Goal: Check status: Check status

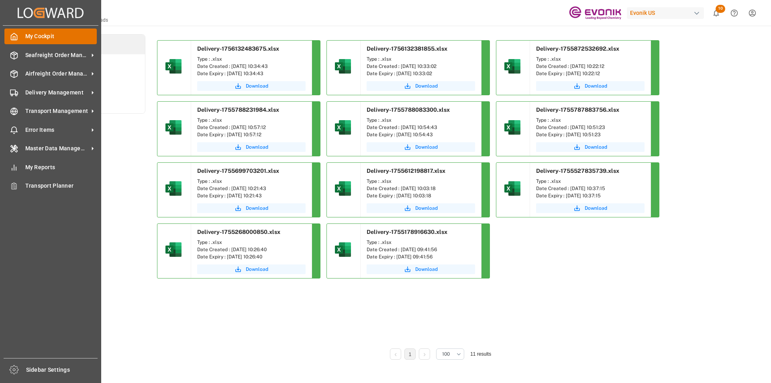
click at [13, 33] on icon at bounding box center [14, 37] width 8 height 8
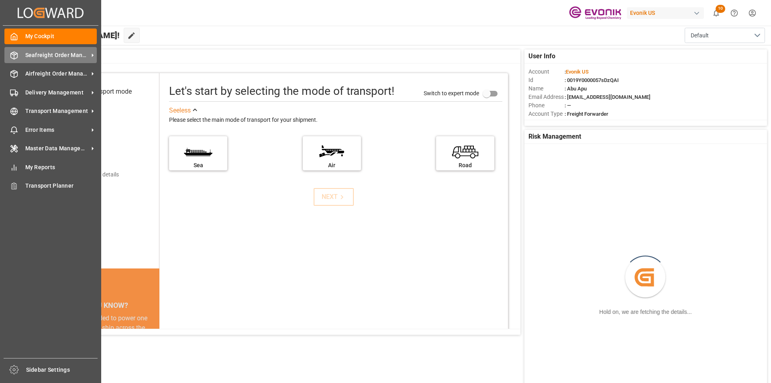
click at [46, 61] on div "Seafreight Order Management Seafreight Order Management" at bounding box center [50, 55] width 92 height 16
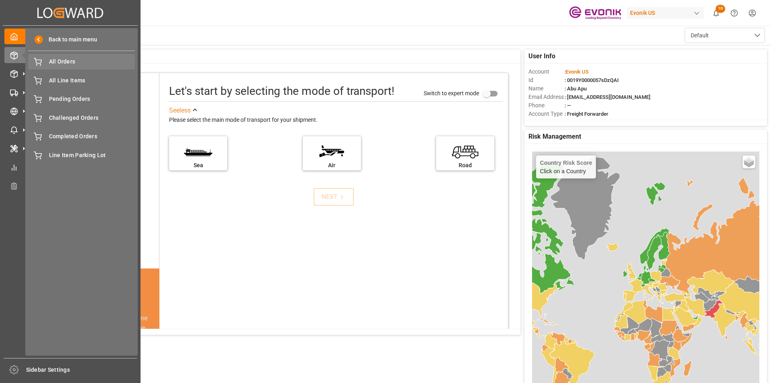
click at [62, 64] on span "All Orders" at bounding box center [92, 61] width 86 height 8
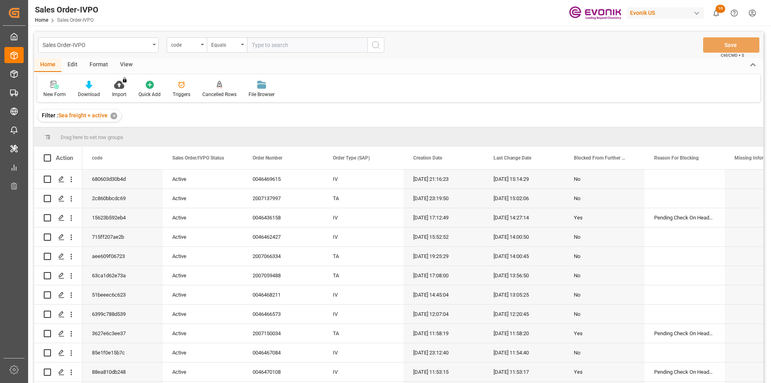
click at [201, 46] on div "code" at bounding box center [187, 44] width 40 height 15
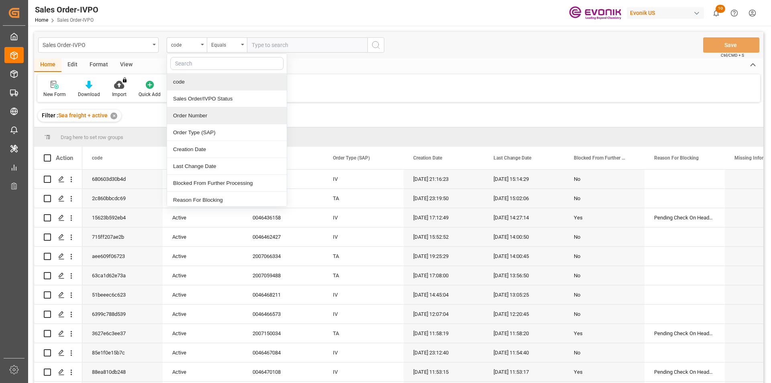
click at [187, 119] on div "Order Number" at bounding box center [227, 115] width 120 height 17
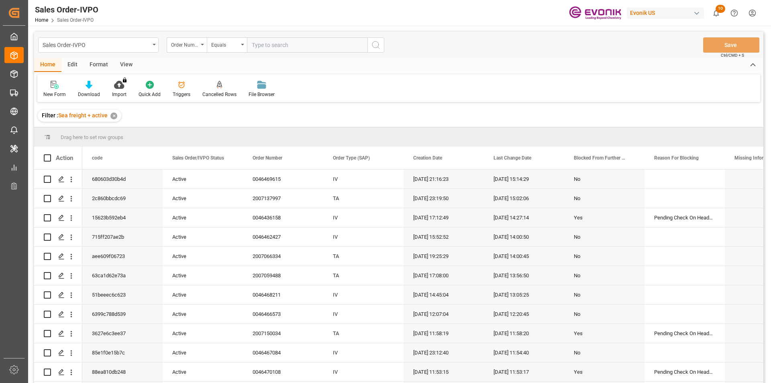
click at [261, 45] on input "text" at bounding box center [307, 44] width 120 height 15
paste input "0046469401"
type input "0046469401"
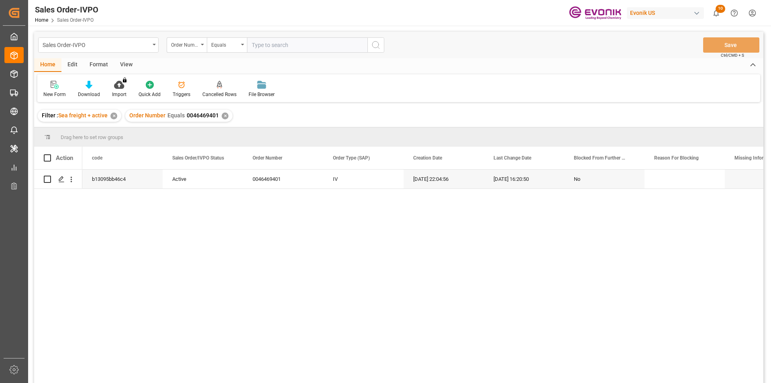
click at [130, 62] on div "View" at bounding box center [126, 65] width 24 height 14
click at [89, 88] on icon at bounding box center [91, 85] width 8 height 8
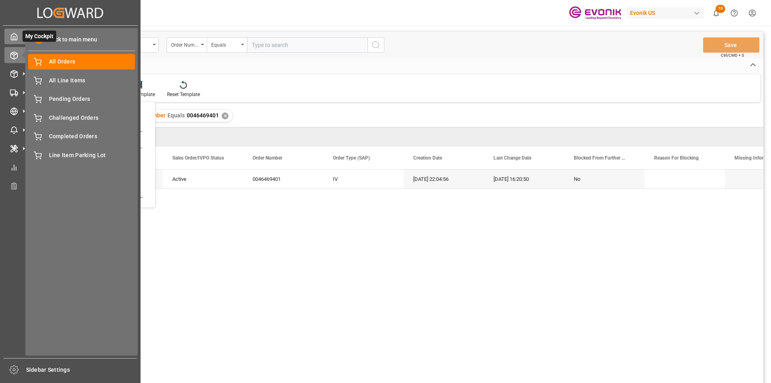
click at [18, 36] on div "My Cockpit My Cockpit" at bounding box center [70, 36] width 132 height 16
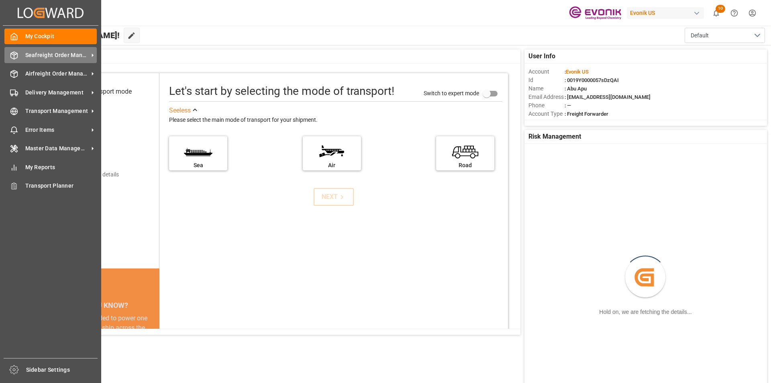
click at [53, 56] on span "Seafreight Order Management" at bounding box center [56, 55] width 63 height 8
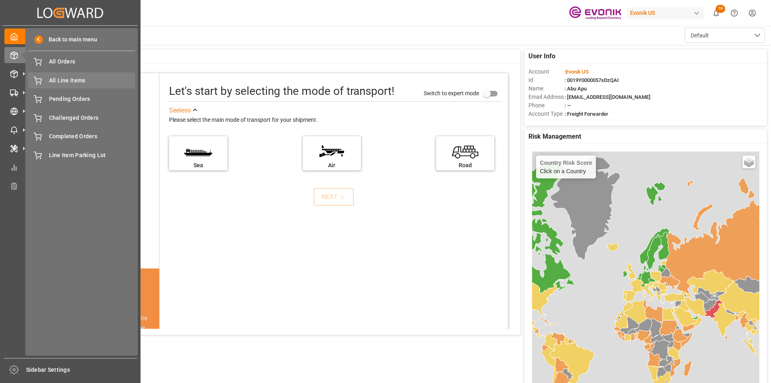
click at [54, 79] on span "All Line Items" at bounding box center [92, 80] width 86 height 8
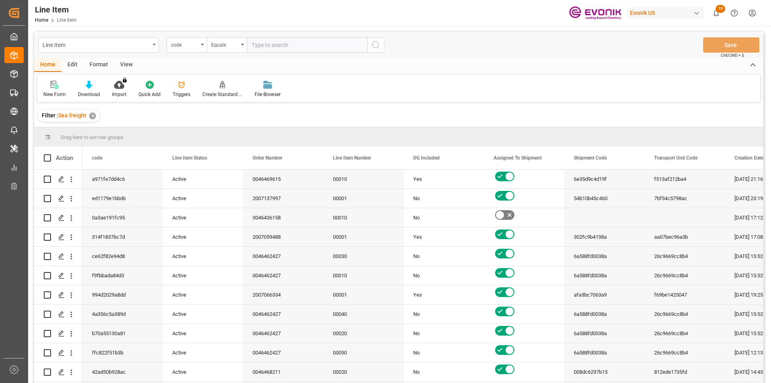
click at [200, 47] on div "code" at bounding box center [187, 44] width 40 height 15
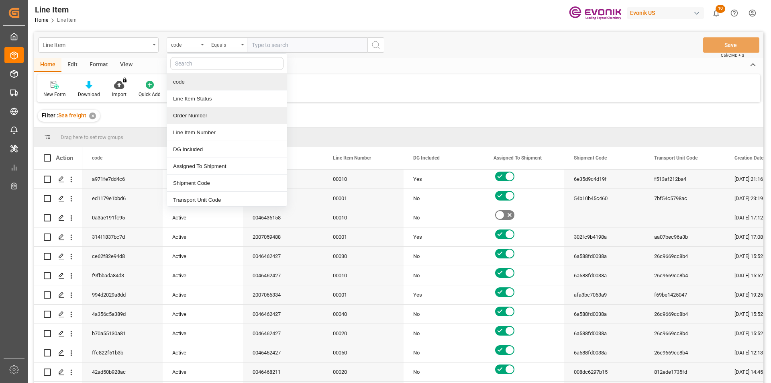
click at [186, 113] on div "Order Number" at bounding box center [227, 115] width 120 height 17
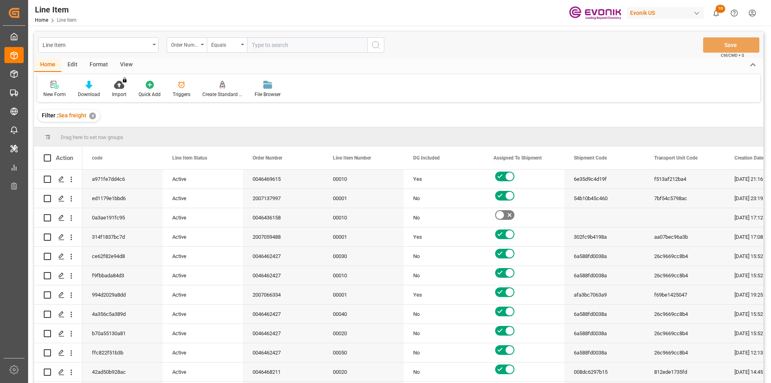
click at [264, 42] on input "text" at bounding box center [307, 44] width 120 height 15
paste input "0046469401"
type input "0046469401"
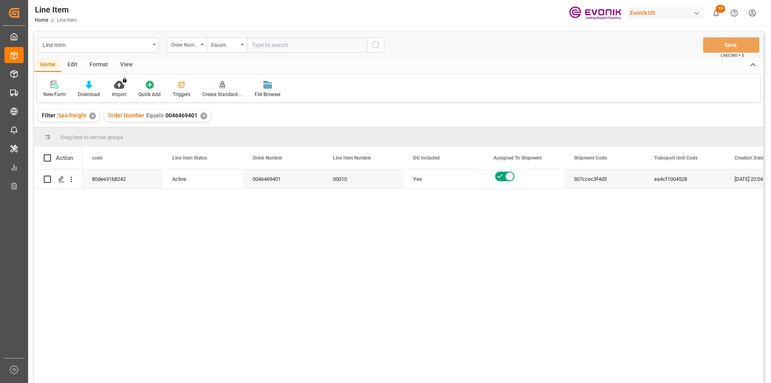
click at [126, 65] on div "View" at bounding box center [126, 65] width 24 height 14
click at [95, 90] on div "Standard Templates" at bounding box center [91, 89] width 52 height 18
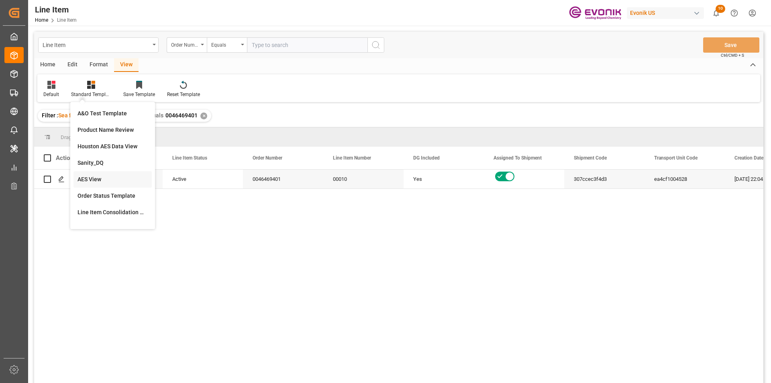
click at [90, 180] on div "AES View" at bounding box center [112, 179] width 70 height 8
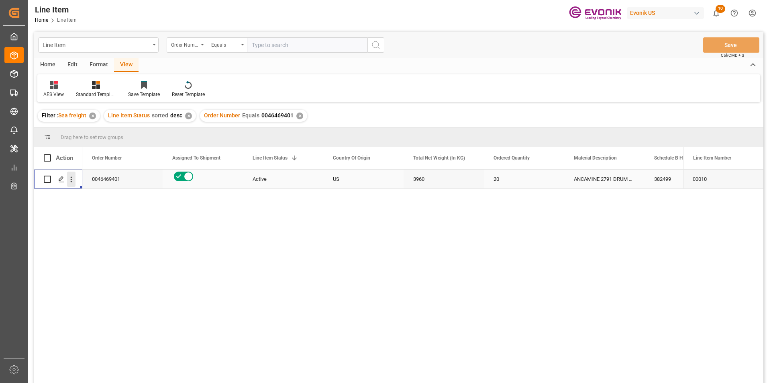
click at [71, 182] on icon "open menu" at bounding box center [71, 179] width 8 height 8
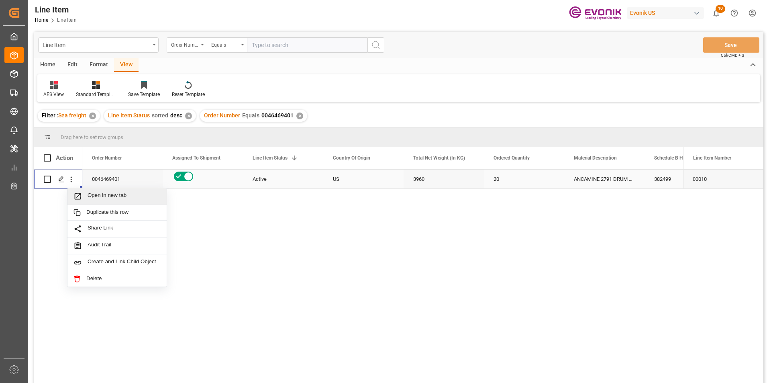
click at [81, 195] on icon "Press SPACE to select this row." at bounding box center [77, 196] width 8 height 8
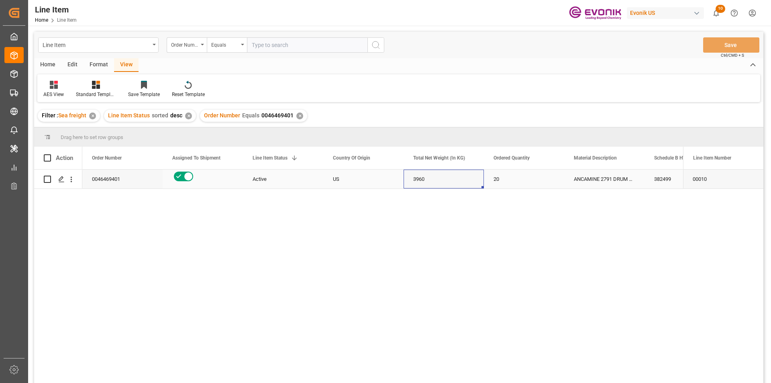
click at [435, 180] on div "3960" at bounding box center [443, 178] width 80 height 19
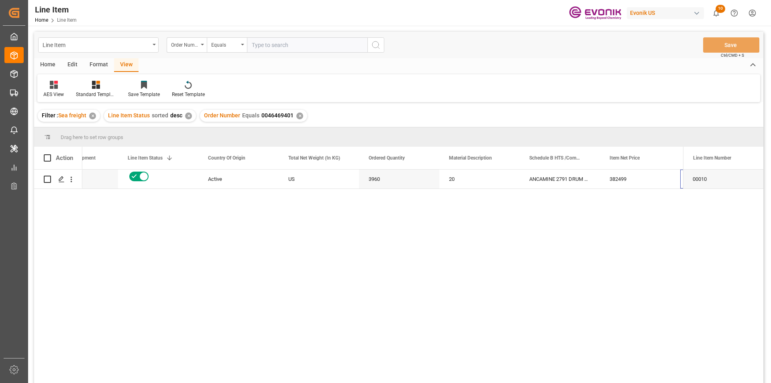
scroll to position [0, 125]
click at [300, 179] on div "3960" at bounding box center [319, 178] width 80 height 19
click at [636, 177] on div "16077.6" at bounding box center [640, 178] width 80 height 19
click at [546, 174] on div "16077.6" at bounding box center [559, 178] width 80 height 19
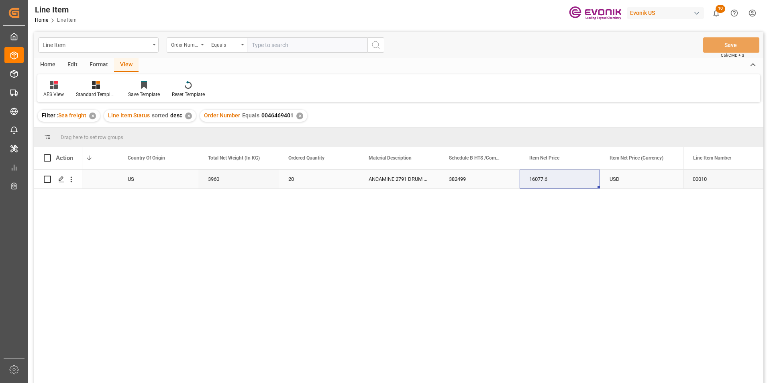
click at [623, 183] on div "USD" at bounding box center [640, 178] width 80 height 19
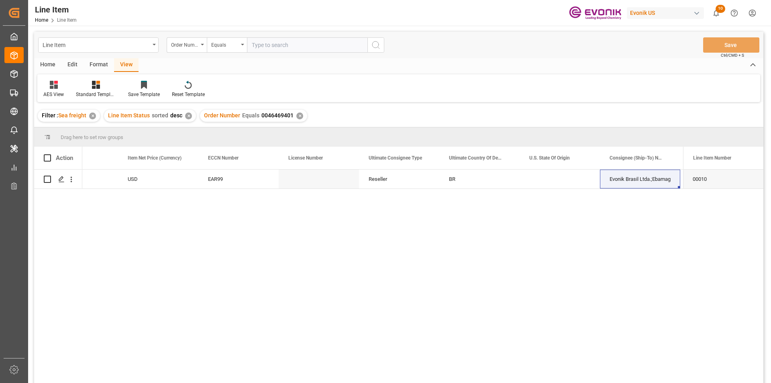
click at [256, 47] on input "text" at bounding box center [307, 44] width 120 height 15
click at [262, 47] on input "text" at bounding box center [307, 44] width 120 height 15
paste input "46465077"
type input "46465077"
click at [375, 47] on icon "search button" at bounding box center [376, 45] width 10 height 10
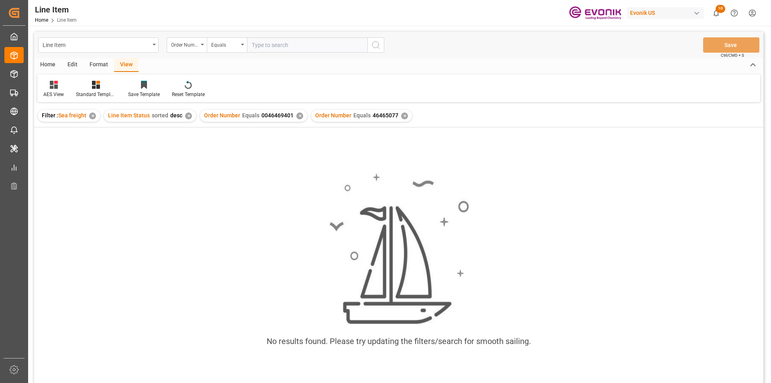
click at [297, 116] on div "✕" at bounding box center [299, 115] width 7 height 7
click at [265, 41] on input "text" at bounding box center [307, 44] width 120 height 15
paste input "46465077"
type input "0046465077"
click at [370, 49] on button "search button" at bounding box center [375, 44] width 17 height 15
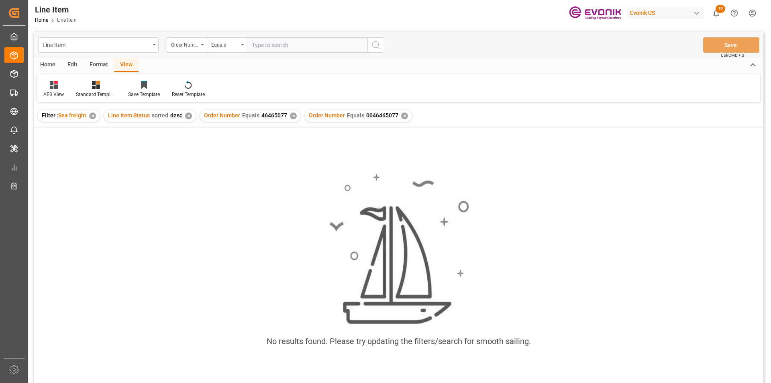
click at [291, 116] on div "✕" at bounding box center [293, 115] width 7 height 7
click at [269, 45] on input "text" at bounding box center [307, 44] width 120 height 15
click at [265, 45] on input "00" at bounding box center [307, 44] width 120 height 15
paste input "46465077"
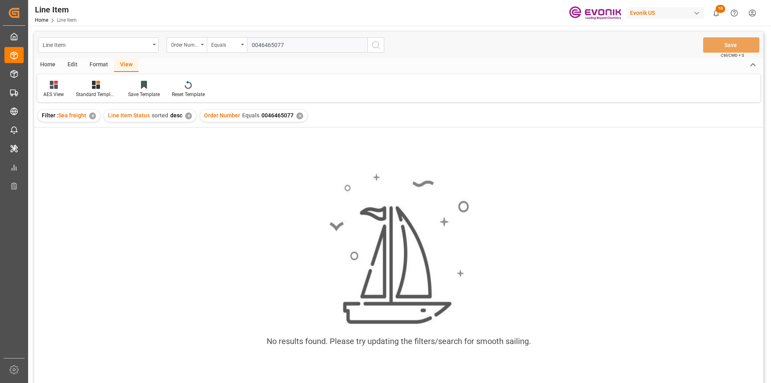
type input "0046465077"
click at [374, 45] on icon "search button" at bounding box center [376, 45] width 10 height 10
click at [297, 116] on div "✕" at bounding box center [299, 115] width 7 height 7
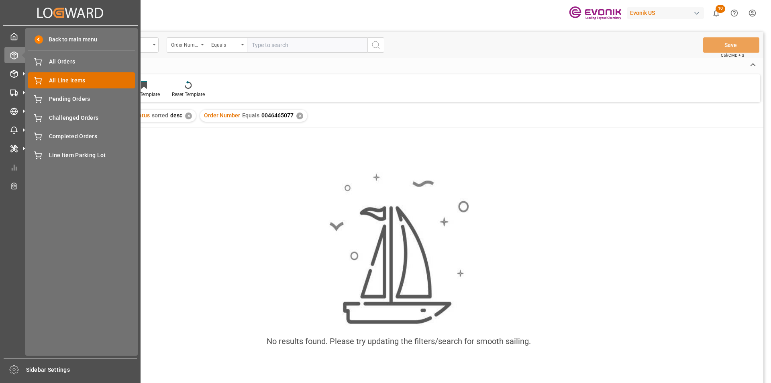
click at [55, 78] on span "All Line Items" at bounding box center [92, 80] width 86 height 8
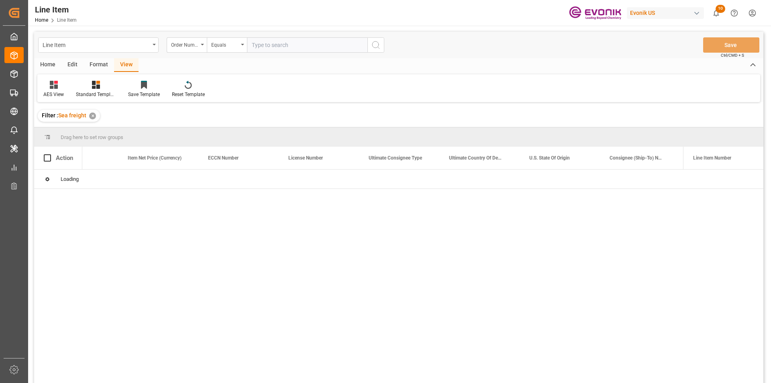
click at [265, 45] on input "text" at bounding box center [307, 44] width 120 height 15
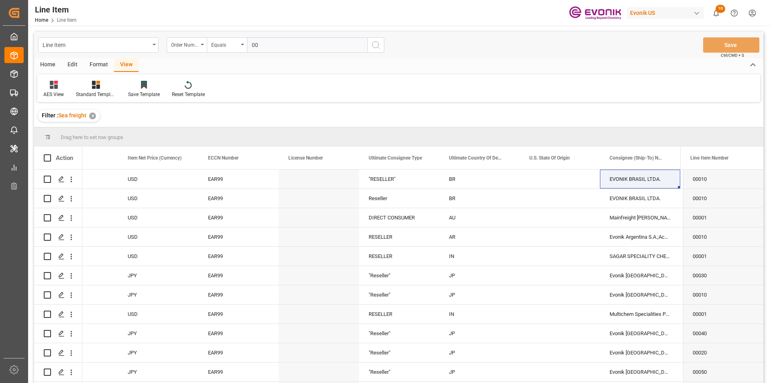
paste input "46465077"
type input "0046465077"
click at [378, 49] on icon "search button" at bounding box center [376, 45] width 10 height 10
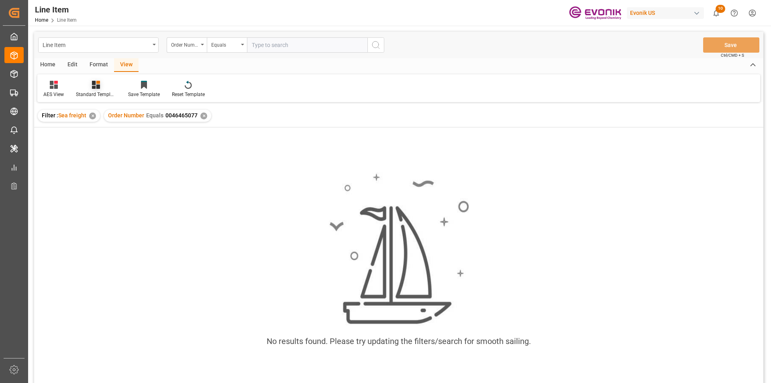
click at [96, 88] on icon at bounding box center [96, 85] width 8 height 8
click at [99, 177] on div "AES View" at bounding box center [117, 179] width 70 height 8
click at [273, 46] on input "text" at bounding box center [307, 44] width 120 height 15
paste input "2007000823"
type input "2007000823"
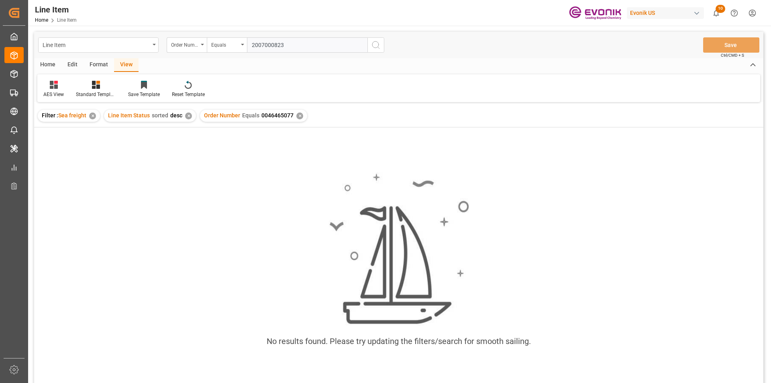
click at [373, 46] on circle "search button" at bounding box center [375, 44] width 6 height 6
click at [297, 116] on div "✕" at bounding box center [299, 115] width 7 height 7
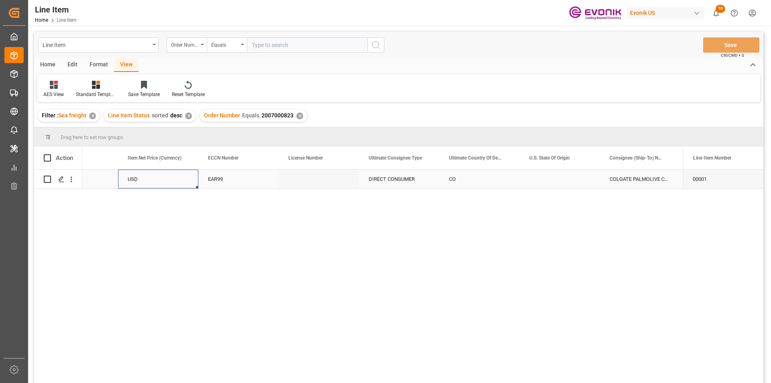
click at [140, 180] on div "USD" at bounding box center [158, 178] width 80 height 19
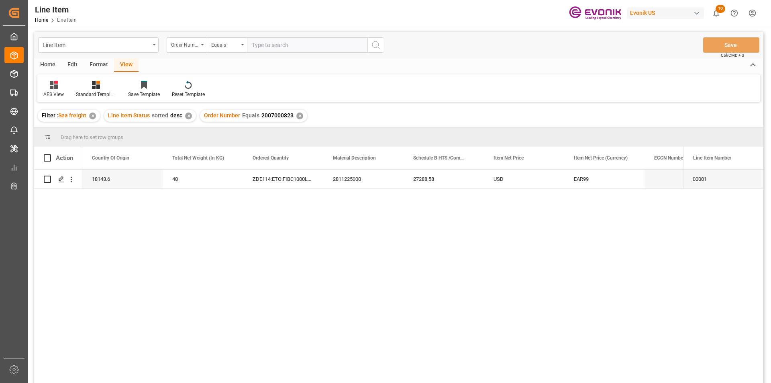
scroll to position [0, 241]
click at [280, 45] on input "text" at bounding box center [307, 44] width 120 height 15
paste input "2007142706"
type input "2007142706"
click at [378, 46] on icon "search button" at bounding box center [376, 45] width 10 height 10
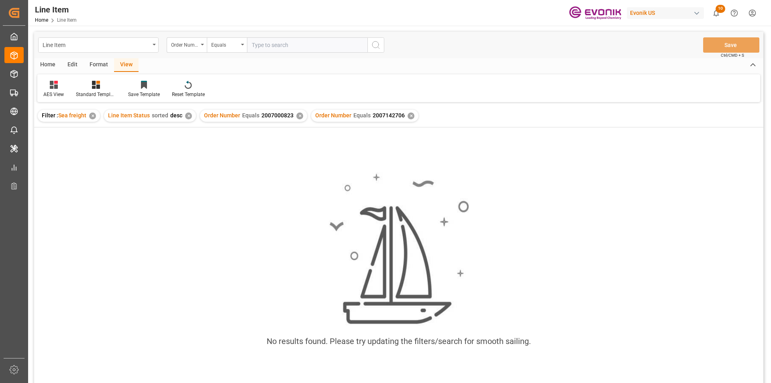
click at [297, 114] on div "✕" at bounding box center [299, 115] width 7 height 7
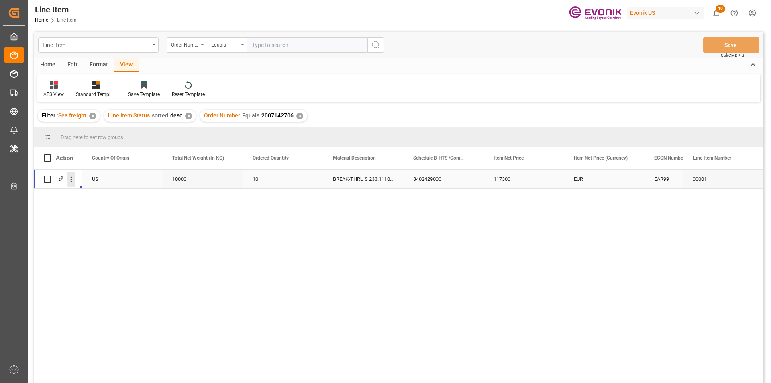
click at [72, 179] on icon "open menu" at bounding box center [71, 179] width 8 height 8
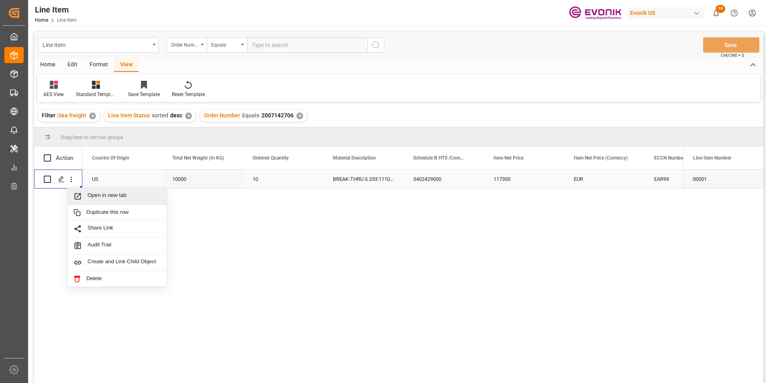
click at [81, 193] on icon "Press SPACE to select this row." at bounding box center [77, 196] width 8 height 8
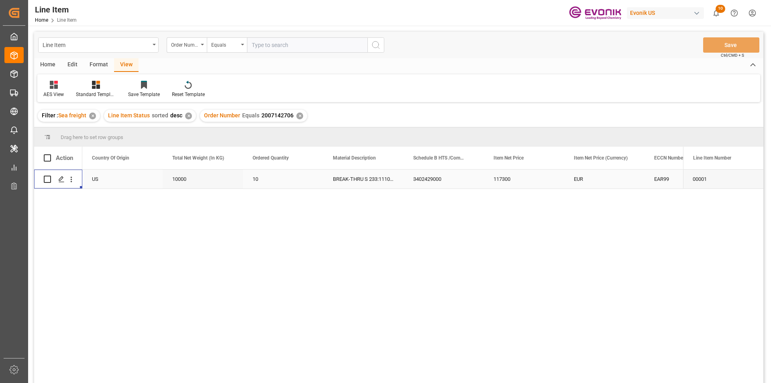
click at [179, 177] on div "10000" at bounding box center [203, 178] width 80 height 19
drag, startPoint x: 503, startPoint y: 180, endPoint x: 431, endPoint y: 240, distance: 93.7
click at [503, 180] on div "117300" at bounding box center [524, 178] width 80 height 19
click at [609, 181] on div "EUR" at bounding box center [604, 178] width 80 height 19
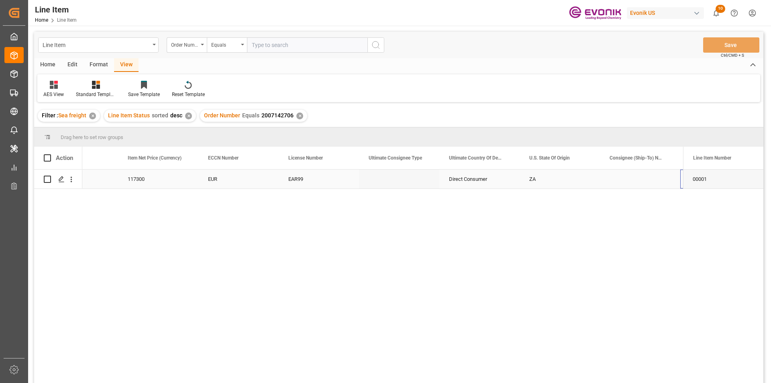
scroll to position [0, 687]
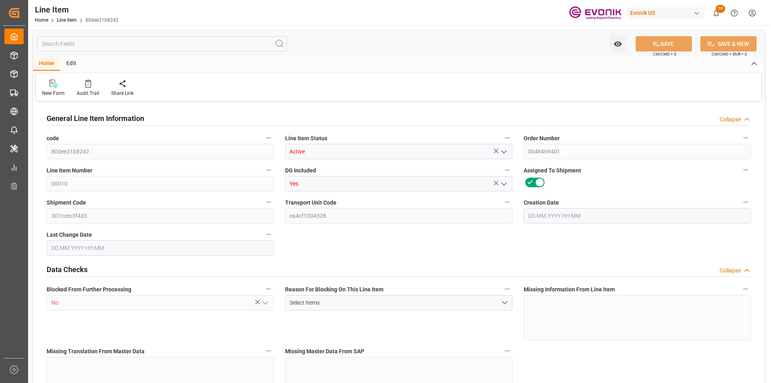
type input "5"
type input "4296.6"
type input "3960"
type input "5.7301"
type input "20"
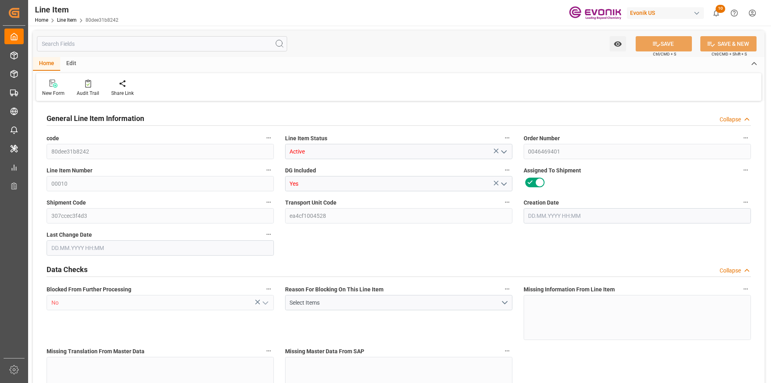
type input "16077.6"
type input "20"
type input "3960"
type input "4296.6"
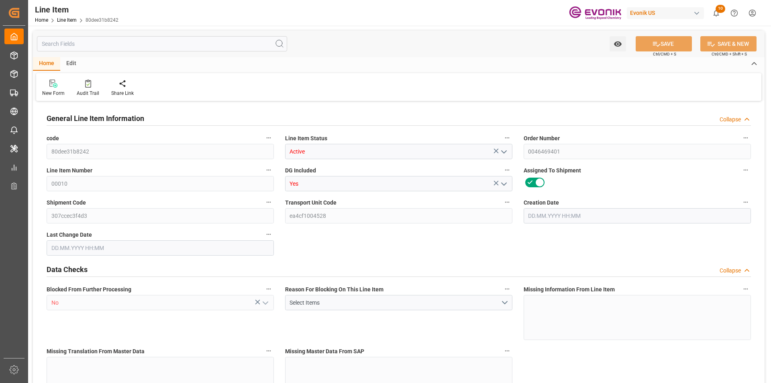
type input "4396.6"
type input "3960"
type input "5.7301"
type input "5730.12"
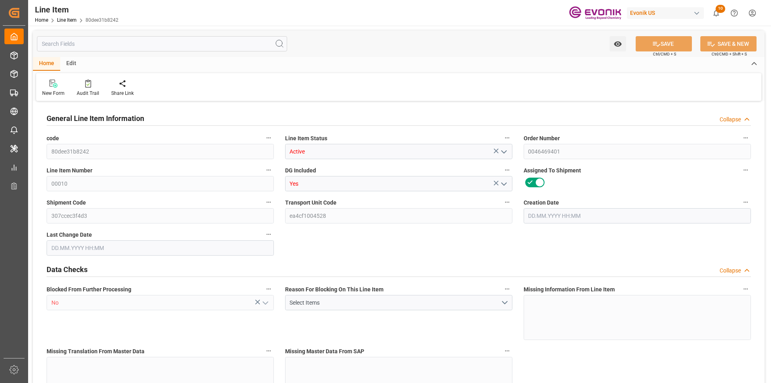
type input "0"
type input "20.08.2025 22:04"
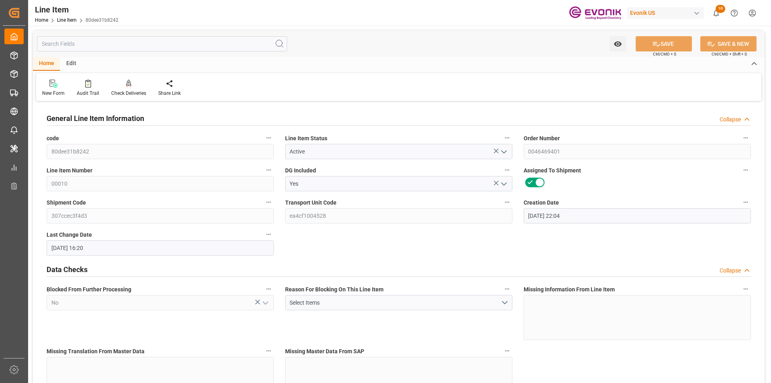
type input "21.08.2025 16:20"
type input "09.10.2025"
type input "26.08.2025"
type input "19.08.2025"
click at [136, 45] on input "text" at bounding box center [162, 43] width 250 height 15
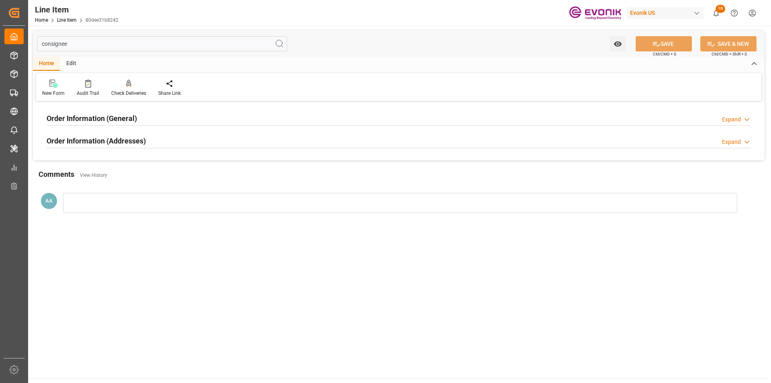
type input "consignee"
click at [119, 116] on h2 "Order Information (General)" at bounding box center [92, 118] width 90 height 11
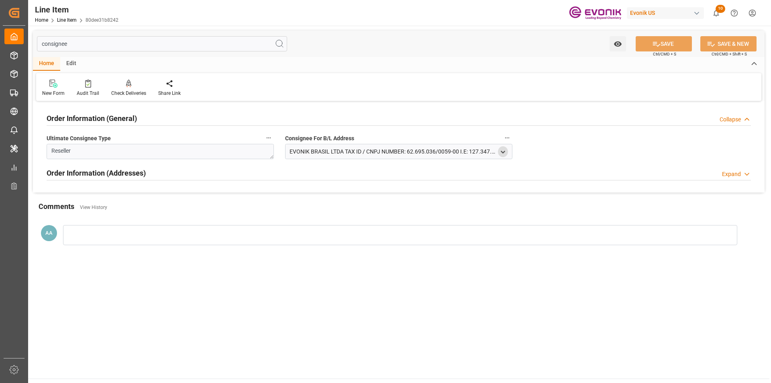
click at [504, 153] on icon "open menu" at bounding box center [502, 152] width 7 height 7
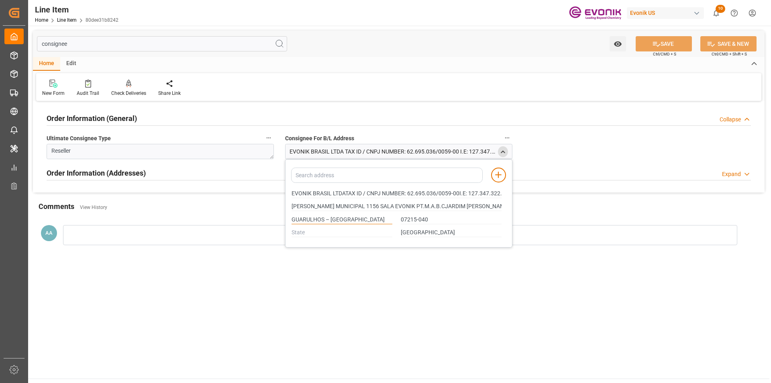
click at [305, 218] on input "GUARULHOS – SP" at bounding box center [341, 219] width 101 height 9
type input "EVONIK BRASIL LTDATAX ID / CNPJ NUMBER: 62.695.036/0059-00I.E: 127.347.322.116"
type input "ESTRADA MUNICIPAL 1156 SALA EVONIK PT.M.A.B.CJARDIM SANTO AFONSO"
type input "EVONIK BRASIL LTDATAX ID / CNPJ NUMBER: 62.695.036/0059-00I.E: 127.347.322.116"
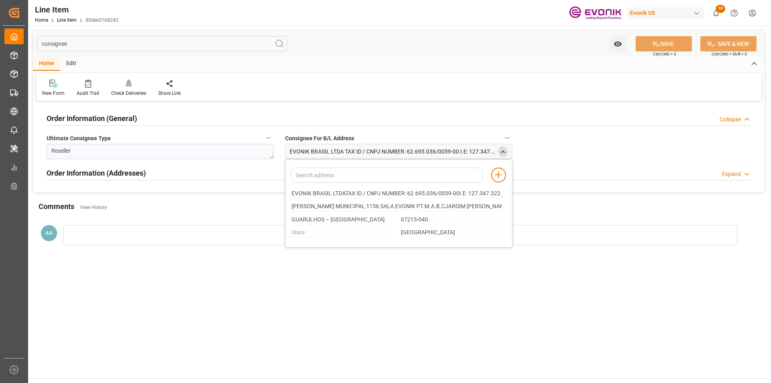
type input "ESTRADA MUNICIPAL 1156 SALA EVONIK PT.M.A.B.CJARDIM SANTO AFONSO"
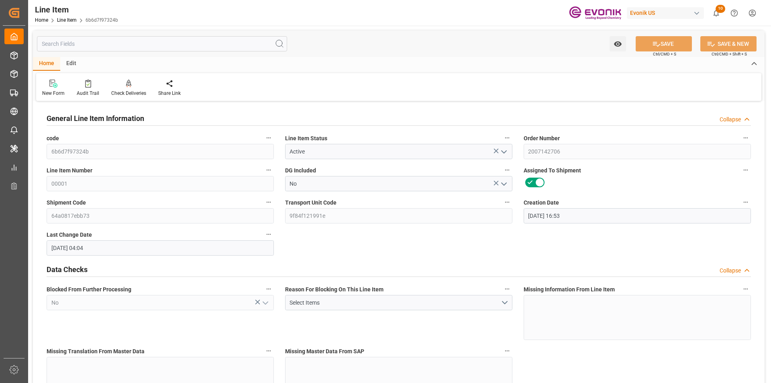
click at [157, 41] on input "text" at bounding box center [162, 43] width 250 height 15
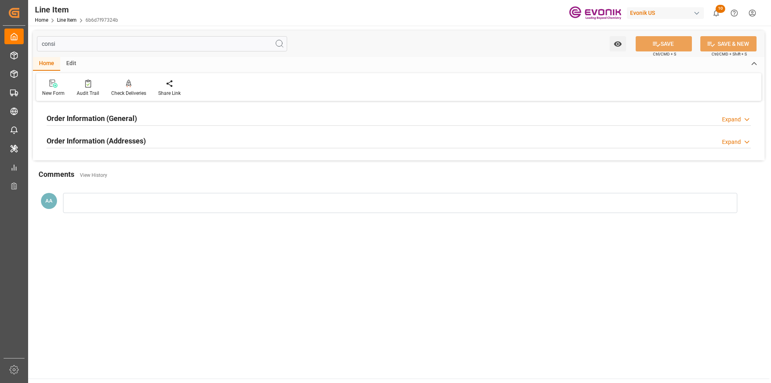
type input "consi"
click at [133, 116] on h2 "Order Information (General)" at bounding box center [92, 118] width 90 height 11
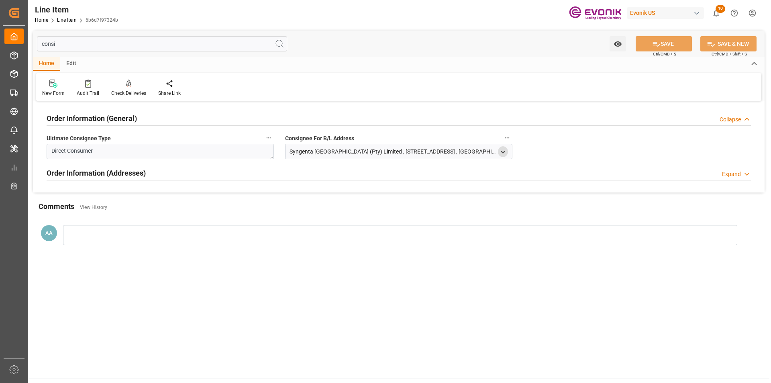
click at [505, 154] on icon "open menu" at bounding box center [502, 152] width 7 height 7
click at [310, 195] on input "Syngenta [GEOGRAPHIC_DATA] (Pty) Limited" at bounding box center [396, 193] width 210 height 9
click at [298, 220] on input "[GEOGRAPHIC_DATA]" at bounding box center [341, 219] width 101 height 9
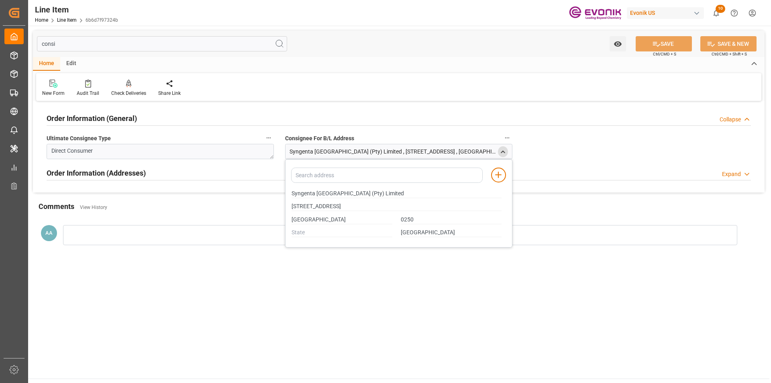
click at [303, 322] on main "consi Watch Option SAVE Ctrl/CMD + S SAVE & NEW Ctrl/CMD + Shift + S Home Edit …" at bounding box center [398, 202] width 741 height 352
click at [387, 309] on main "consi Watch Option SAVE Ctrl/CMD + S SAVE & NEW Ctrl/CMD + Shift + S Home Edit …" at bounding box center [398, 202] width 741 height 352
click at [504, 151] on icon "close menu" at bounding box center [502, 152] width 7 height 7
click at [718, 13] on icon "show 10 new notifications" at bounding box center [716, 13] width 6 height 7
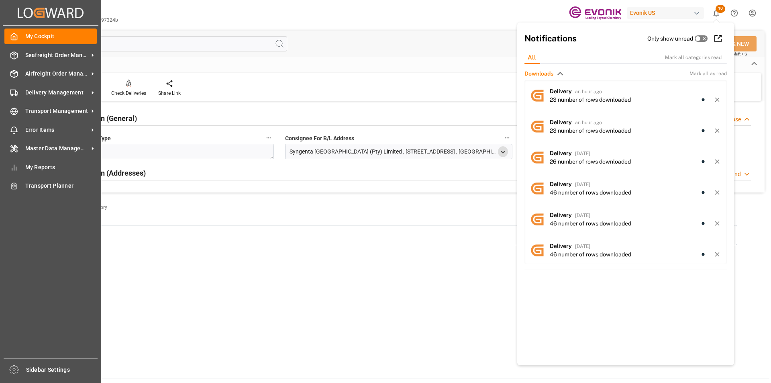
click at [15, 18] on div "Created by potrace 1.15, written by Peter Selinger 2001-2017 Created by potrace…" at bounding box center [51, 12] width 96 height 25
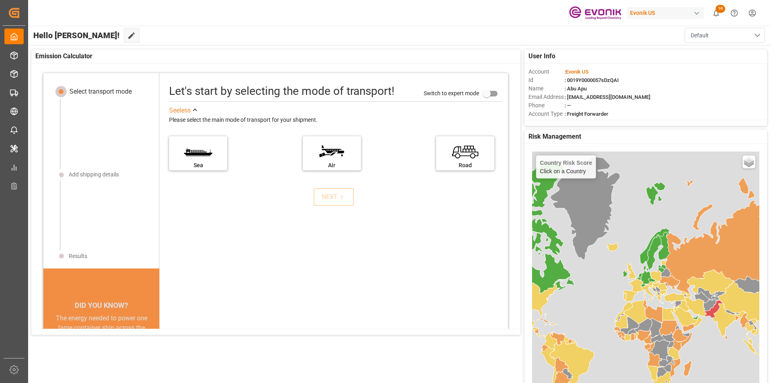
click at [753, 34] on button "Default" at bounding box center [724, 35] width 80 height 15
click at [128, 33] on icon at bounding box center [131, 36] width 6 height 6
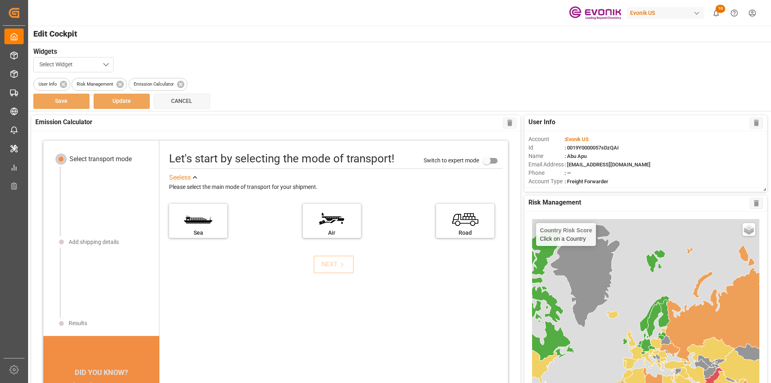
click at [108, 62] on button "Select Widget" at bounding box center [73, 64] width 80 height 15
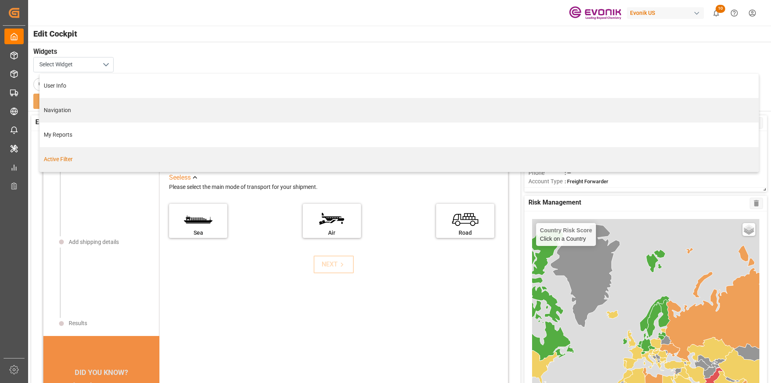
click at [197, 218] on div "Select transport mode Add shipping details Results DID YOU KNOW? A 10% reductio…" at bounding box center [275, 263] width 489 height 265
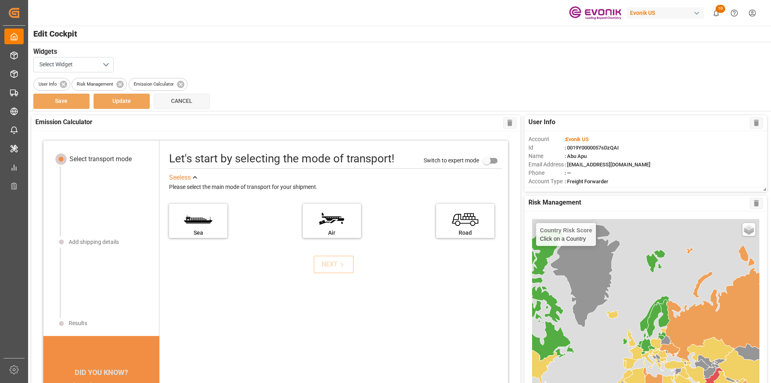
click at [192, 225] on div "Select transport mode Add shipping details Results DID YOU KNOW? A 10% reductio…" at bounding box center [275, 263] width 489 height 265
click at [200, 222] on div "Select transport mode Add shipping details Results DID YOU KNOW? A 10% reductio…" at bounding box center [275, 263] width 489 height 265
click at [181, 85] on icon at bounding box center [180, 83] width 7 height 7
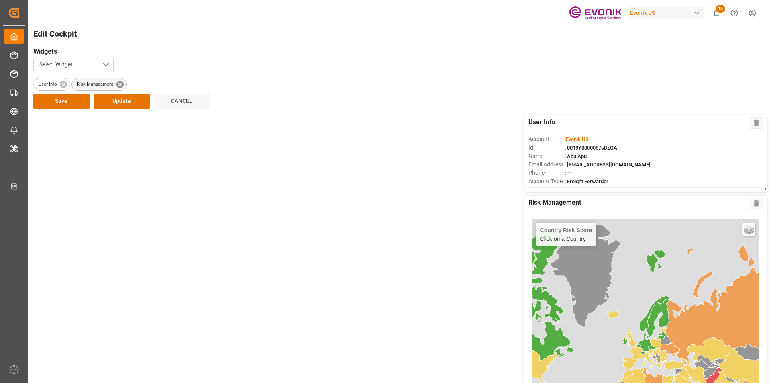
click at [120, 83] on icon at bounding box center [119, 83] width 7 height 7
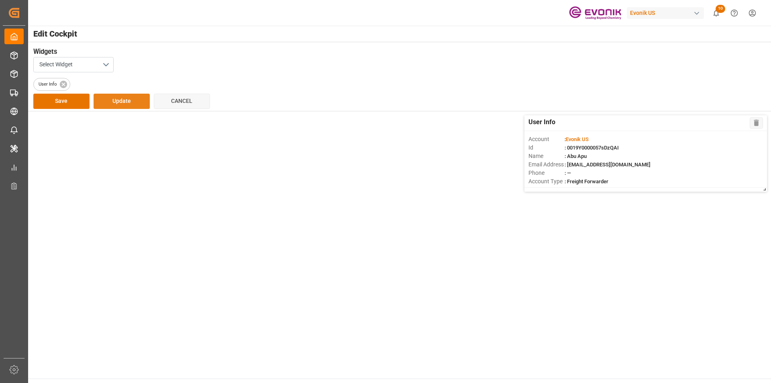
click at [118, 99] on button "Update" at bounding box center [122, 101] width 56 height 15
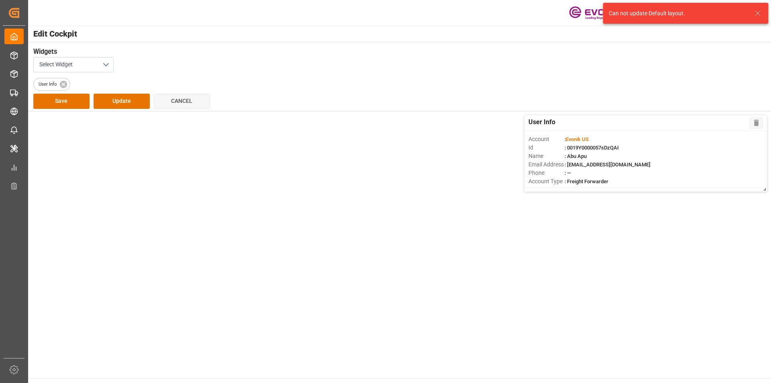
click at [758, 11] on icon at bounding box center [758, 13] width 10 height 10
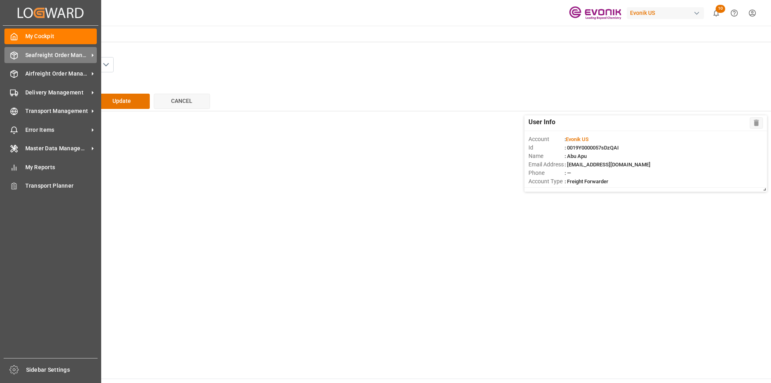
click at [49, 53] on span "Seafreight Order Management" at bounding box center [56, 55] width 63 height 8
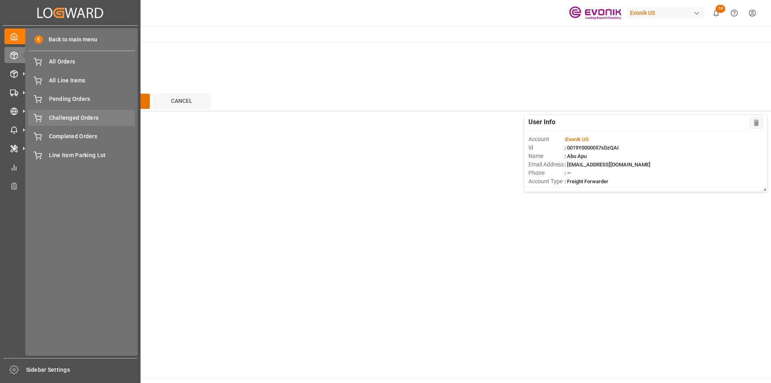
click at [75, 118] on span "Challenged Orders" at bounding box center [92, 118] width 86 height 8
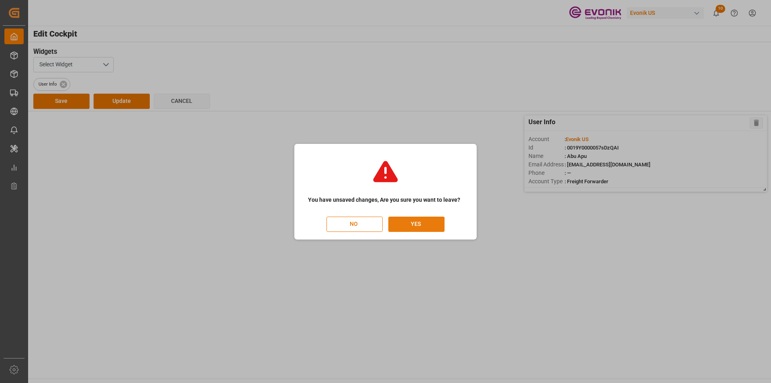
click at [409, 224] on button "YES" at bounding box center [416, 223] width 56 height 15
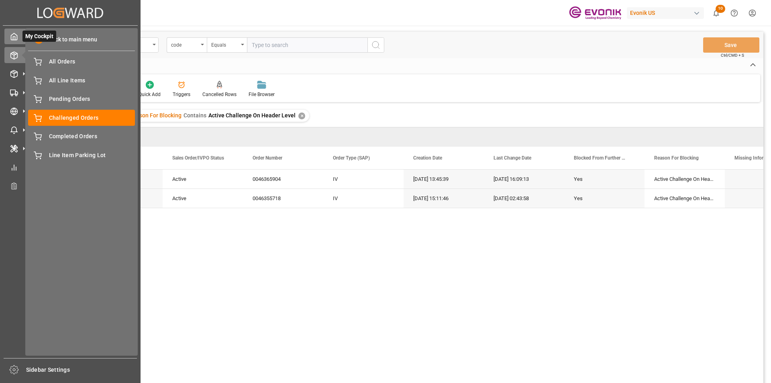
click at [15, 35] on icon at bounding box center [14, 37] width 8 height 8
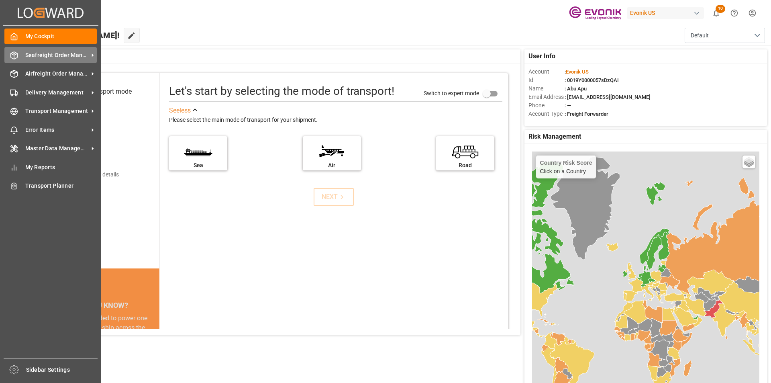
click at [25, 51] on span "Seafreight Order Management" at bounding box center [56, 55] width 63 height 8
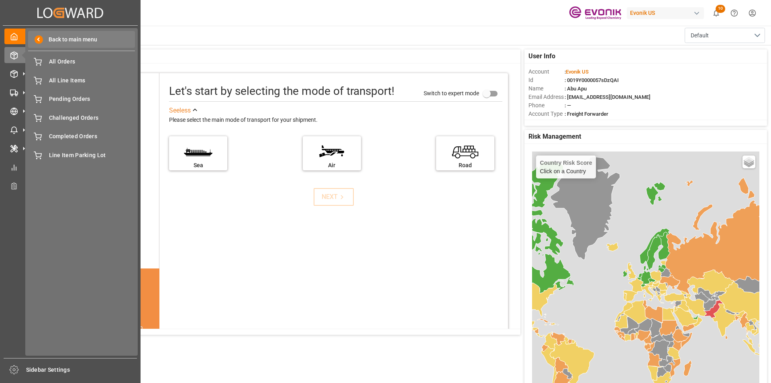
click at [62, 38] on span "Back to main menu" at bounding box center [70, 39] width 54 height 8
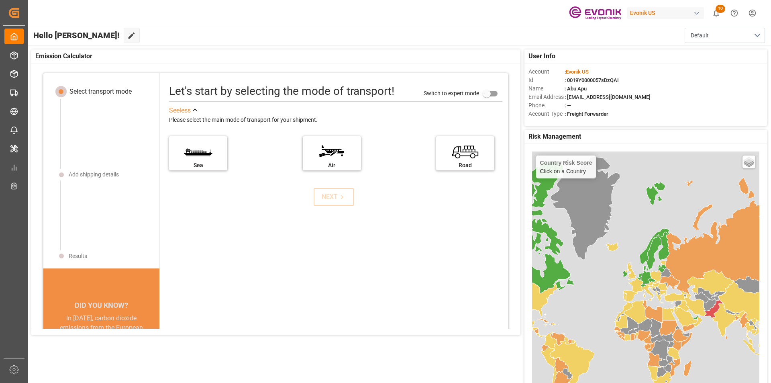
click at [228, 213] on div "Let's start by selecting the mode of transport! Switch to expert mode See less …" at bounding box center [333, 243] width 348 height 325
click at [208, 161] on label "Sea" at bounding box center [198, 151] width 60 height 34
click at [0, 0] on input "Sea" at bounding box center [0, 0] width 0 height 0
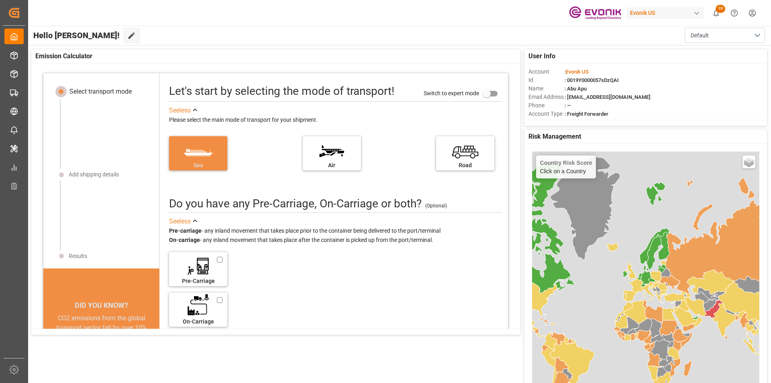
scroll to position [8, 0]
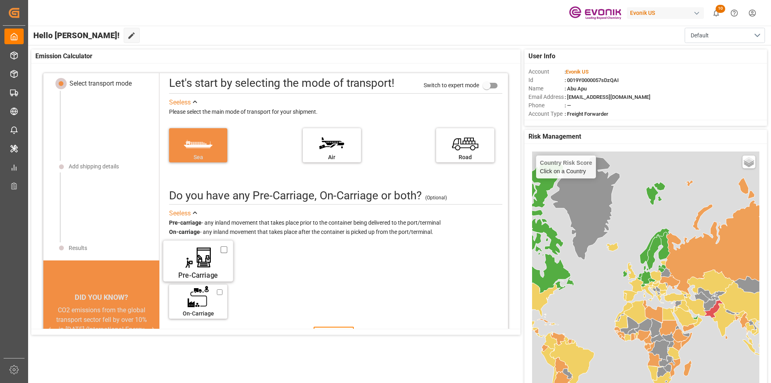
click at [217, 250] on label "Pre-Carriage" at bounding box center [198, 258] width 60 height 34
click at [221, 250] on input "Pre-Carriage" at bounding box center [224, 249] width 7 height 9
checkbox input "true"
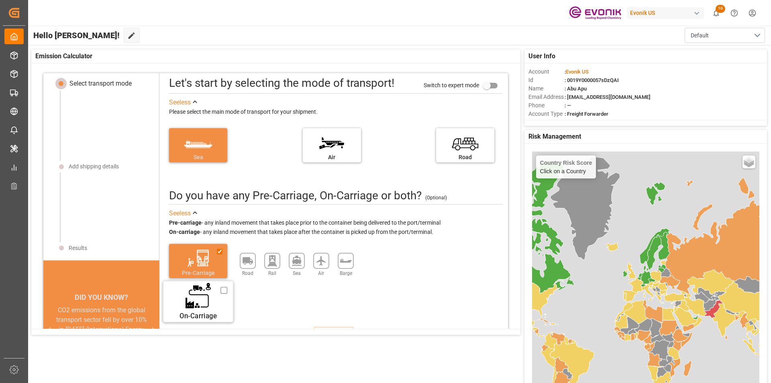
click at [221, 288] on input "On-Carriage" at bounding box center [224, 290] width 7 height 9
checkbox input "true"
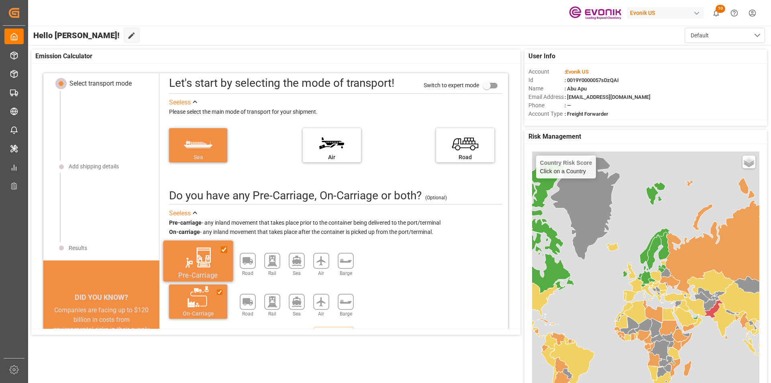
click at [218, 250] on label "Pre-Carriage" at bounding box center [198, 258] width 60 height 34
click at [221, 250] on input "Pre-Carriage" at bounding box center [224, 249] width 7 height 9
checkbox input "false"
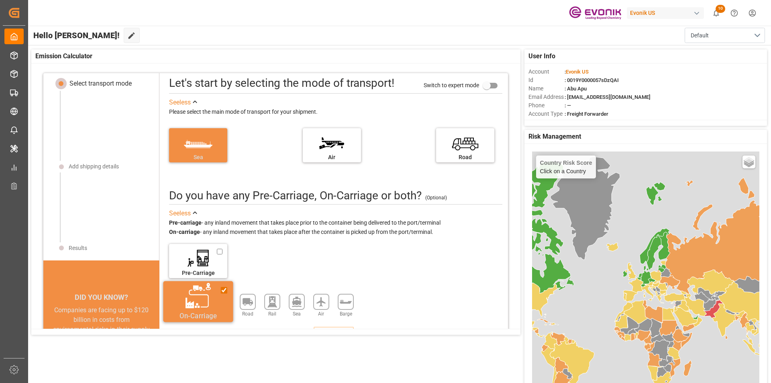
click at [221, 291] on input "On-Carriage" at bounding box center [224, 290] width 7 height 9
checkbox input "false"
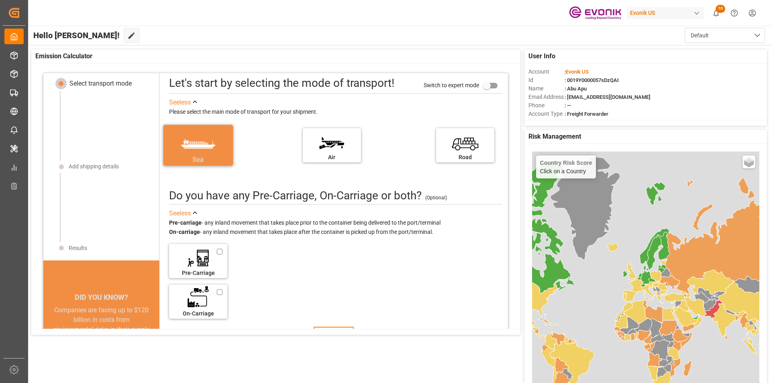
click at [210, 149] on label "Sea" at bounding box center [198, 143] width 60 height 34
click at [0, 0] on input "Sea" at bounding box center [0, 0] width 0 height 0
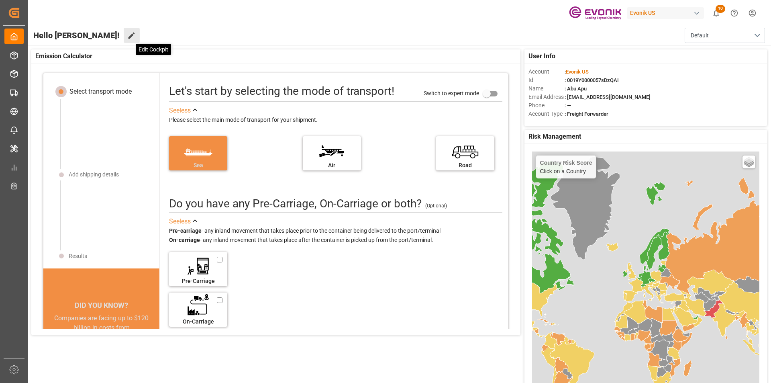
click at [128, 36] on icon at bounding box center [131, 36] width 6 height 6
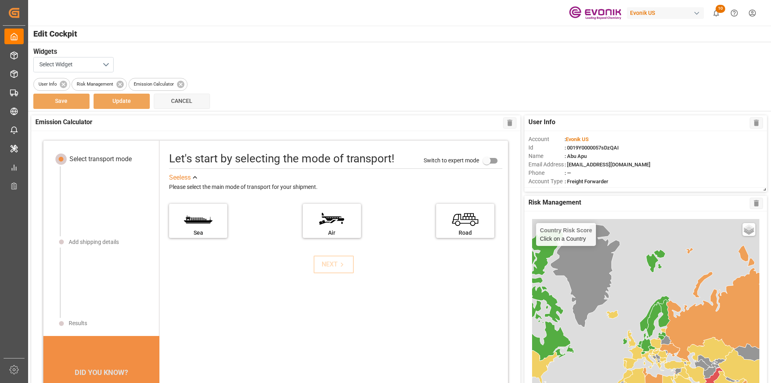
click at [203, 230] on div "Select transport mode Add shipping details Results DID YOU KNOW? A 10% reductio…" at bounding box center [275, 263] width 489 height 265
click at [98, 65] on button "Select Widget" at bounding box center [73, 64] width 80 height 15
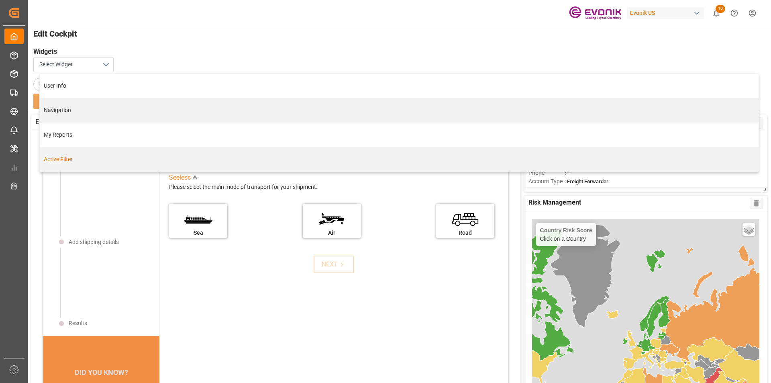
click at [63, 161] on div "Active Filter" at bounding box center [399, 159] width 710 height 8
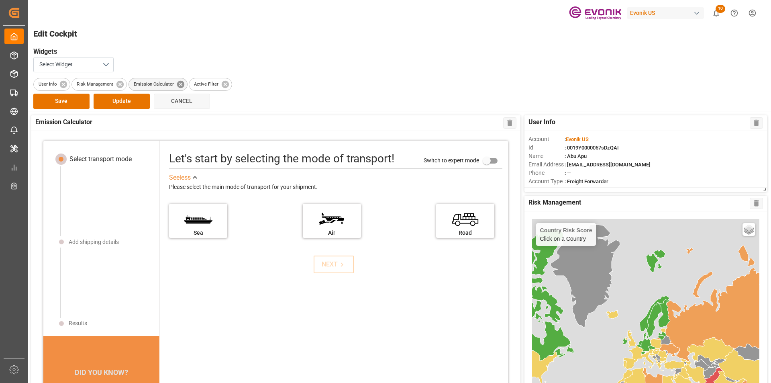
click at [183, 85] on icon at bounding box center [180, 83] width 7 height 7
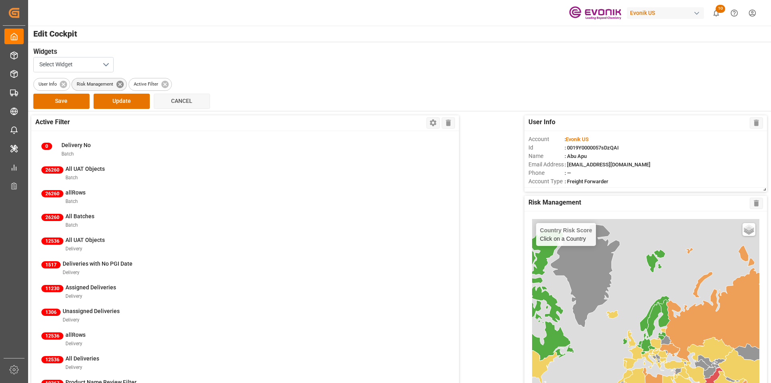
click at [122, 83] on icon at bounding box center [119, 83] width 7 height 7
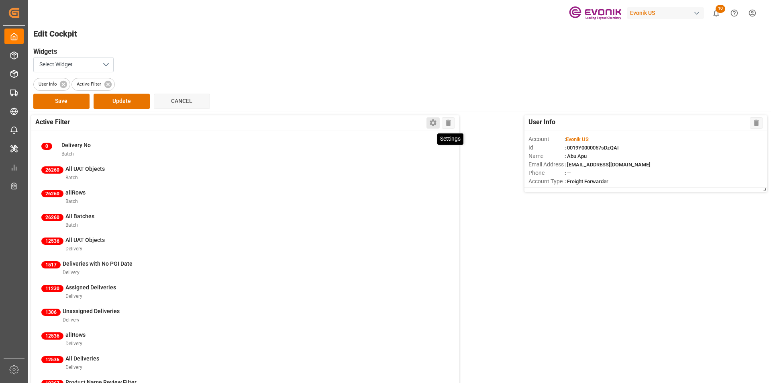
click at [431, 124] on icon at bounding box center [433, 123] width 6 height 7
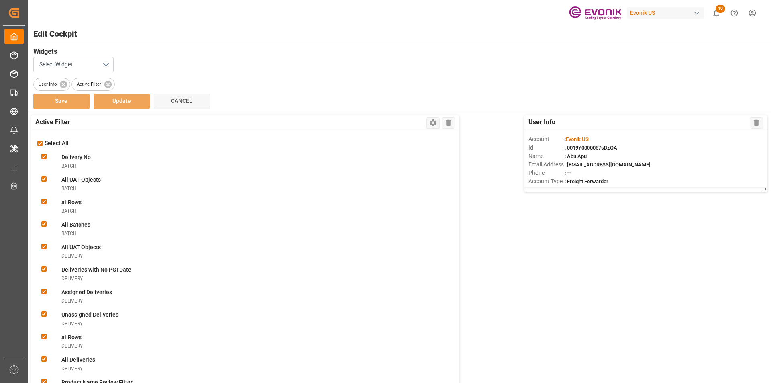
click at [41, 144] on input "checkbox" at bounding box center [39, 143] width 5 height 5
checkbox input "false"
checkbox Nobatch "false"
checkbox Objectsbatch "false"
checkbox input "false"
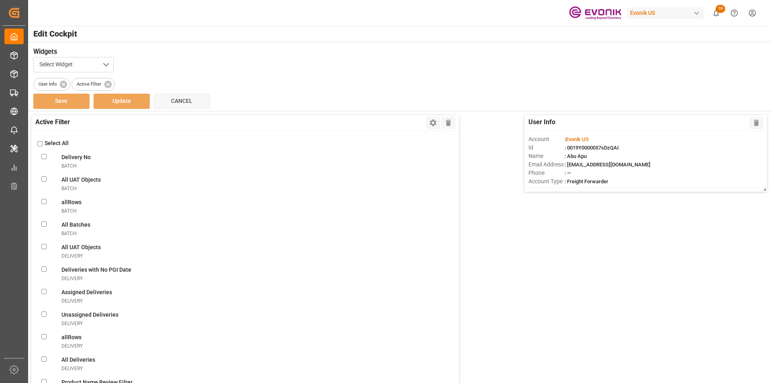
checkbox Batchesbatch "false"
checkbox Objectsdelivery "false"
checkbox Datedelivery "false"
checkbox delivery "false"
checkbox Deliveriesdelivery "false"
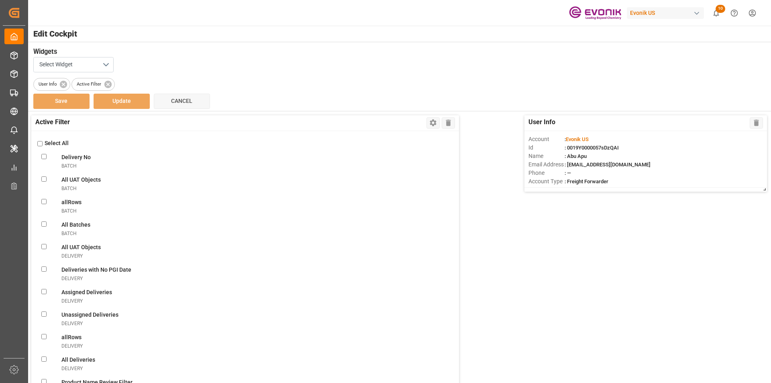
checkbox input "false"
checkbox Deliveriesdelivery "false"
checkbox FilterlineItem "false"
checkbox ObjectslineItem "false"
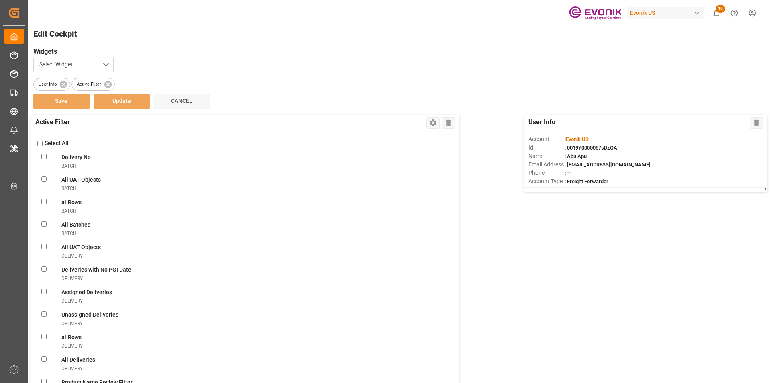
checkbox filterlineItem "false"
checkbox ConsolidationslineItem "false"
checkbox MBlineItem "false"
checkbox TemplatelineItem "false"
checkbox VolumelineItem "false"
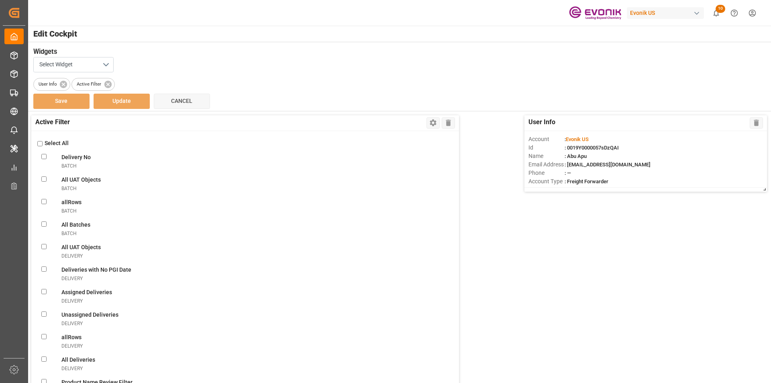
checkbox FilterlineItem "false"
checkbox UnassignedlineItem "false"
checkbox ConsolidationlineItem "false"
checkbox BookinglineItem "false"
checkbox TemplatelineItem "false"
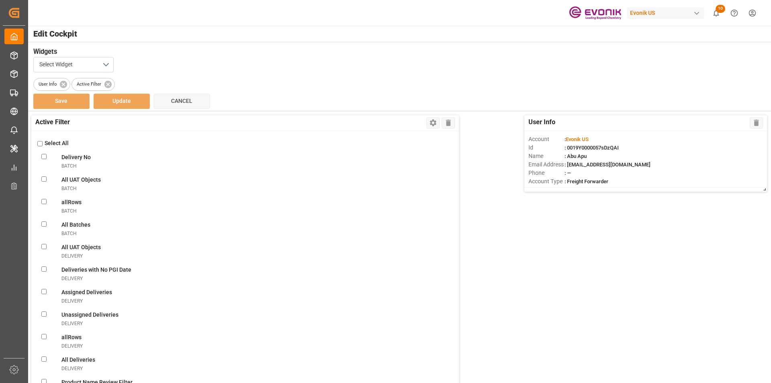
checkbox MissinglineItem "false"
checkbox ReportlineItem "false"
checkbox ViewlineItem "false"
checkbox CSRlineItem "false"
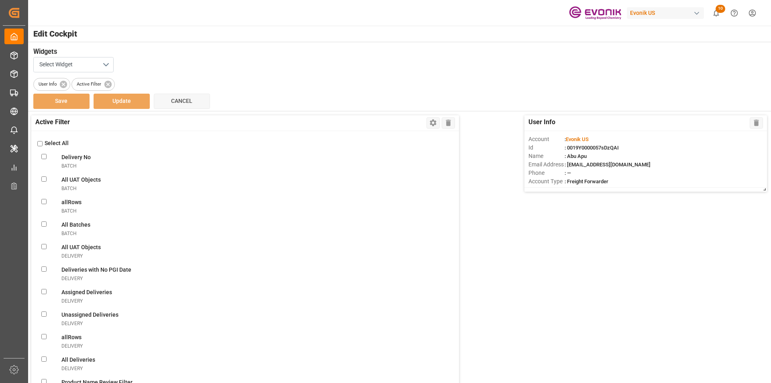
checkbox freightlineItem "false"
checkbox ModelineItem "false"
checkbox ItemslineItem "false"
checkbox input "false"
checkbox ViewnonConformance "false"
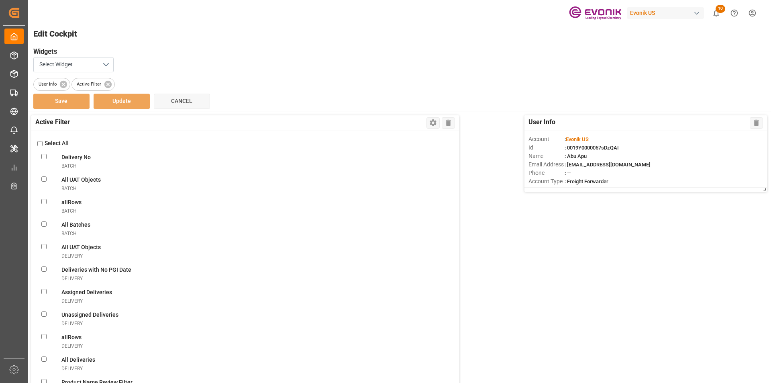
checkbox modesalesOrderIvpo "false"
checkbox DanielasalesOrderIvpo "false"
checkbox objectssalesOrderIvpo "false"
checkbox orderssalesOrderIvpo "false"
checkbox LevelsalesOrderIvpo "false"
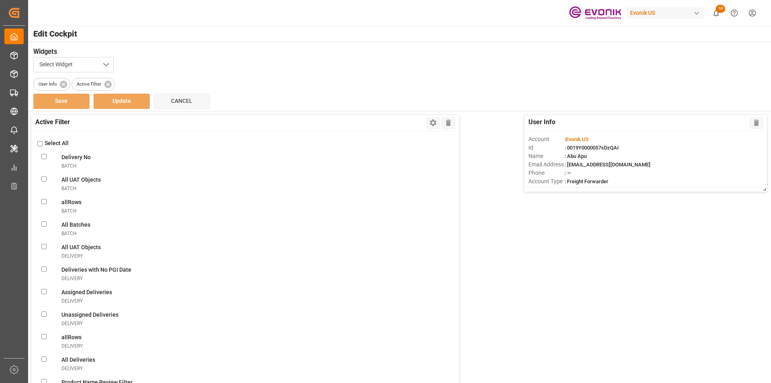
checkbox GlicksalesOrderIvpo "false"
checkbox todaysalesOrderIvpo "false"
checkbox OrderssalesOrderIvpo "false"
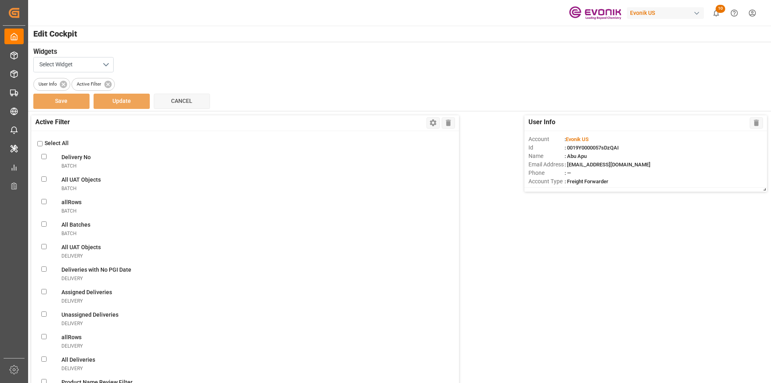
checkbox OrderssalesOrderIvpo "false"
checkbox activesalesOrderIvpo "false"
checkbox modesalesOrderIvpo "false"
checkbox viewsalesOrderIvpo "false"
checkbox OrderssalesOrderIvpo "false"
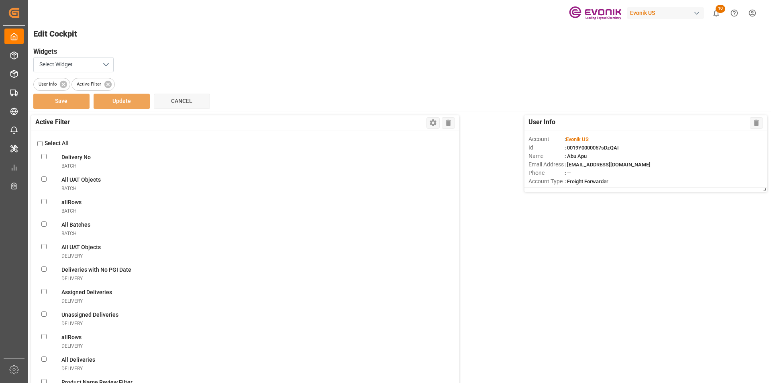
checkbox input "false"
checkbox OrderssalesOrderIvpo "false"
checkbox Documentsshipment "false"
checkbox Viewshipment "false"
checkbox Shipmentsshipment "false"
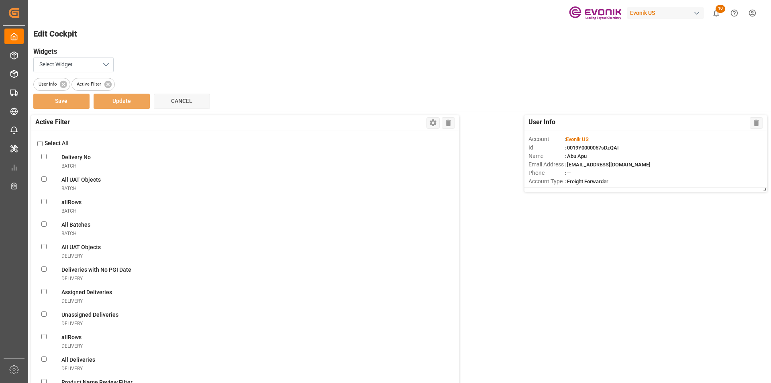
checkbox Shipmentshipment "false"
checkbox Filtershipment "false"
checkbox shipment "false"
checkbox carriershipment "false"
checkbox countshipment "false"
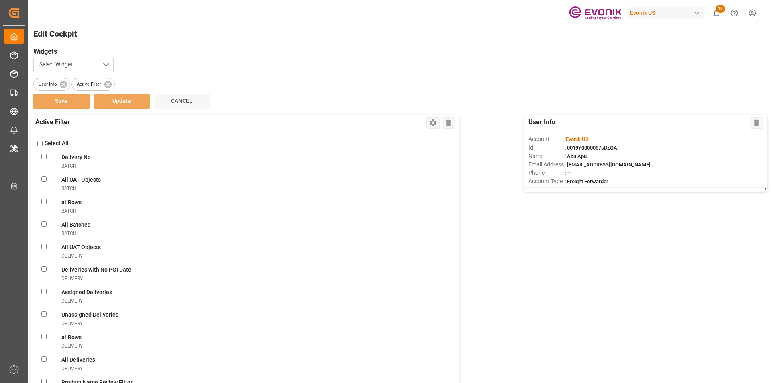
checkbox Daysshipment "false"
checkbox Monitorshipment "false"
checkbox Filtershipment "false"
checkbox Dateshipment "false"
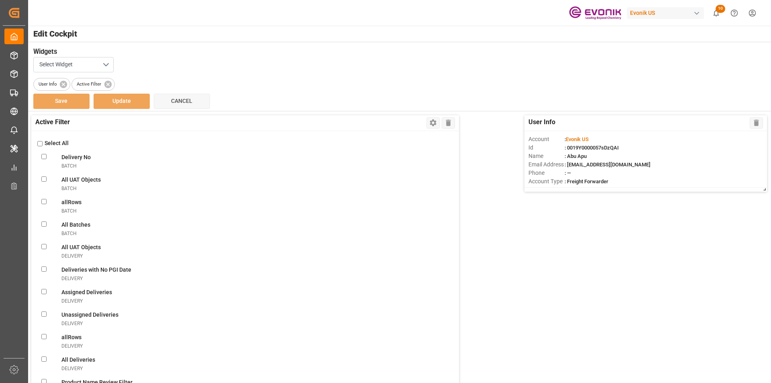
checkbox Dateshipment "false"
checkbox Templateshipment "false"
checkbox Enteredshipment "false"
checkbox MBshipment "false"
checkbox Templateshipment "false"
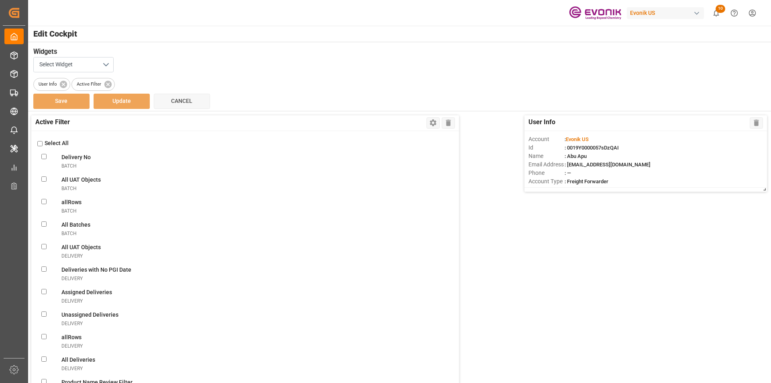
checkbox shipment "false"
checkbox Viewshipment "false"
checkbox ATAshipment "false"
checkbox Volumeshipment "false"
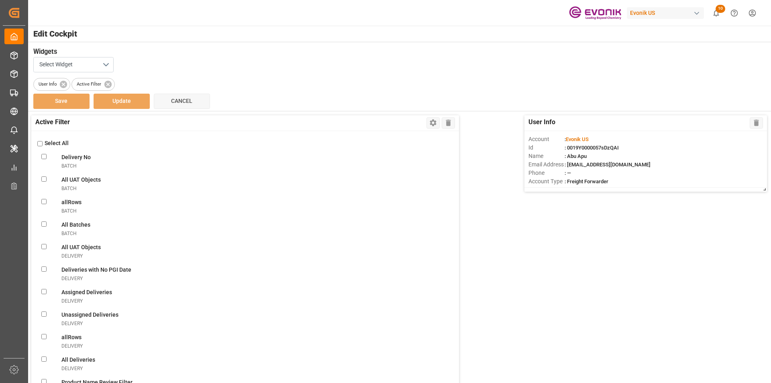
checkbox Filtershipment "false"
checkbox Sentshipment "false"
checkbox Filtershipment "false"
checkbox Deliveriesshipment "false"
checkbox Rec\'dshipment "false"
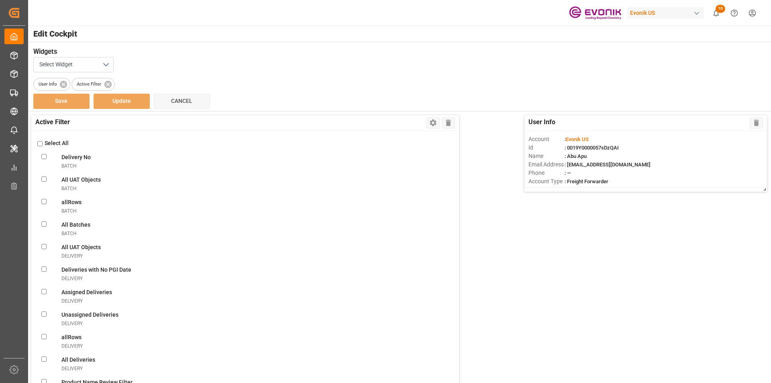
checkbox Templateshipment "false"
checkbox Filtershipment "false"
checkbox Monitorshipment "false"
checkbox Evonikshipment "false"
checkbox FF\(DG\)shipment "false"
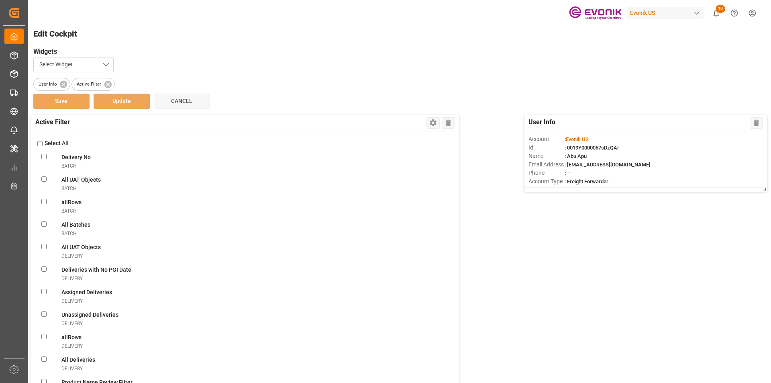
checkbox DG\)shipment "false"
checkbox FFshipment "false"
checkbox carriershipment "false"
checkbox Evonik\(LCL\)shipment "false"
checkbox plant\(LCL\)shipment "false"
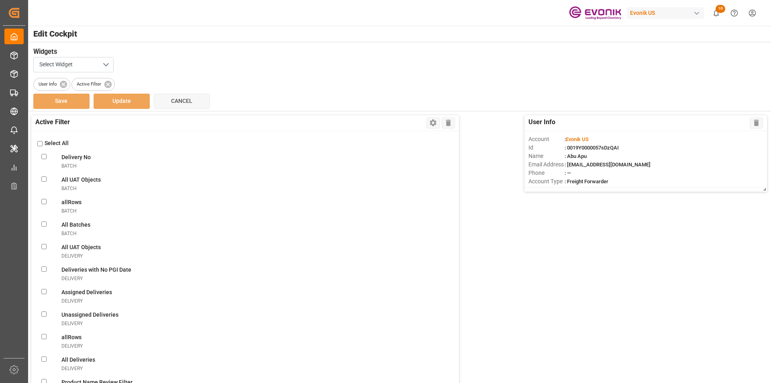
checkbox FFshipment "false"
checkbox doneshipment "false"
checkbox truckershipment "false"
checkbox correctlyshipment "false"
checkbox truckershipment "false"
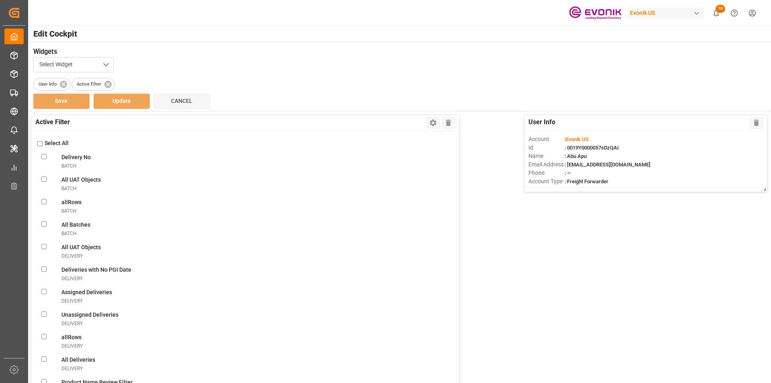
checkbox destinationshipment "false"
checkbox Receivedshipment "false"
checkbox Evonik\(Non-DG\)shipment "false"
checkbox Evonik\(DG\)shipment "false"
checkbox Evonikshipment "false"
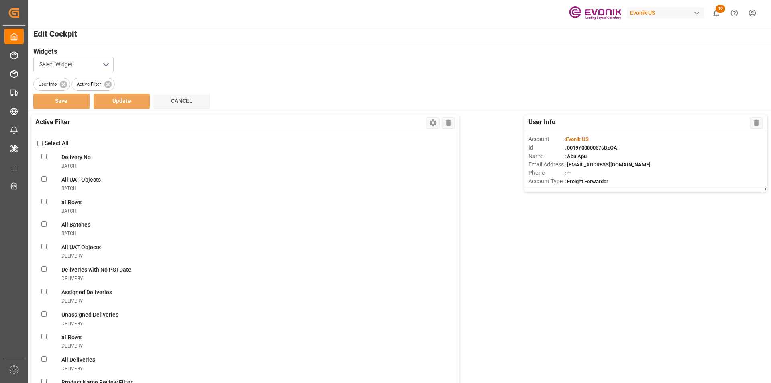
checkbox Filtershipment "false"
checkbox shipmentsshipment "false"
checkbox Messageshipment "false"
checkbox Bookingsshipment "false"
checkbox Confirmationshipment "false"
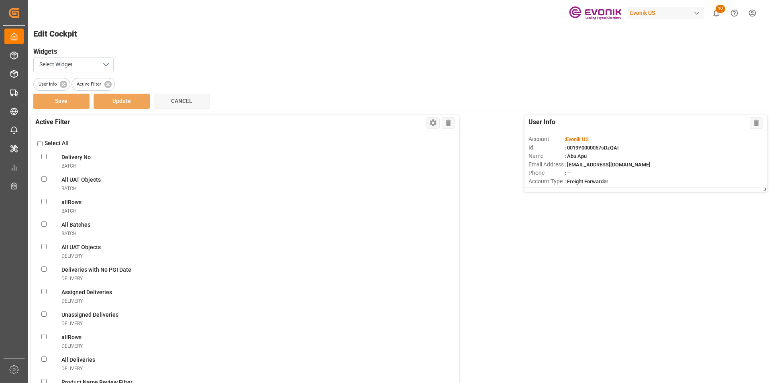
checkbox Confirmationshipment "false"
checkbox ABSshipment "false"
checkbox Errorshipment "false"
checkbox Shipmentsshipment "false"
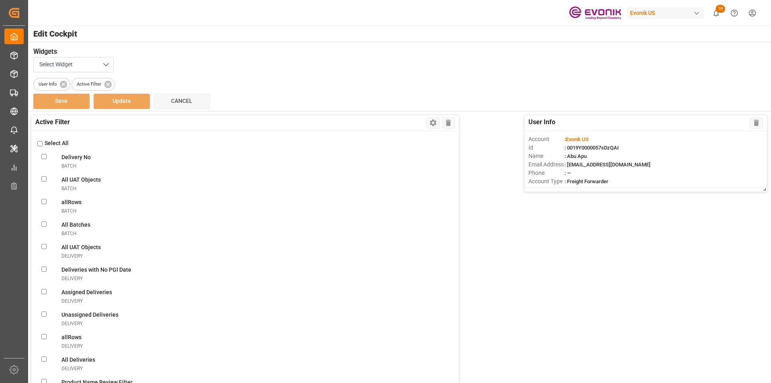
checkbox input "false"
checkbox Errorshipment "false"
checkbox Shipmentsshipment "false"
checkbox Oldshipment "false"
checkbox RemindertransportUnit "false"
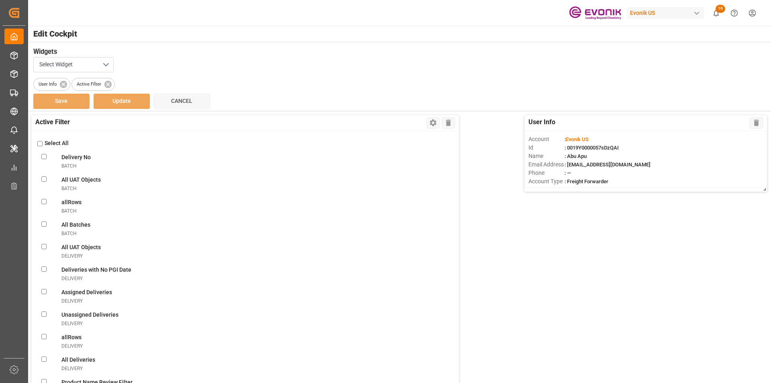
checkbox TUtransportUnit "false"
checkbox OverviewtransportUnit "false"
checkbox FiltertransportUnit "false"
checkbox ViewtransportUnit "false"
checkbox DaystransportUnit "false"
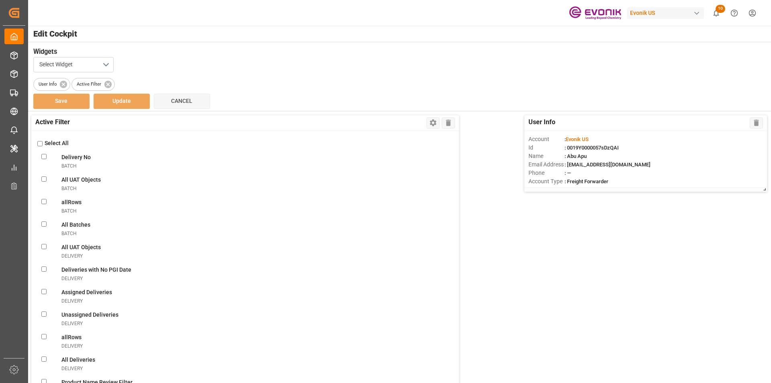
checkbox transportUnit "false"
checkbox Pick-uptransportUnit "false"
checkbox POLtransportUnit "false"
checkbox ATDtransportUnit "false"
checkbox TS1transportUnit "false"
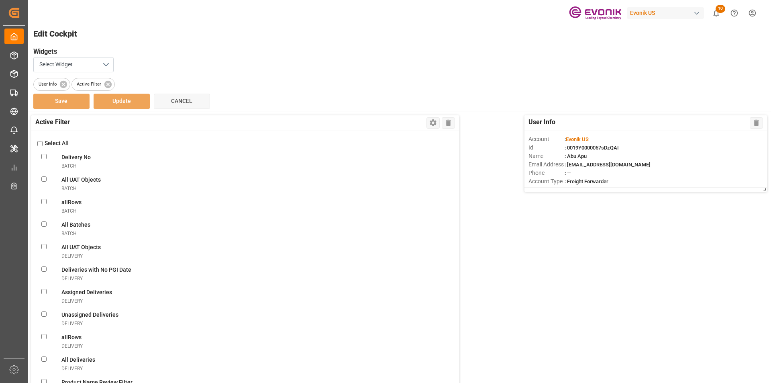
checkbox TS2transportUnit "false"
checkbox TS3transportUnit "false"
checkbox ATAtransportUnit "false"
checkbox PODtransportUnit "false"
checkbox input "false"
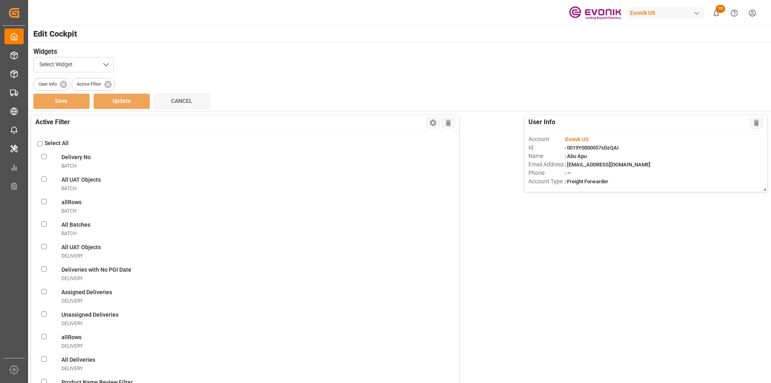
checkbox ReturntransportUnit "false"
checkbox Evonik\(FCL\)transportUnit "false"
checkbox plant\(FCL\)transportUnit "false"
checkbox pickuptransportUnit "false"
checkbox carriertransportUnit "false"
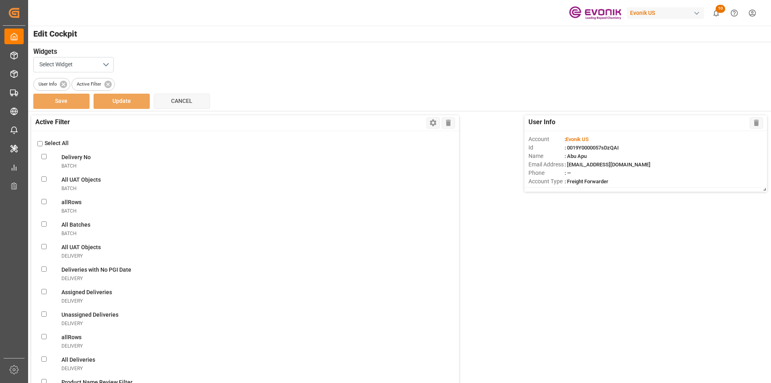
checkbox pre-carriagetransportUnit "false"
checkbox UnitstransportUnit "false"
checkbox MessagetransportUnit "false"
checkbox ReferencetransportUnit "false"
checkbox UnitstransportUnit "false"
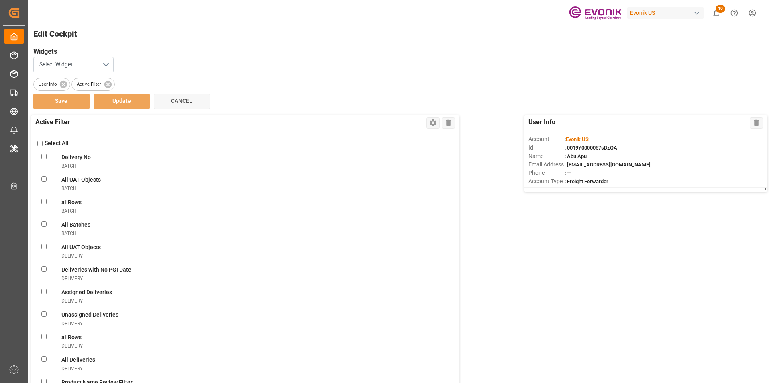
checkbox errortransportUnit "false"
checkbox input "false"
checkbox ObjectstransportUnit "false"
checkbox VendorsvendorMaster "false"
click at [38, 143] on input "checkbox" at bounding box center [39, 143] width 5 height 5
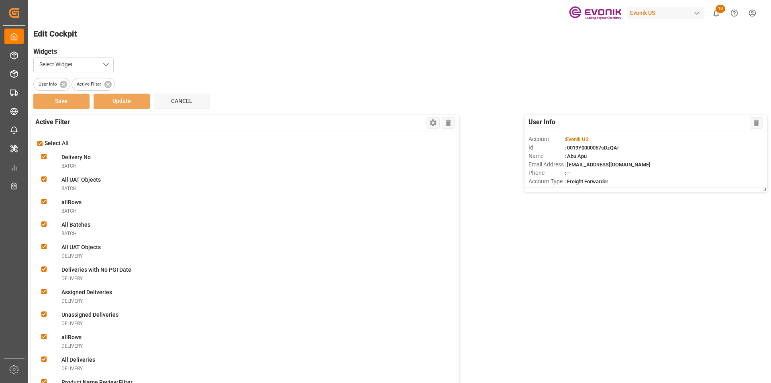
checkbox input "true"
checkbox Nobatch "true"
checkbox Objectsbatch "true"
checkbox input "true"
checkbox Batchesbatch "true"
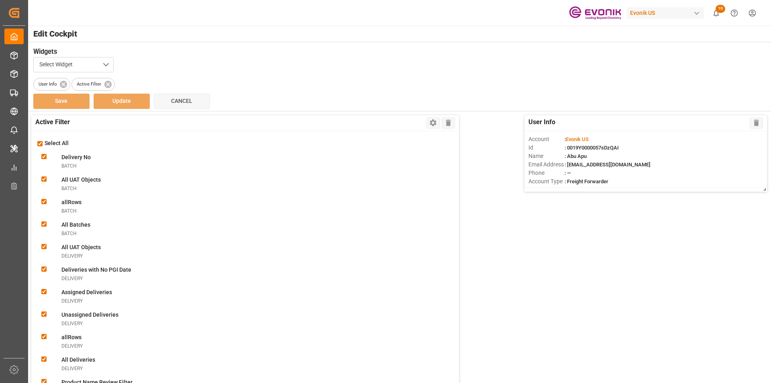
checkbox Objectsdelivery "true"
checkbox Datedelivery "true"
checkbox delivery "true"
checkbox Deliveriesdelivery "true"
checkbox input "true"
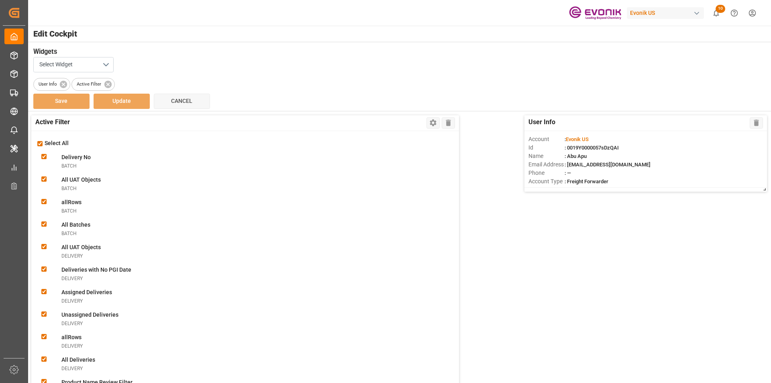
checkbox Deliveriesdelivery "true"
checkbox FilterlineItem "true"
checkbox ObjectslineItem "true"
checkbox filterlineItem "true"
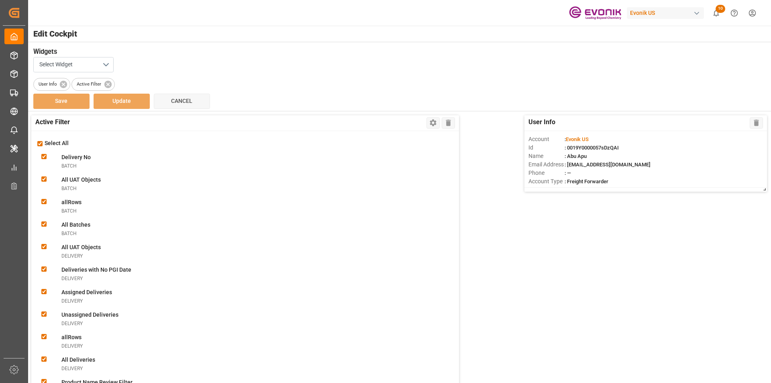
checkbox ConsolidationslineItem "true"
checkbox MBlineItem "true"
checkbox TemplatelineItem "true"
checkbox VolumelineItem "true"
checkbox FilterlineItem "true"
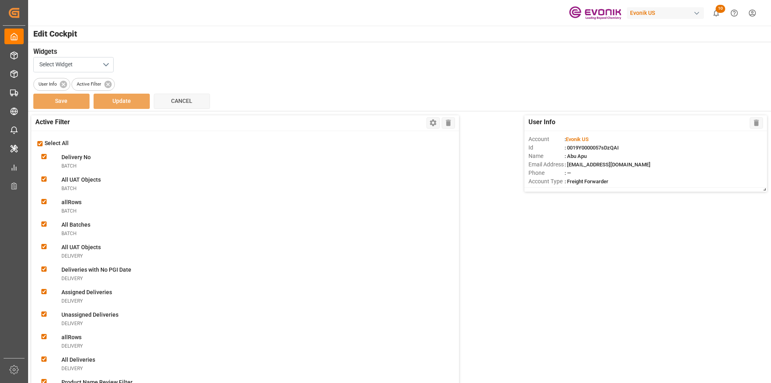
checkbox UnassignedlineItem "true"
checkbox ConsolidationlineItem "true"
checkbox BookinglineItem "true"
checkbox TemplatelineItem "true"
checkbox MissinglineItem "true"
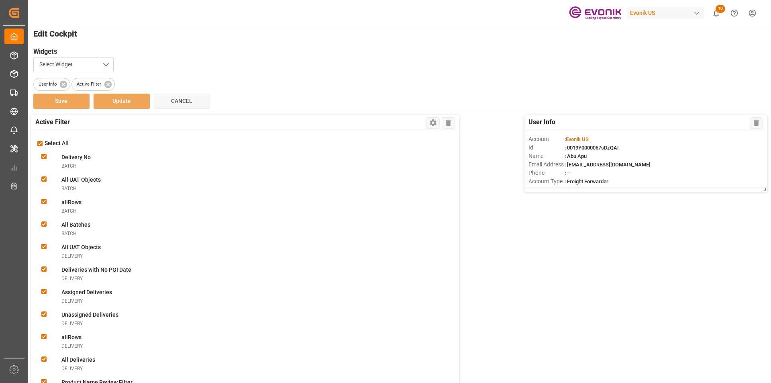
checkbox ReportlineItem "true"
checkbox ViewlineItem "true"
checkbox CSRlineItem "true"
checkbox freightlineItem "true"
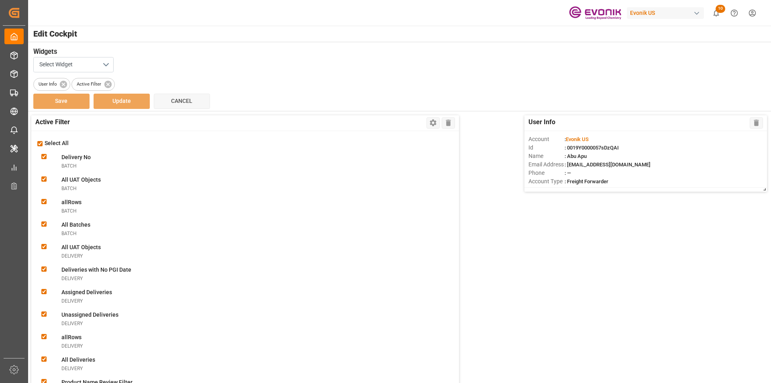
checkbox ModelineItem "true"
checkbox ItemslineItem "true"
checkbox input "true"
checkbox ViewnonConformance "true"
checkbox modesalesOrderIvpo "true"
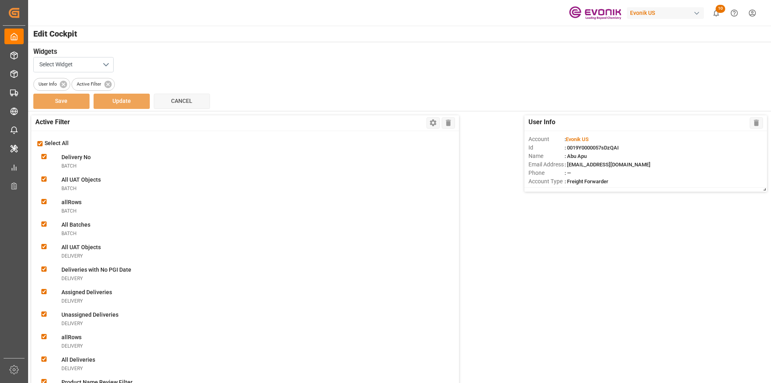
checkbox DanielasalesOrderIvpo "true"
checkbox objectssalesOrderIvpo "true"
checkbox orderssalesOrderIvpo "true"
checkbox LevelsalesOrderIvpo "true"
checkbox GlicksalesOrderIvpo "true"
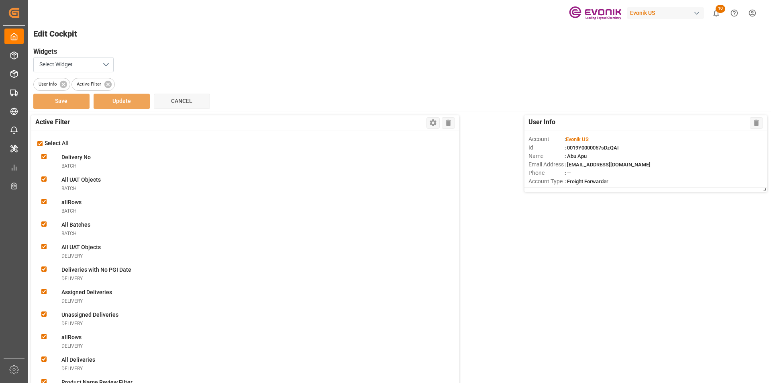
checkbox todaysalesOrderIvpo "true"
checkbox OrderssalesOrderIvpo "true"
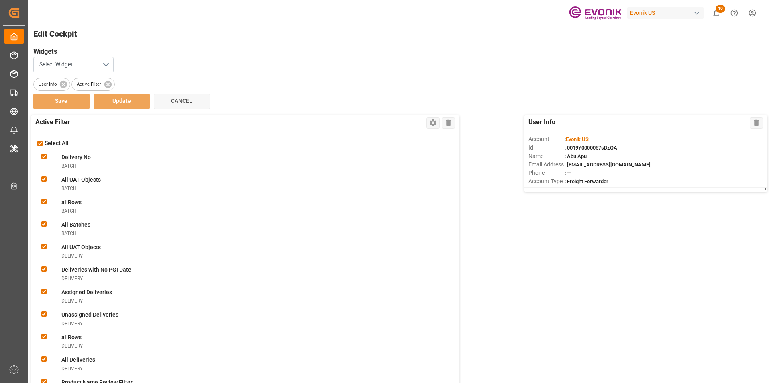
checkbox activesalesOrderIvpo "true"
checkbox modesalesOrderIvpo "true"
checkbox viewsalesOrderIvpo "true"
checkbox OrderssalesOrderIvpo "true"
checkbox input "true"
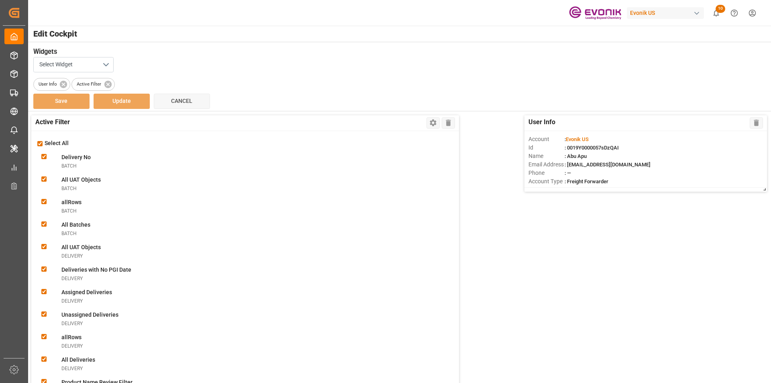
checkbox OrderssalesOrderIvpo "true"
checkbox Documentsshipment "true"
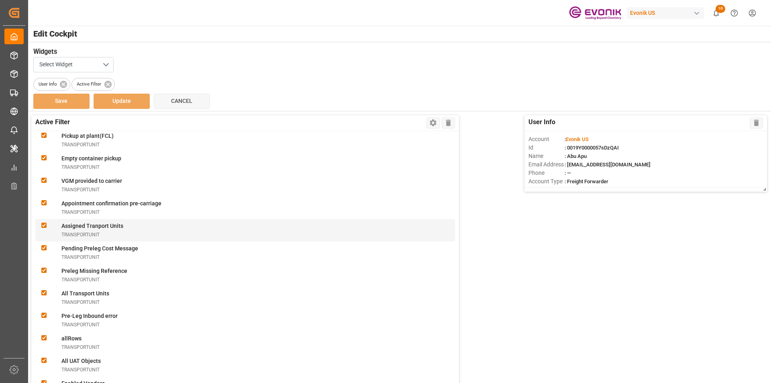
scroll to position [145, 0]
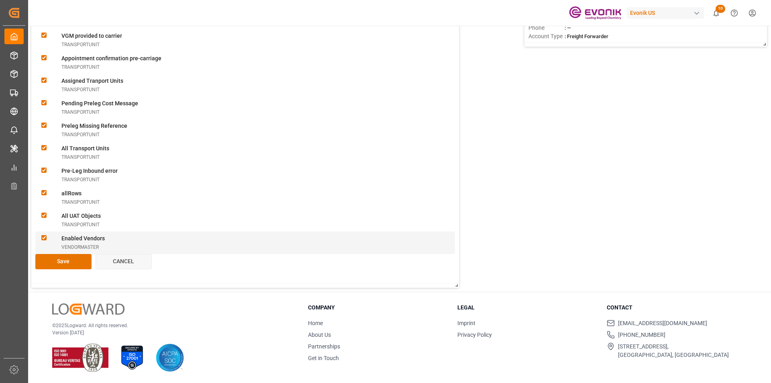
click at [44, 236] on VendorsvendorMaster "checkbox" at bounding box center [43, 237] width 5 height 5
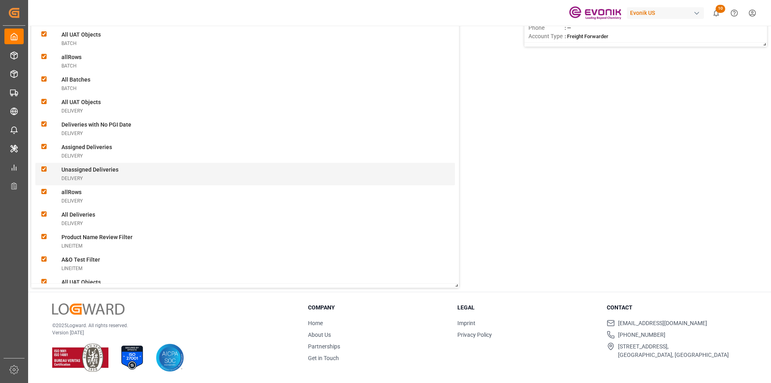
scroll to position [24, 0]
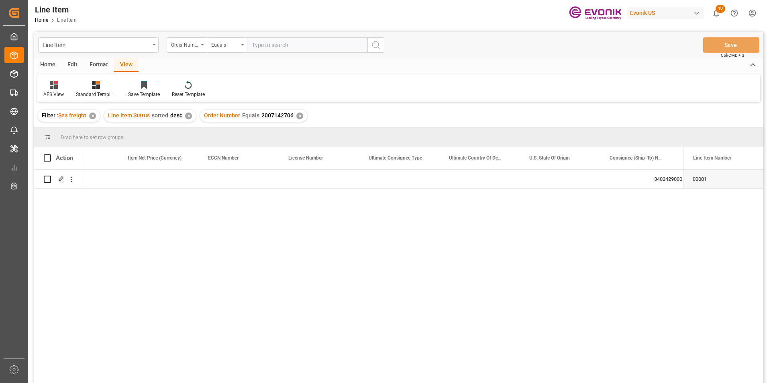
scroll to position [0, 687]
click at [294, 46] on input "text" at bounding box center [307, 44] width 120 height 15
paste input "0046468521"
type input "0046468521"
click at [379, 42] on icon "search button" at bounding box center [376, 45] width 10 height 10
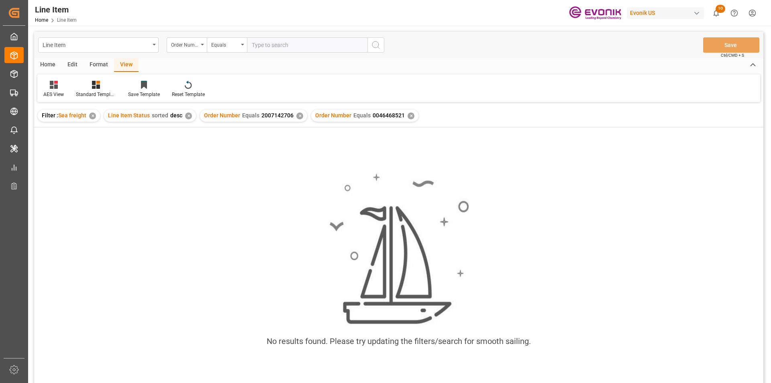
click at [297, 116] on div "✕" at bounding box center [299, 115] width 7 height 7
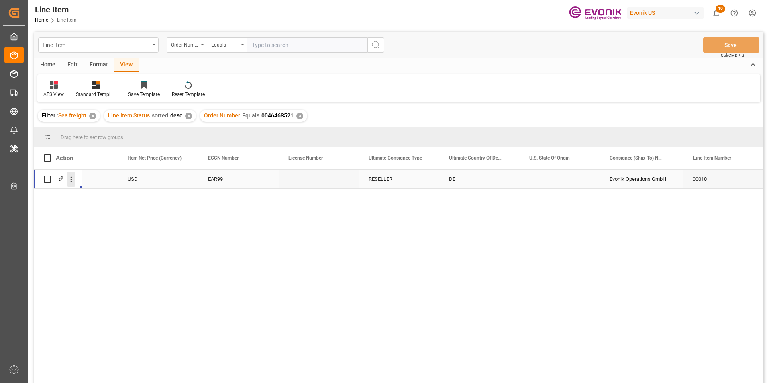
click at [72, 178] on icon "open menu" at bounding box center [71, 179] width 8 height 8
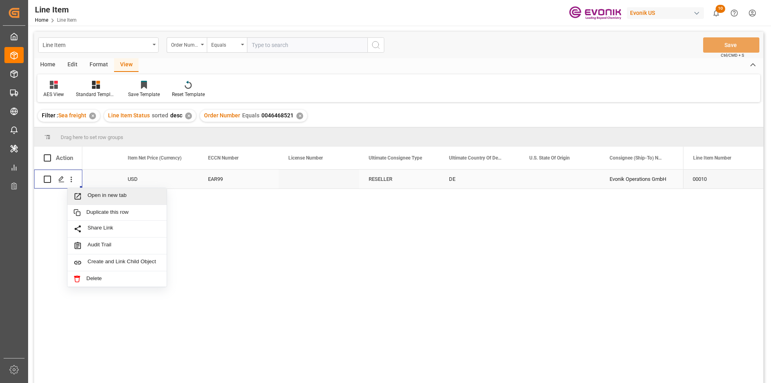
click at [89, 193] on span "Open in new tab" at bounding box center [124, 196] width 73 height 8
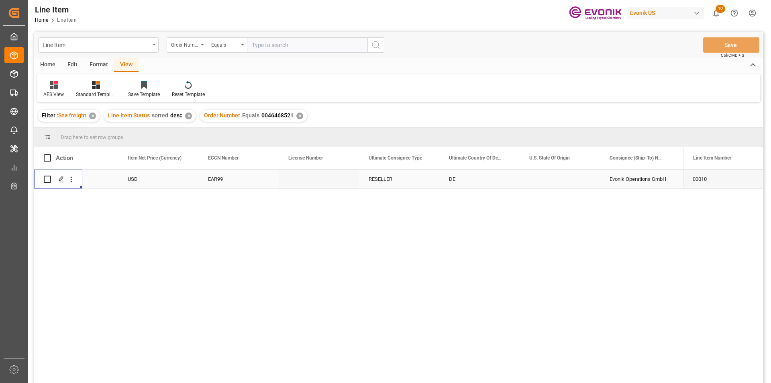
click at [143, 177] on div "USD" at bounding box center [158, 178] width 80 height 19
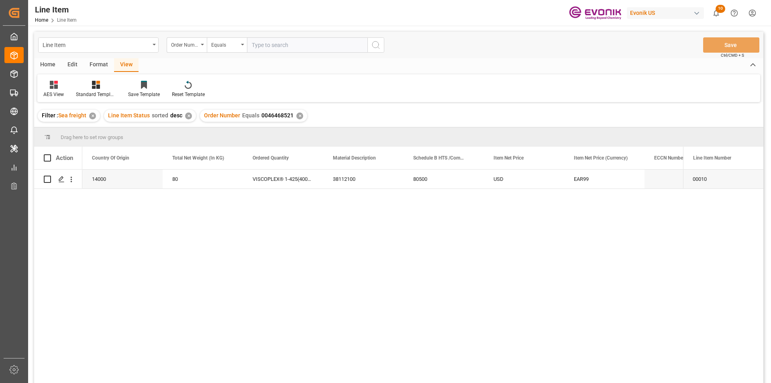
scroll to position [0, 241]
click at [72, 180] on icon "open menu" at bounding box center [71, 179] width 8 height 8
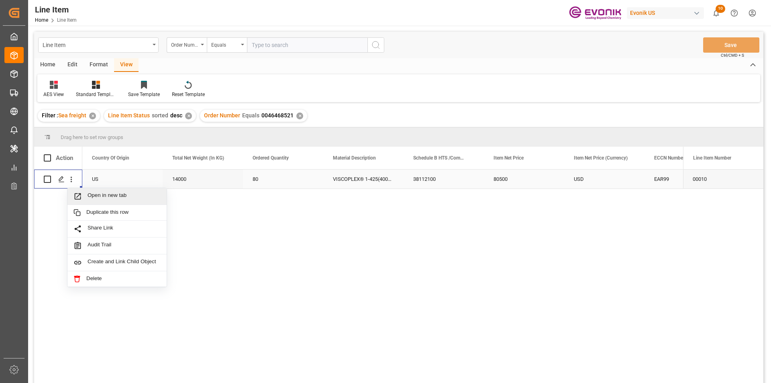
click at [87, 193] on span "Press SPACE to select this row." at bounding box center [80, 196] width 14 height 8
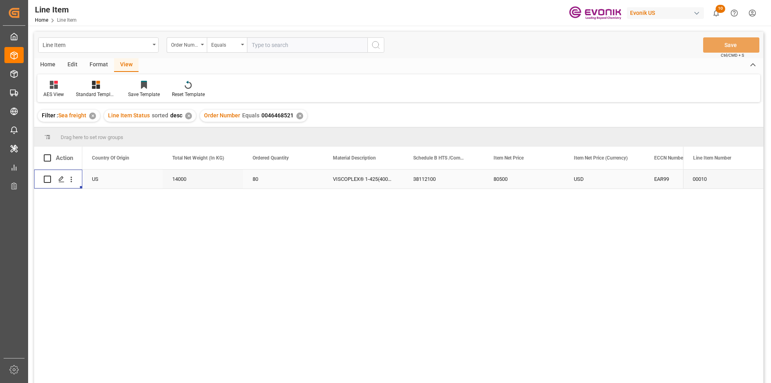
click at [183, 180] on div "14000" at bounding box center [203, 178] width 80 height 19
click at [502, 176] on div "80500" at bounding box center [524, 178] width 80 height 19
click at [607, 180] on div "USD" at bounding box center [604, 178] width 80 height 19
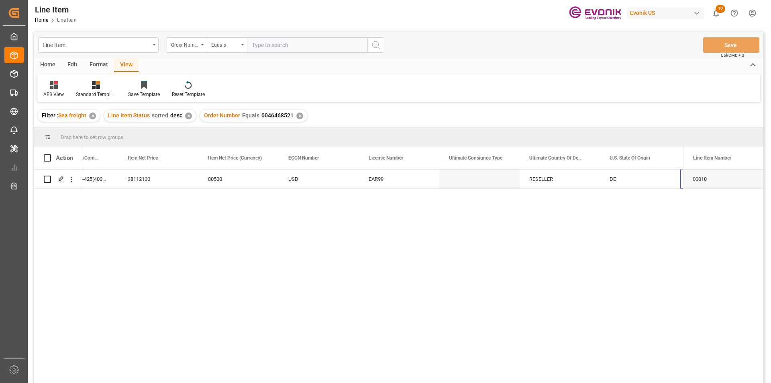
scroll to position [0, 607]
click at [458, 180] on div "RESELLER" at bounding box center [479, 178] width 80 height 19
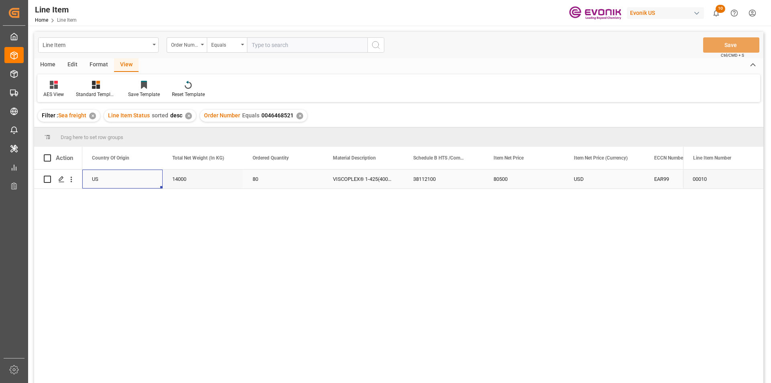
scroll to position [0, 161]
click at [523, 175] on div "38112100" at bounding box center [524, 178] width 80 height 19
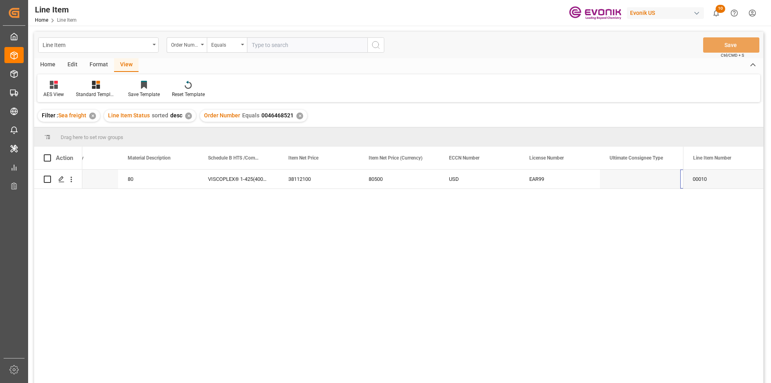
scroll to position [0, 526]
click at [278, 46] on input "text" at bounding box center [307, 44] width 120 height 15
paste input "0046462141"
type input "0046462141"
click at [378, 42] on circle "search button" at bounding box center [375, 44] width 6 height 6
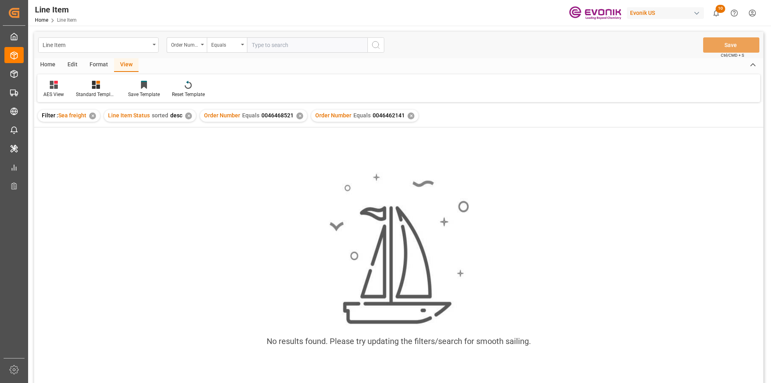
click at [297, 116] on div "✕" at bounding box center [299, 115] width 7 height 7
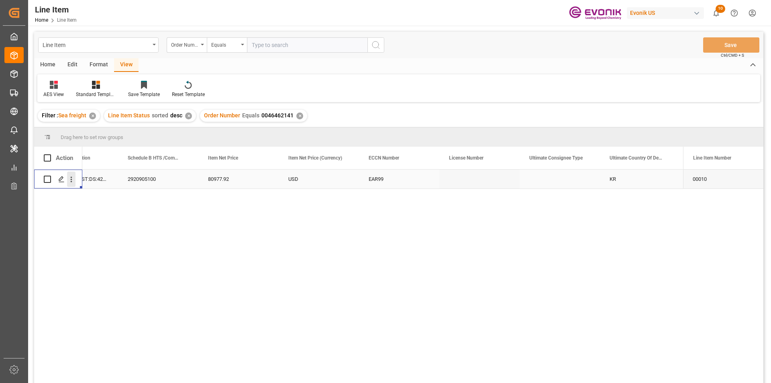
click at [71, 177] on icon "open menu" at bounding box center [72, 180] width 2 height 6
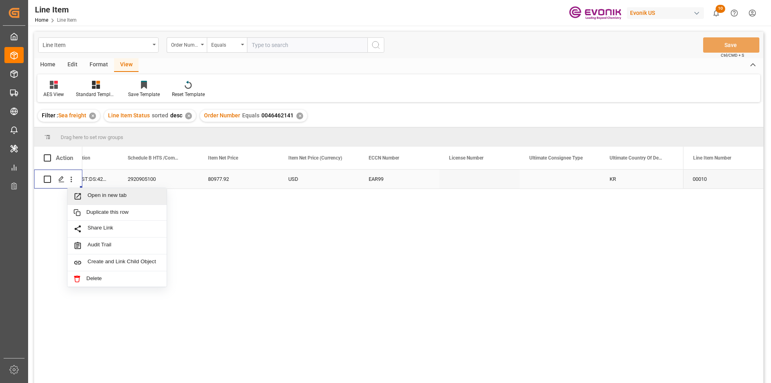
click at [87, 194] on span "Press SPACE to select this row." at bounding box center [80, 196] width 14 height 8
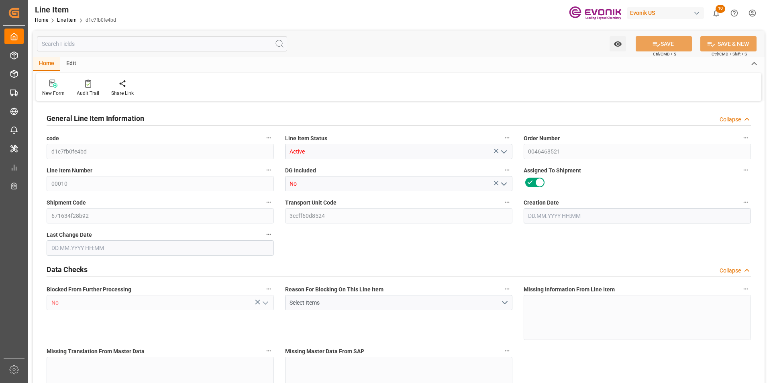
type input "20"
type input "15280"
type input "14000"
type input "26.4204"
type input "80"
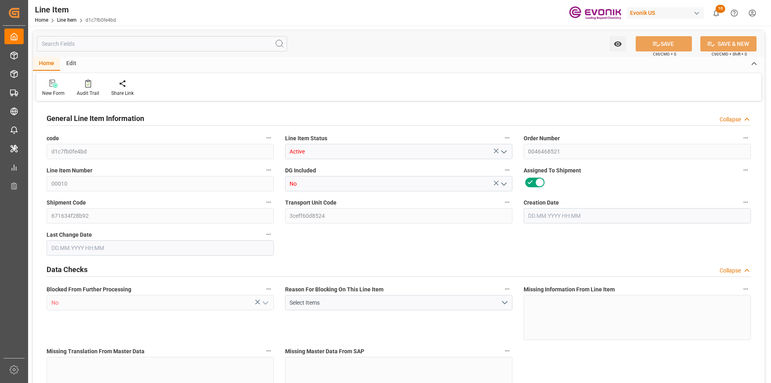
type input "80500"
type input "80"
type input "15280"
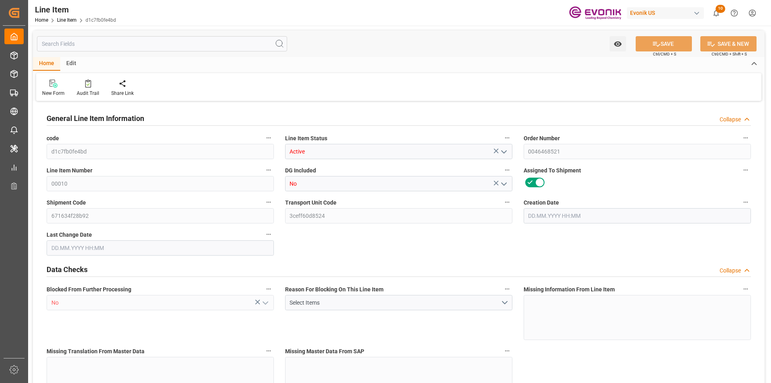
type input "16200"
type input "14000"
type input "26.4204"
type input "26420.4"
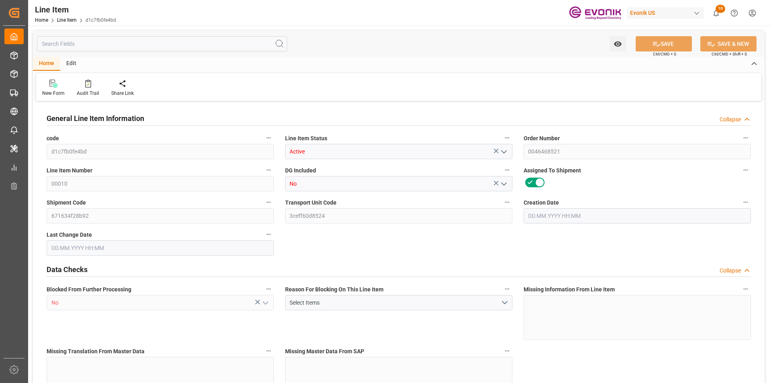
type input "0"
type input "15.08.2025 12:01"
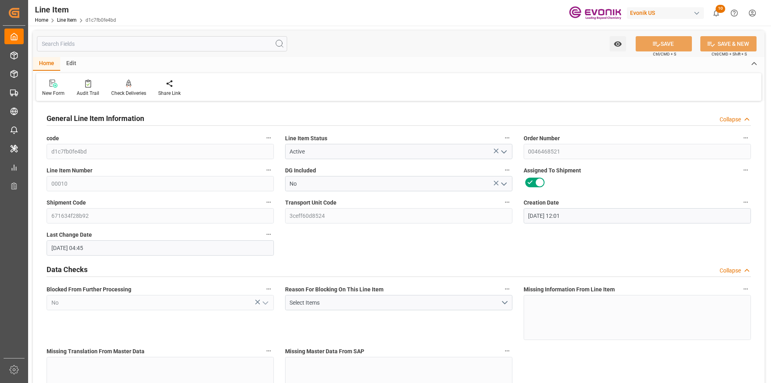
type input "22.08.2025 04:45"
type input "22.09.2025"
type input "22.08.2025"
type input "15.08.2025"
click at [108, 43] on input "text" at bounding box center [162, 43] width 250 height 15
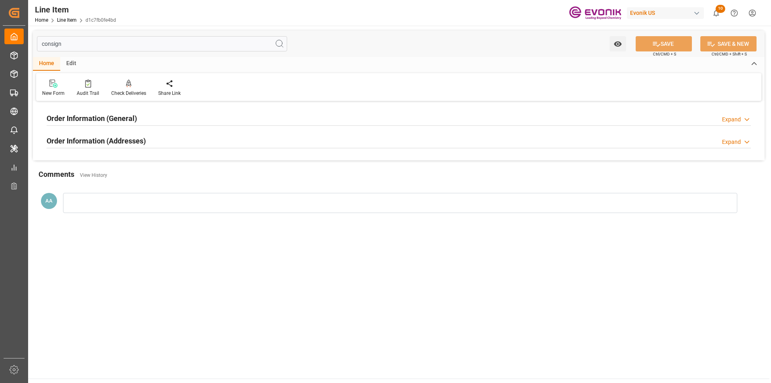
type input "consign"
click at [115, 120] on h2 "Order Information (General)" at bounding box center [92, 118] width 90 height 11
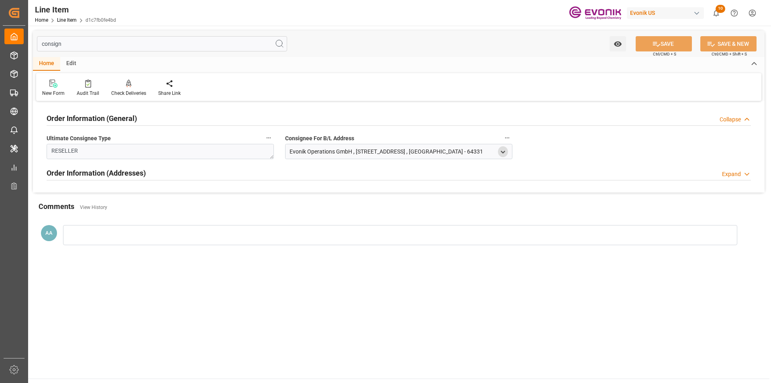
click at [502, 152] on polyline "open menu" at bounding box center [503, 152] width 4 height 2
click at [308, 219] on input "Weiterstadt" at bounding box center [341, 219] width 101 height 9
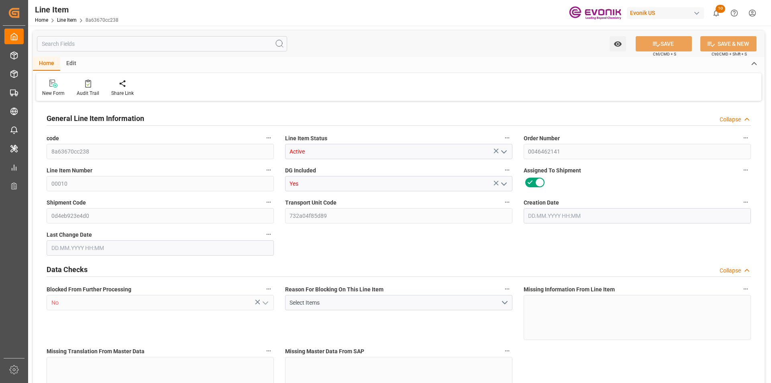
type input "20"
type input "16310.58"
type input "15107.82"
type input "25.557"
type input "78"
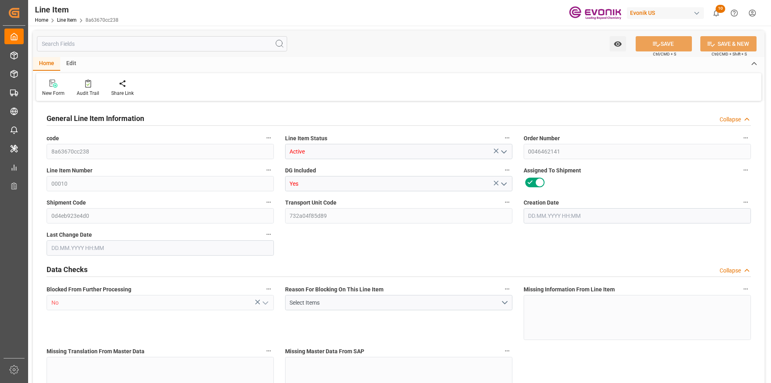
type input "80977.92"
type input "78"
type input "16310.58"
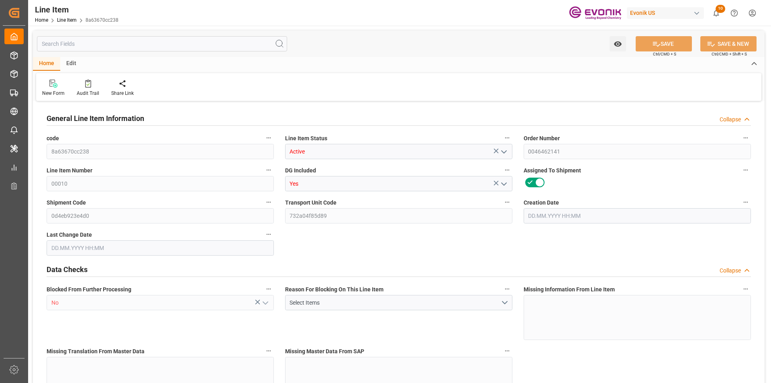
type input "16810.58"
type input "15107.82"
type input "25.557"
type input "25557.012"
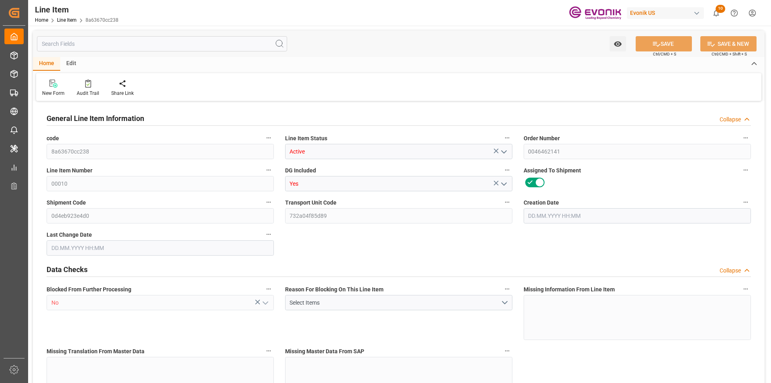
type input "78"
type input "16310.58"
type input "15107.82"
type input "25.557"
type input "[DATE] 16:30"
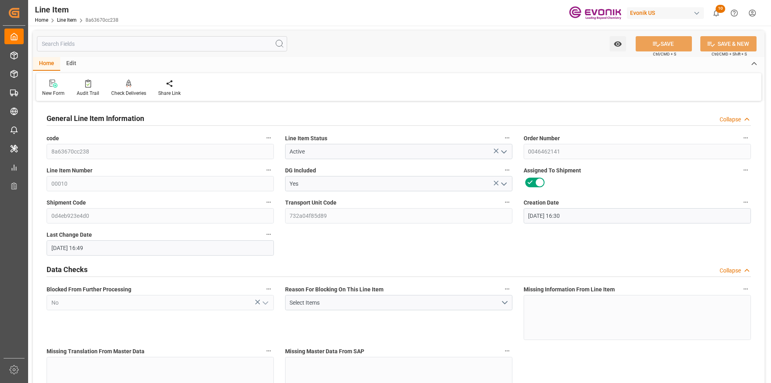
type input "[DATE] 16:49"
type input "[DATE]"
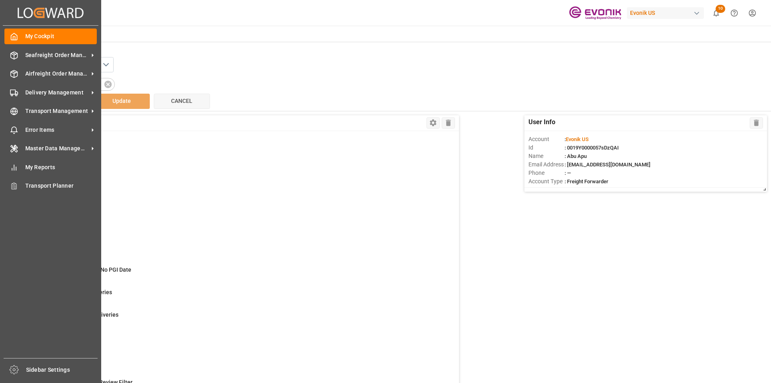
scroll to position [24, 0]
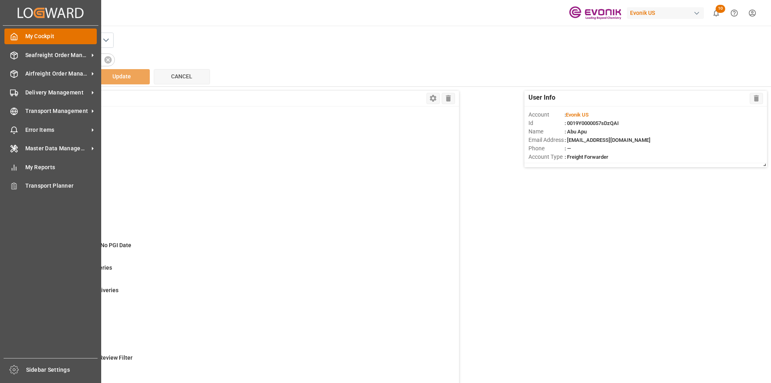
click at [13, 37] on polyline at bounding box center [14, 38] width 2 height 3
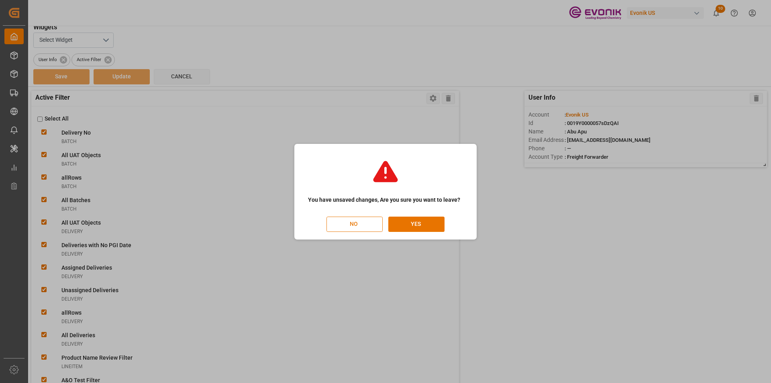
click at [367, 224] on button "NO" at bounding box center [354, 223] width 56 height 15
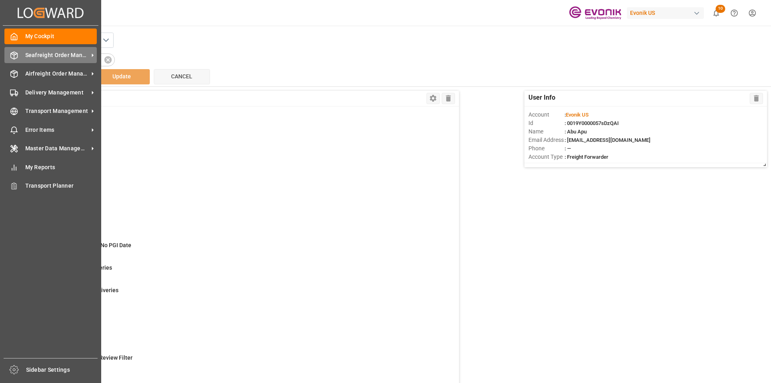
click at [23, 49] on div "Seafreight Order Management Seafreight Order Management" at bounding box center [50, 55] width 92 height 16
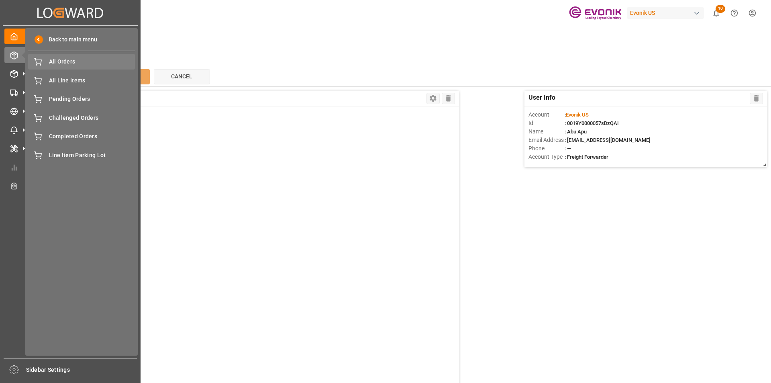
click at [73, 63] on span "All Orders" at bounding box center [92, 61] width 86 height 8
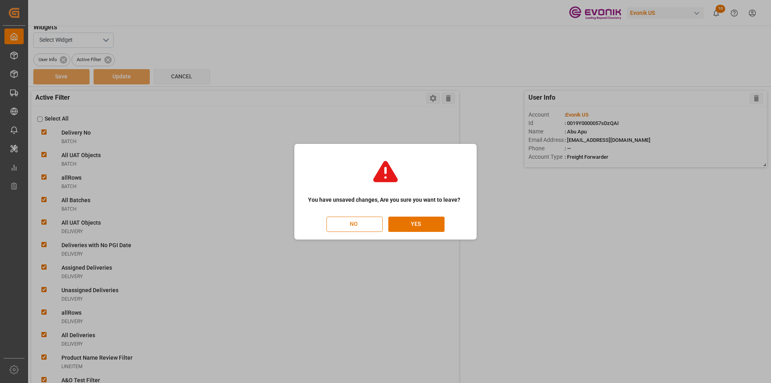
click at [362, 226] on button "NO" at bounding box center [354, 223] width 56 height 15
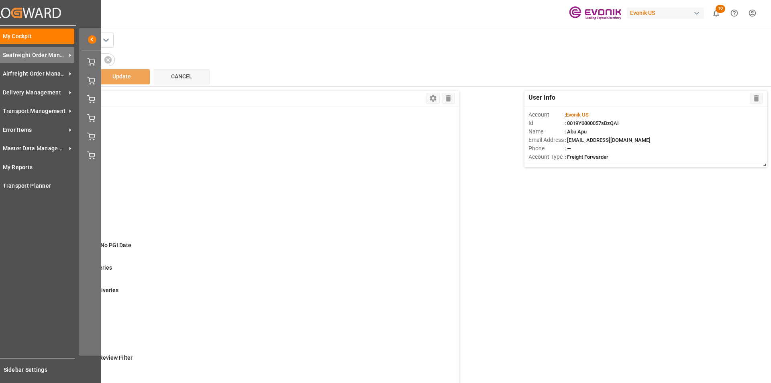
click at [22, 57] on span "Seafreight Order Management" at bounding box center [34, 55] width 63 height 8
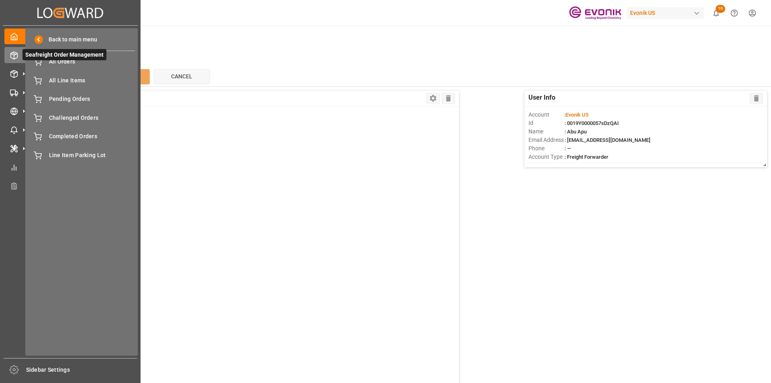
scroll to position [0, 0]
click at [84, 65] on span "All Orders" at bounding box center [92, 61] width 86 height 8
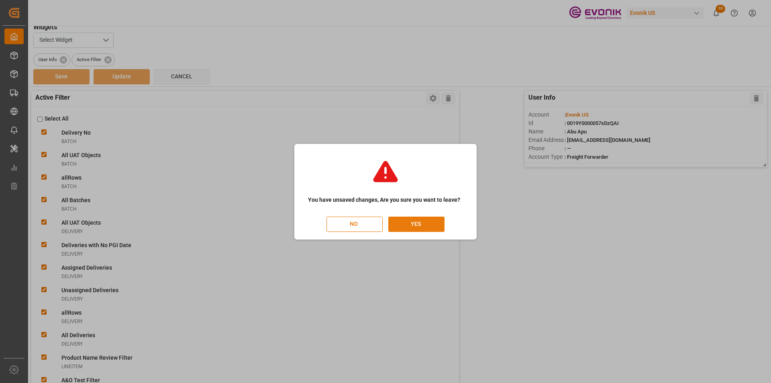
click at [420, 224] on button "YES" at bounding box center [416, 223] width 56 height 15
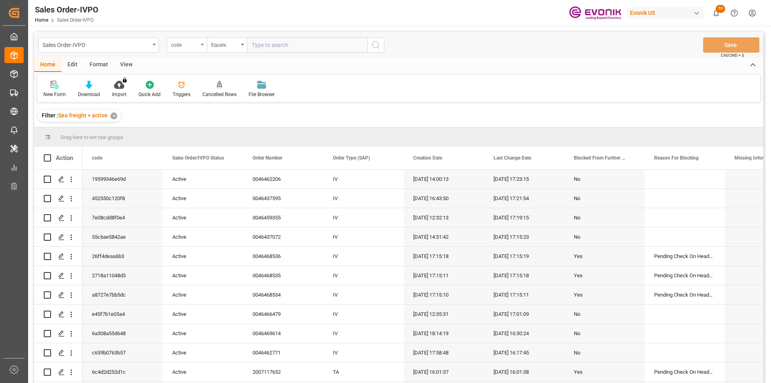
click at [202, 47] on div "code" at bounding box center [187, 44] width 40 height 15
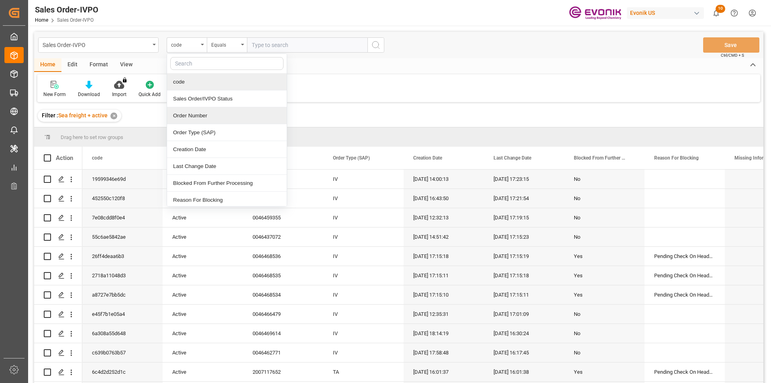
click at [188, 114] on div "Order Number" at bounding box center [227, 115] width 120 height 17
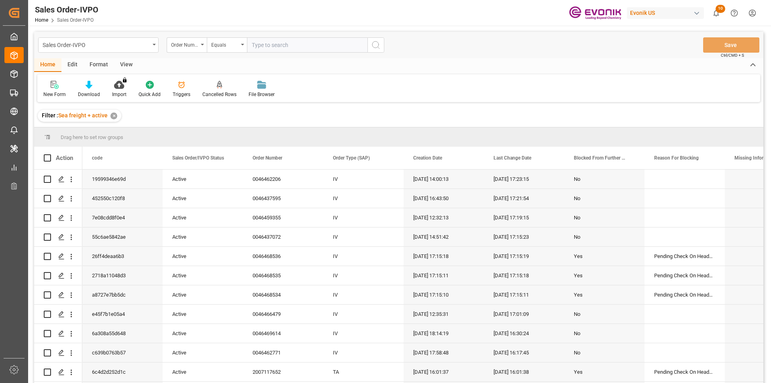
click at [291, 49] on input "text" at bounding box center [307, 44] width 120 height 15
paste input "2006963213"
type input "2006963213"
click at [375, 43] on icon "search button" at bounding box center [376, 45] width 10 height 10
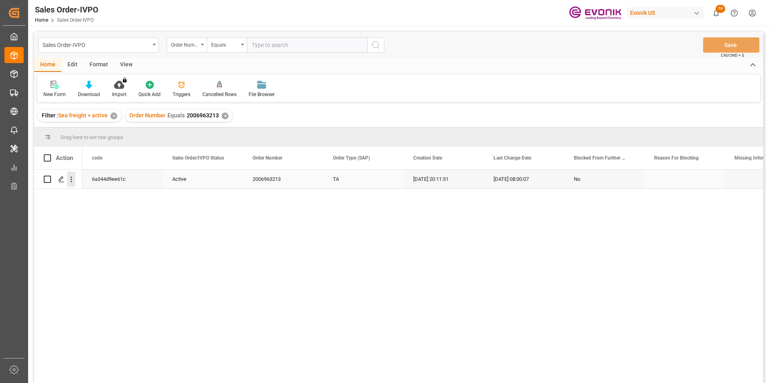
click at [72, 180] on icon "open menu" at bounding box center [71, 179] width 8 height 8
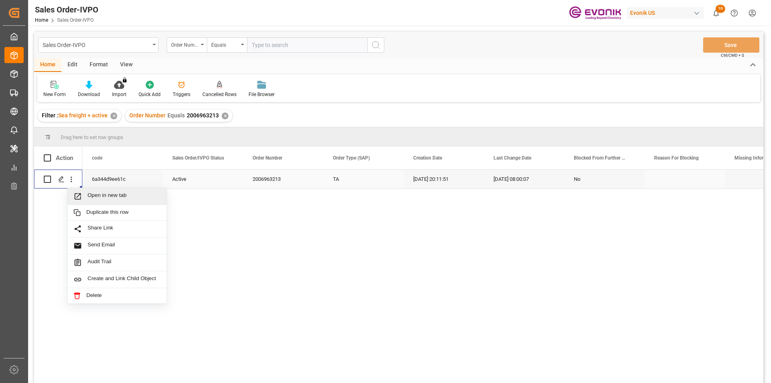
click at [100, 194] on span "Open in new tab" at bounding box center [124, 196] width 73 height 8
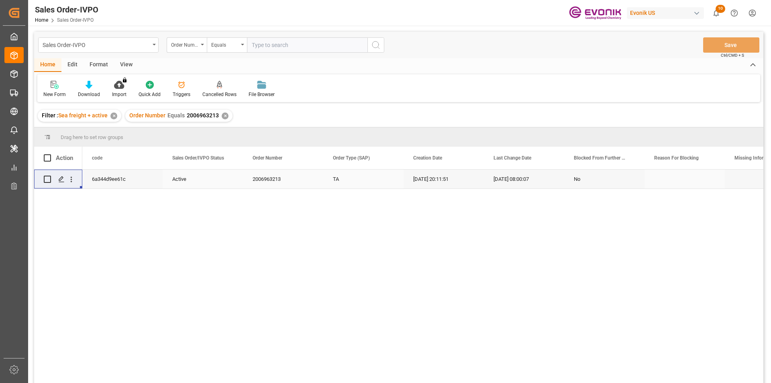
click at [269, 45] on input "text" at bounding box center [307, 44] width 120 height 15
paste input "0046460739"
type input "0046460739"
click at [380, 44] on icon "search button" at bounding box center [376, 45] width 10 height 10
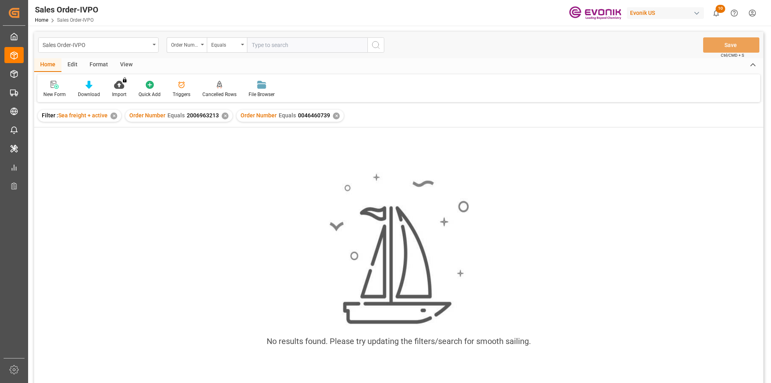
click at [222, 117] on div "✕" at bounding box center [225, 115] width 7 height 7
click at [224, 116] on div "✕" at bounding box center [225, 115] width 7 height 7
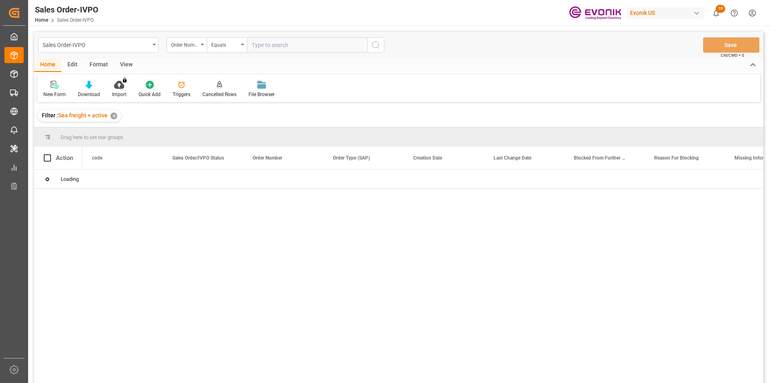
click at [269, 46] on input "text" at bounding box center [307, 44] width 120 height 15
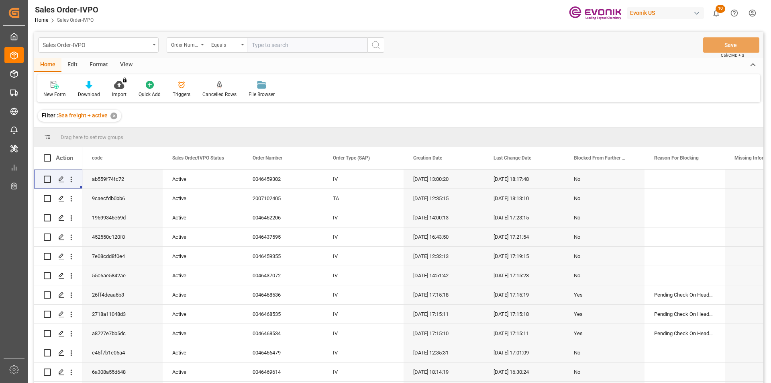
paste input "0046460739"
type input "0046460739"
click at [375, 42] on icon "search button" at bounding box center [376, 45] width 10 height 10
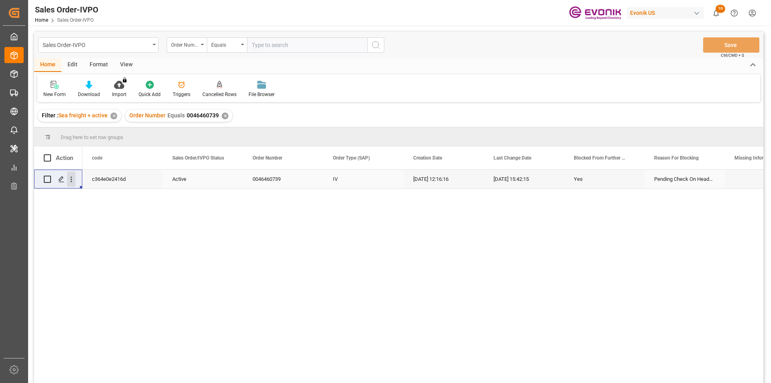
click at [72, 180] on icon "open menu" at bounding box center [71, 179] width 8 height 8
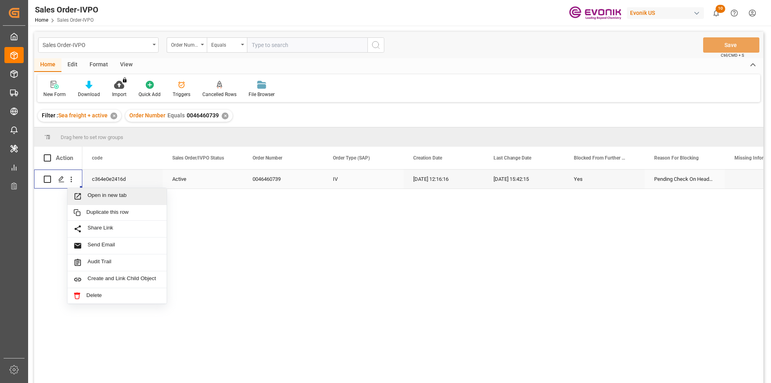
click at [93, 195] on span "Open in new tab" at bounding box center [124, 196] width 73 height 8
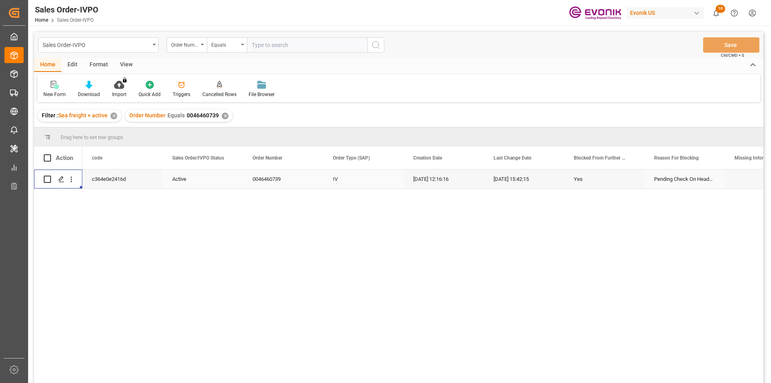
click at [256, 46] on input "text" at bounding box center [307, 44] width 120 height 15
paste input "0046459355"
type input "0046459355"
click at [376, 45] on icon "search button" at bounding box center [376, 45] width 10 height 10
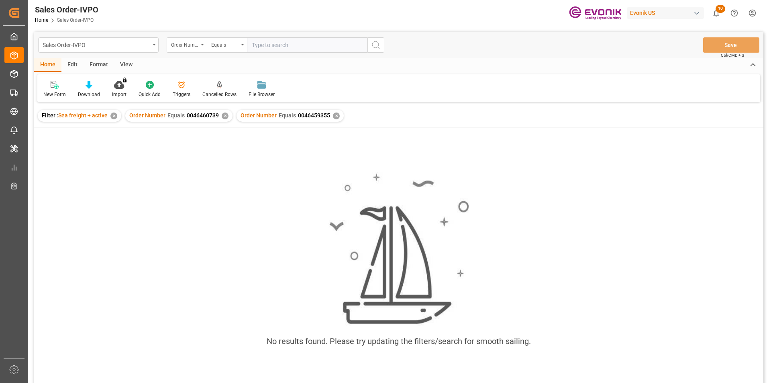
click at [224, 114] on div "✕" at bounding box center [225, 115] width 7 height 7
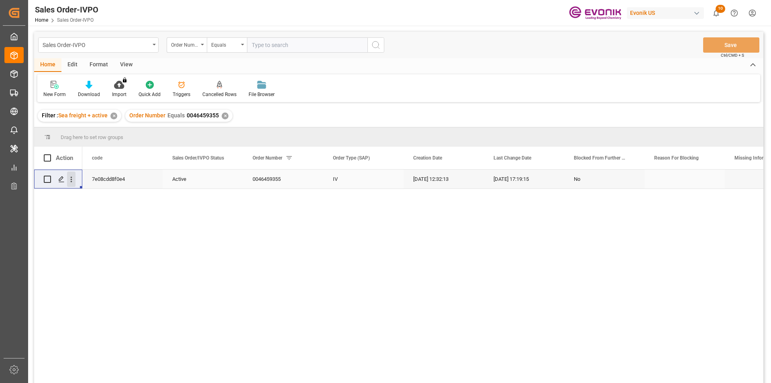
click at [72, 178] on icon "open menu" at bounding box center [71, 179] width 8 height 8
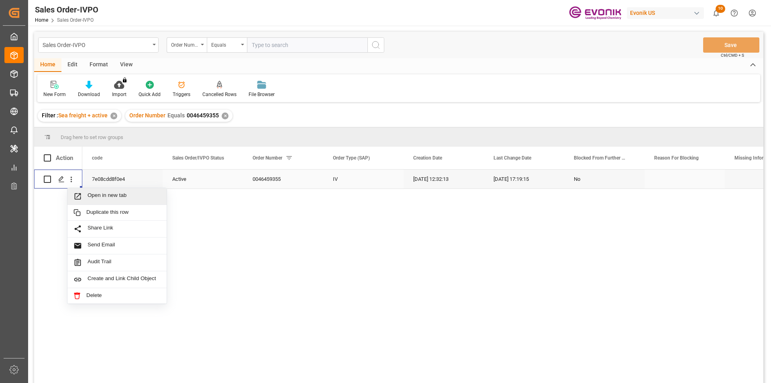
click at [87, 194] on span "Press SPACE to select this row." at bounding box center [80, 196] width 14 height 8
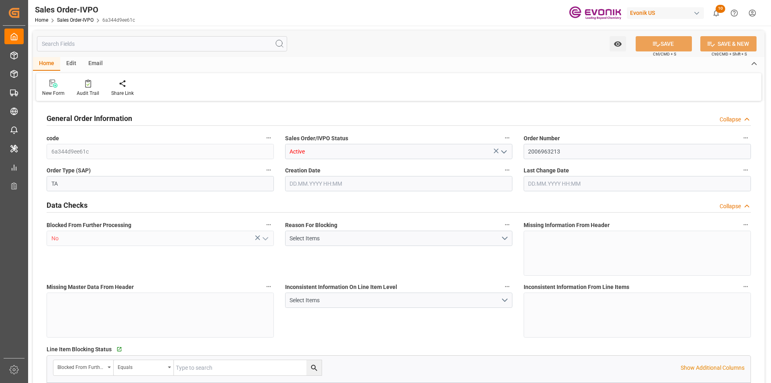
type input "JPYOK"
type input "0"
type input "1"
type input "2"
type input "3"
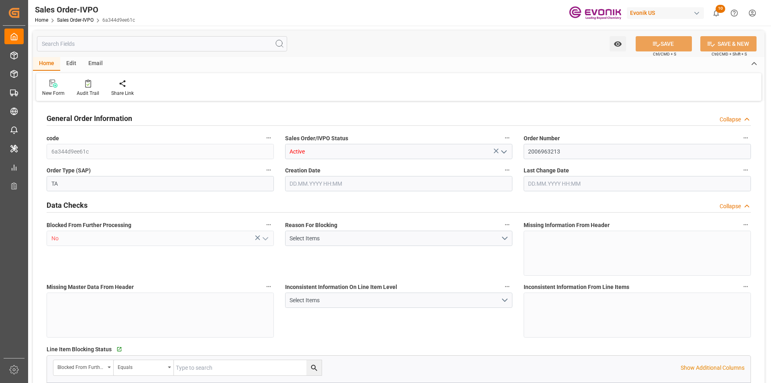
type input "20882.88"
type input "146.6292"
type input "19000"
type input "60"
type input "[DATE] 20:11"
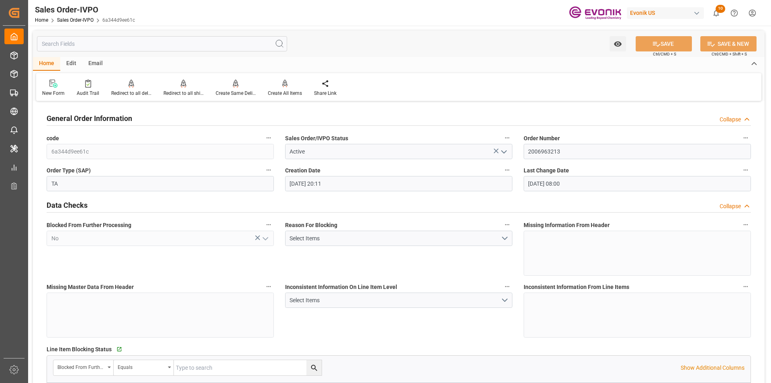
type input "[DATE] 08:00"
click at [108, 47] on input "text" at bounding box center [162, 43] width 250 height 15
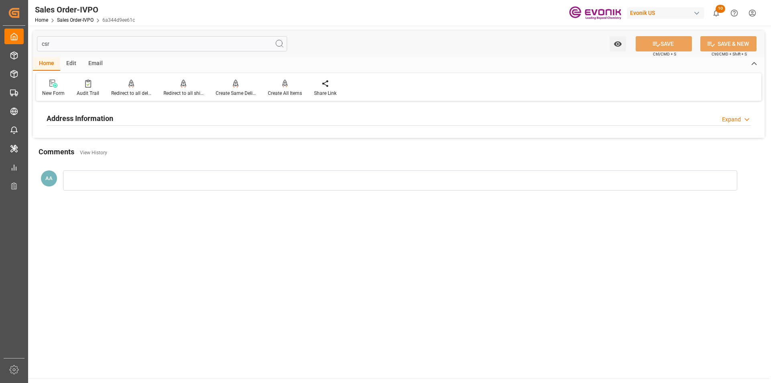
type input "csr"
click at [85, 120] on h2 "Address Information" at bounding box center [80, 118] width 67 height 11
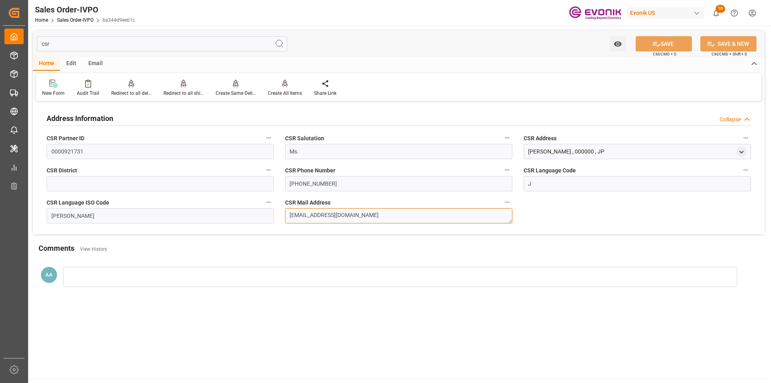
drag, startPoint x: 373, startPoint y: 214, endPoint x: 269, endPoint y: 214, distance: 103.6
click at [269, 214] on div "Address Information Collapse CSR Partner ID 0000921731 CSR Salutation Ms. CSR A…" at bounding box center [398, 168] width 731 height 131
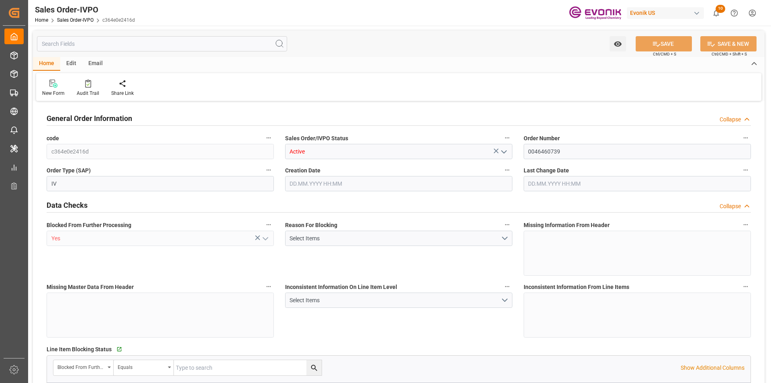
type input "TWKEL"
type input "0"
type input "1"
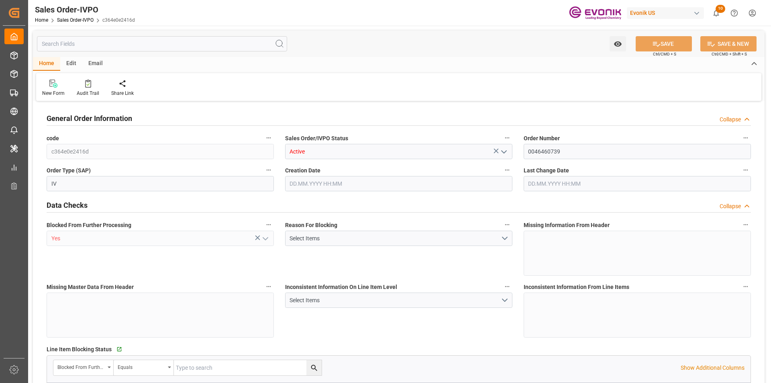
type input "6151.824"
type input "16.1904"
type input "17000"
type input "30"
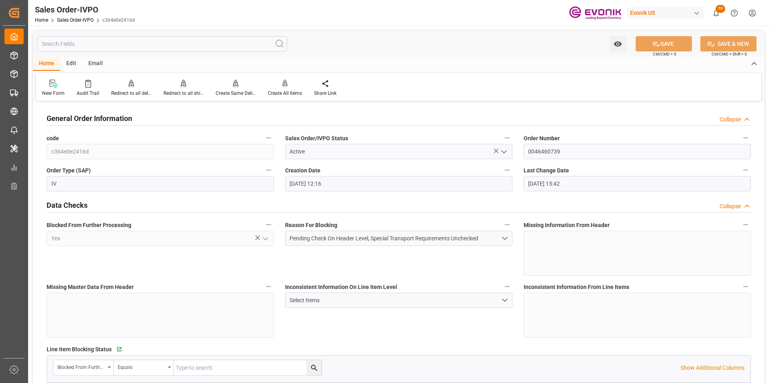
type input "[DATE] 12:16"
type input "[DATE] 15:42"
click at [116, 45] on input "text" at bounding box center [162, 43] width 250 height 15
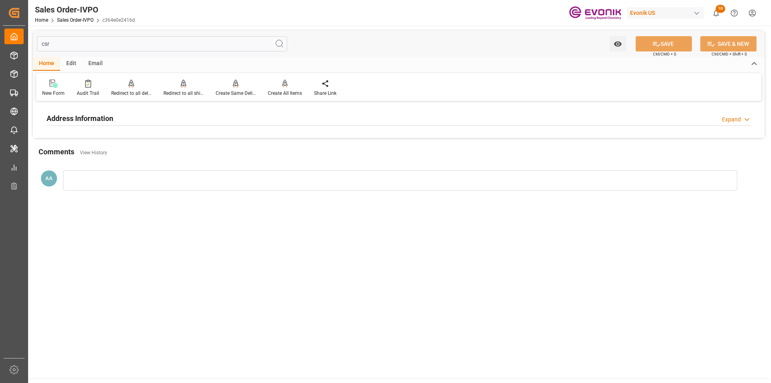
type input "csr"
click at [95, 117] on h2 "Address Information" at bounding box center [80, 118] width 67 height 11
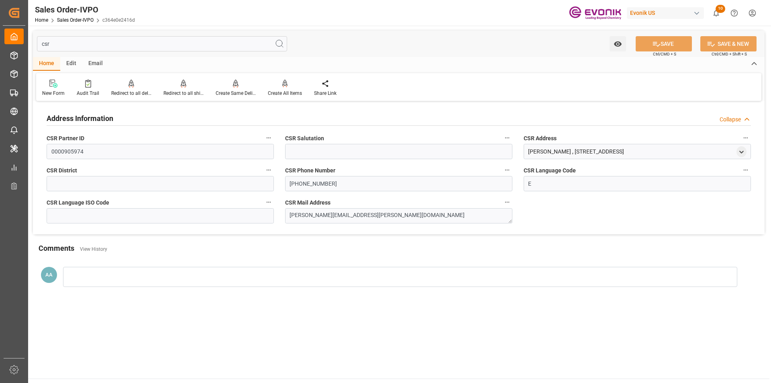
drag, startPoint x: 70, startPoint y: 46, endPoint x: 37, endPoint y: 45, distance: 32.9
click at [37, 45] on input "csr" at bounding box center [162, 43] width 250 height 15
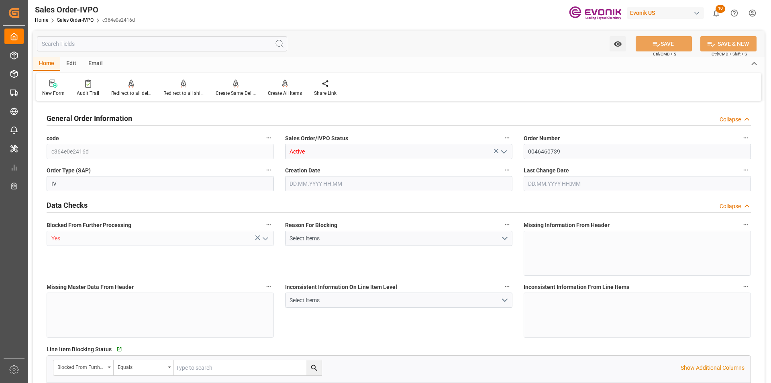
type input "c364e0e2416d"
type input "Active"
type input "0046460739"
type input "IV"
type input "Yes"
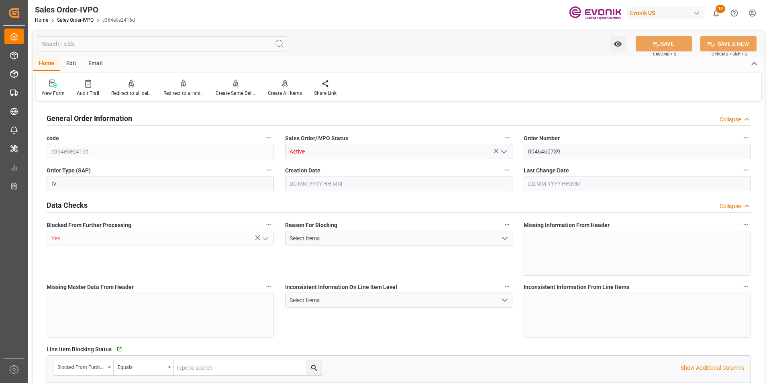
type input "D2P"
type input "45"
type input "FCL"
type input "0006"
type input "20GP"
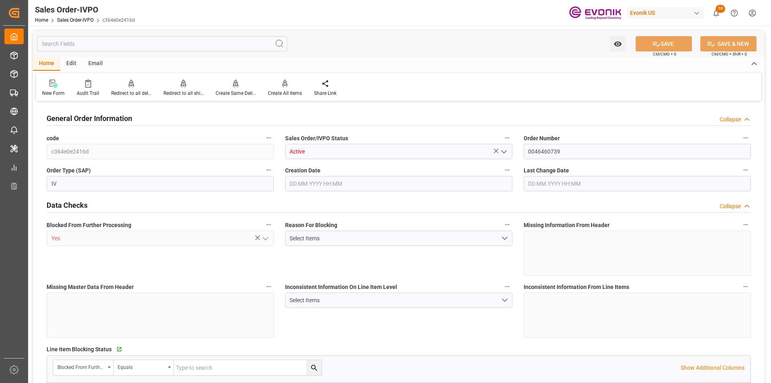
type textarea "No Tank Container"
type input "0046460739"
type input "PP"
type input "NC Care Solutions"
type input "Nutrition & Care"
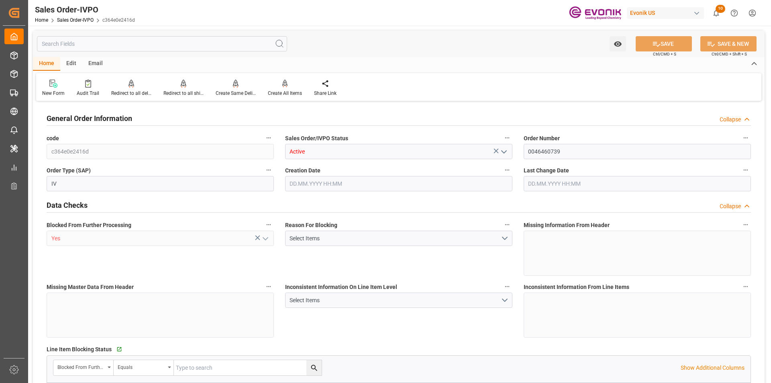
type input "CIF"
type input "Keelung"
type input "Keelung (Chilung)"
type input "+886-2-21755214"
type input "ashley.wang@evonik.com"
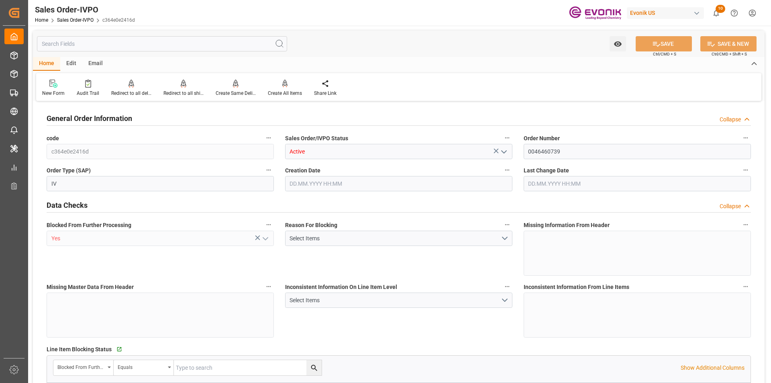
type textarea "Not required"
type textarea "RESELLER"
type textarea "TAX ID#: 84901187"
type textarea "RELEASE AT DESTINATION Shipping Mark Top Rhyme"
type input "TW"
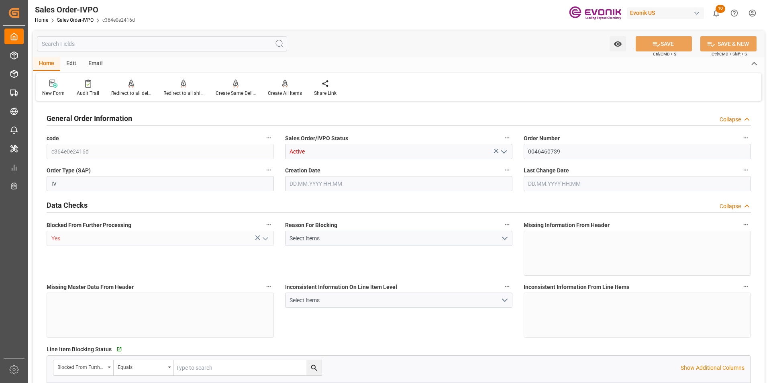
type input "Pending"
type input "20GP"
type input "Pending"
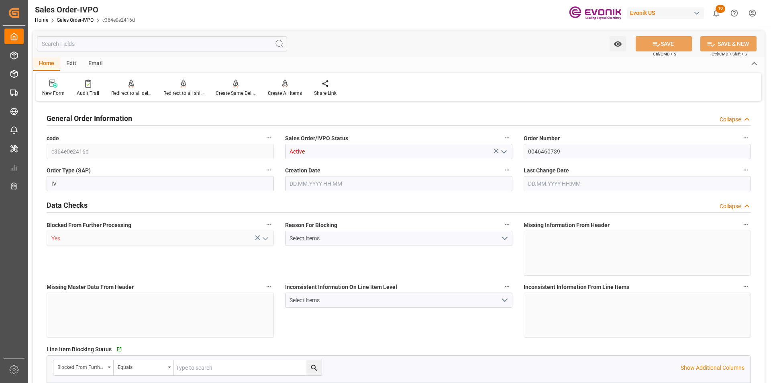
type input "TWKEL"
type input "0"
type input "1"
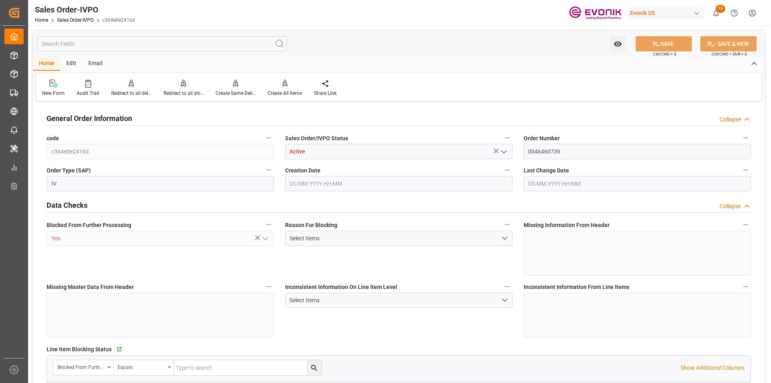
type input "6151.824"
type input "16.1904"
type input "17000"
type input "30"
type input "20.08.2025 12:16"
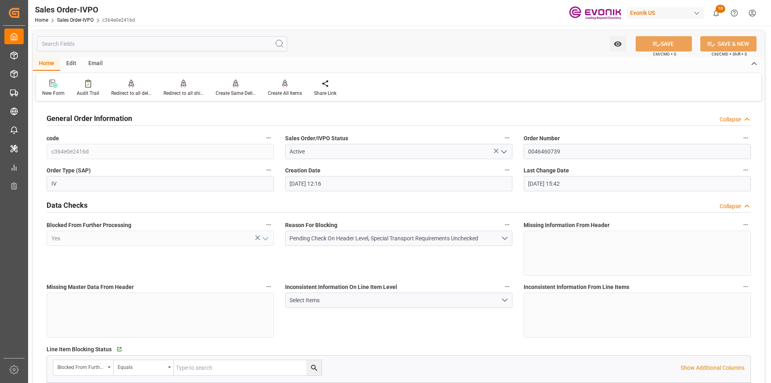
type input "21.08.2025 15:42"
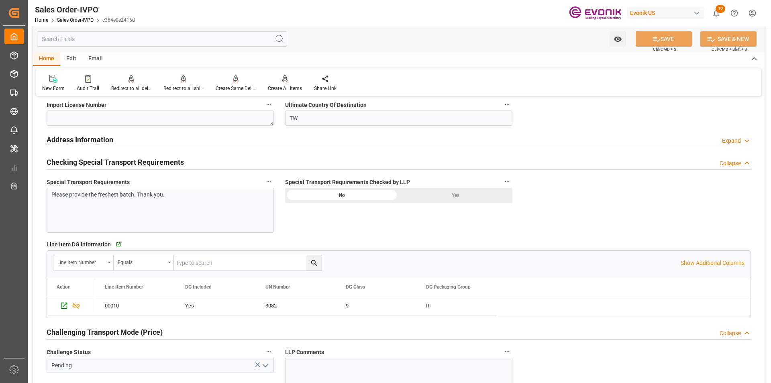
scroll to position [803, 0]
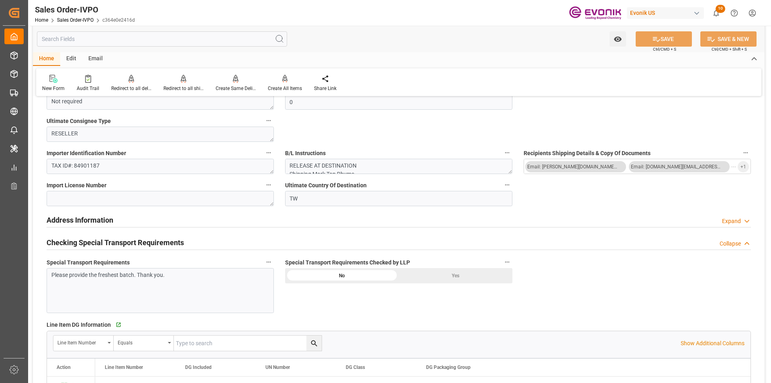
click at [81, 219] on h2 "Address Information" at bounding box center [80, 219] width 67 height 11
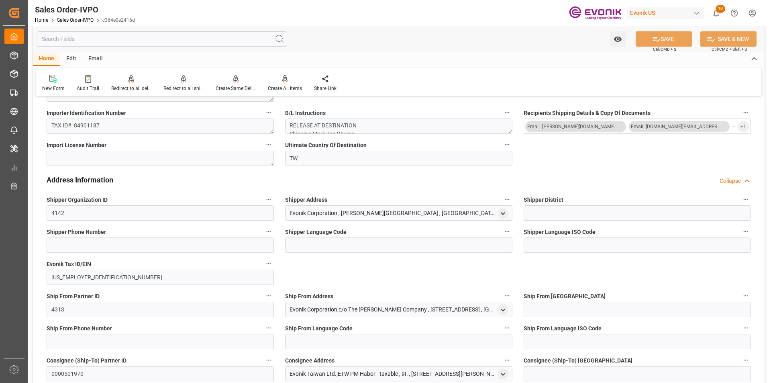
scroll to position [883, 0]
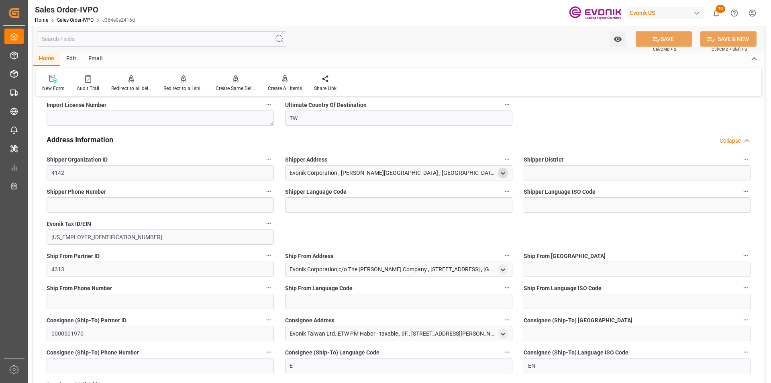
click at [501, 175] on icon "open menu" at bounding box center [502, 173] width 7 height 7
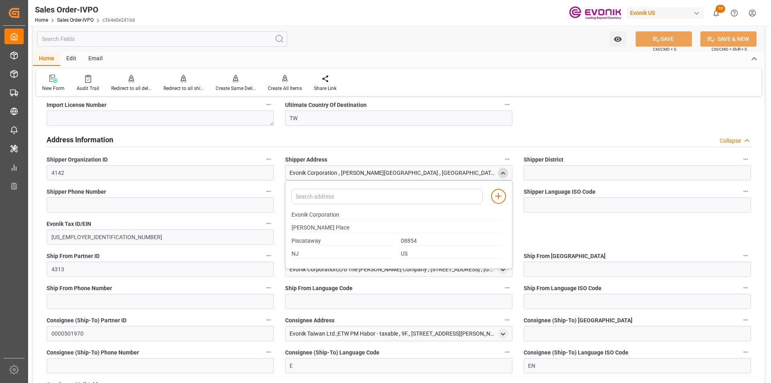
click at [501, 175] on icon "close menu" at bounding box center [502, 173] width 7 height 7
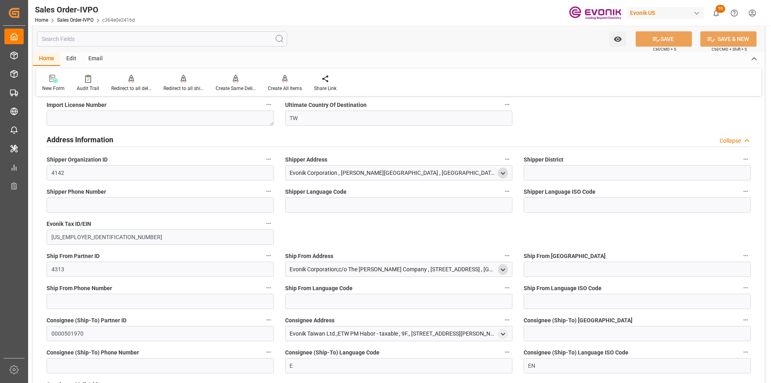
click at [503, 268] on icon "open menu" at bounding box center [502, 269] width 7 height 7
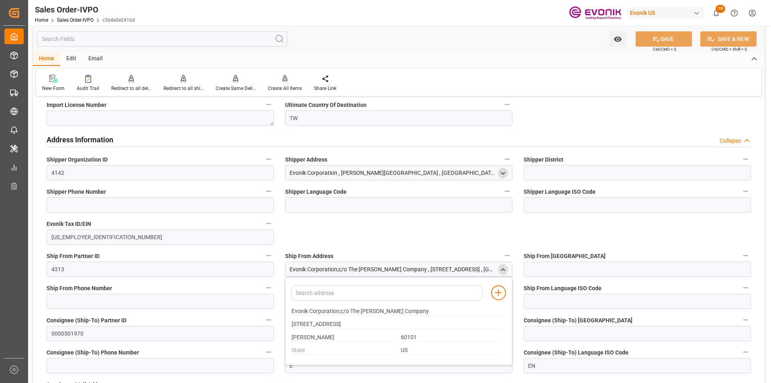
click at [503, 268] on icon "close menu" at bounding box center [502, 269] width 7 height 7
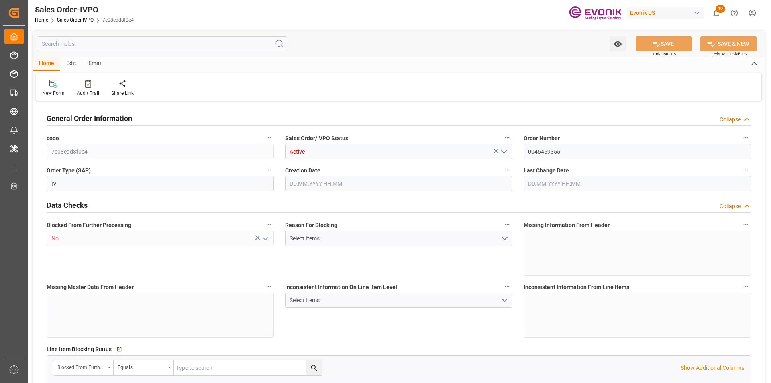
type input "INNSA"
type input "0"
type input "1"
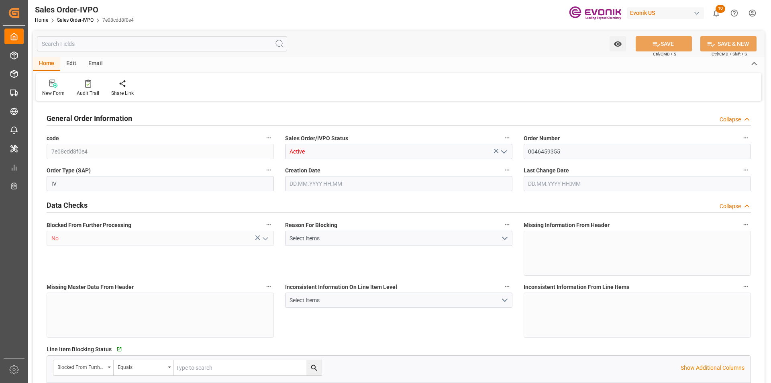
type input "11283.2276"
type input "29.6868"
type input "17000"
type input "30"
type input "[DATE] 12:32"
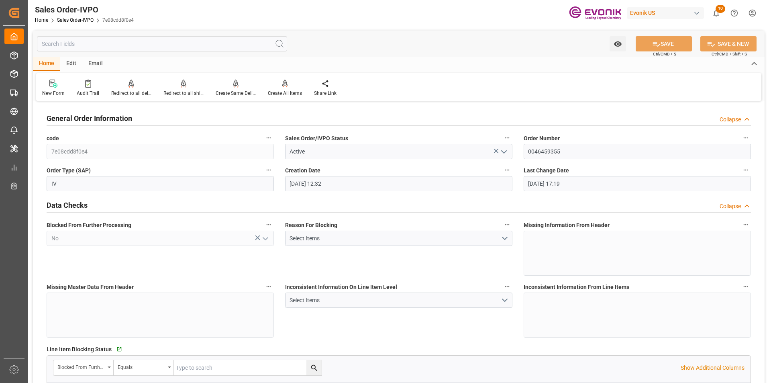
type input "[DATE] 17:19"
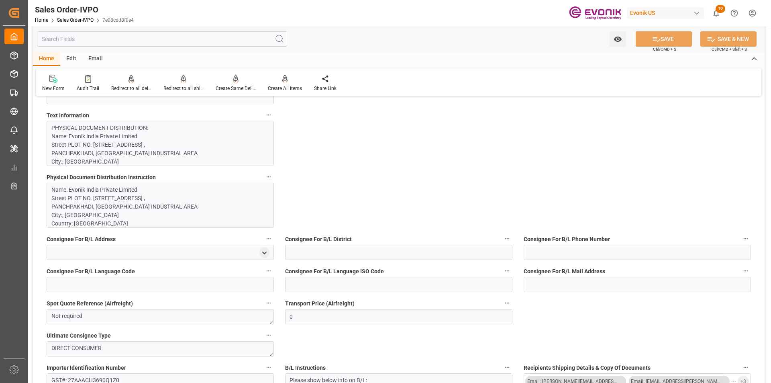
scroll to position [843, 0]
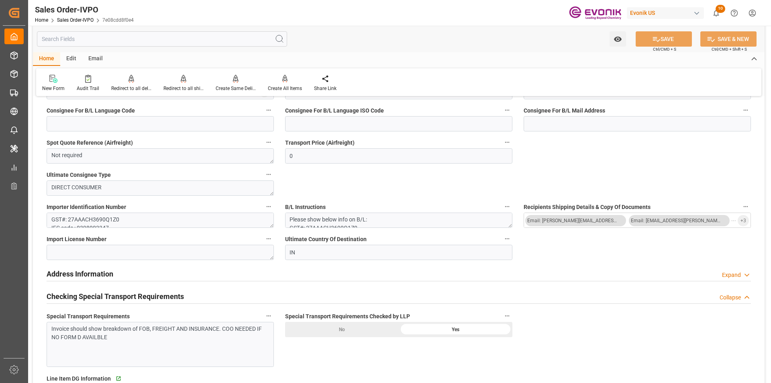
click at [93, 38] on input "text" at bounding box center [162, 38] width 250 height 15
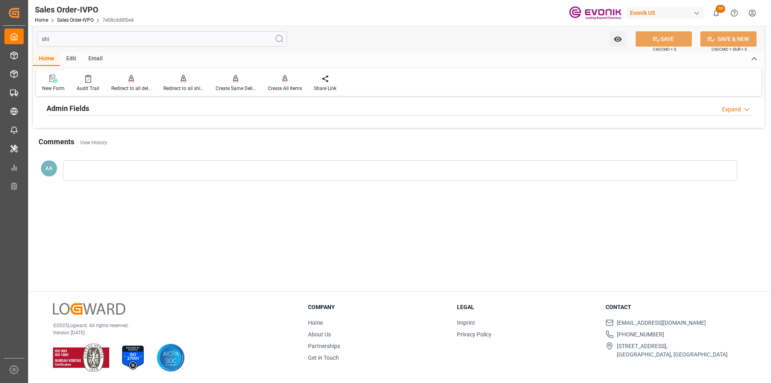
scroll to position [0, 0]
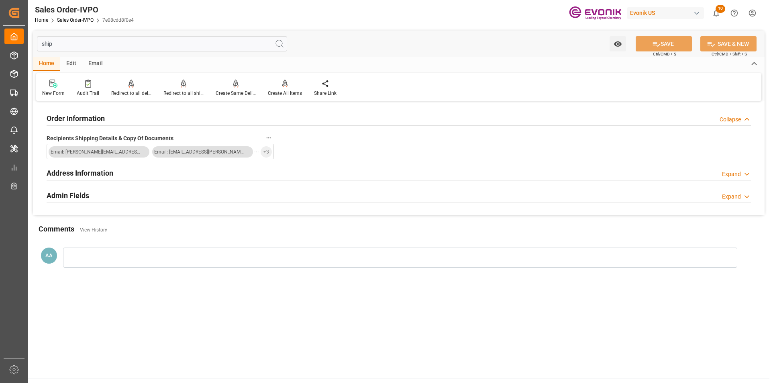
type input "ship"
click at [83, 119] on h2 "Order Information" at bounding box center [76, 118] width 58 height 11
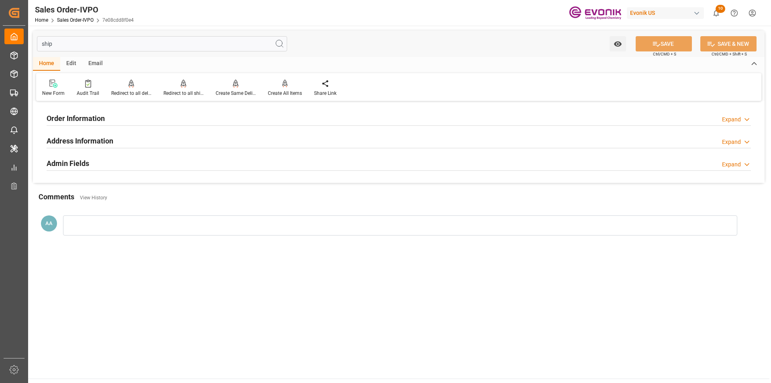
click at [83, 119] on h2 "Order Information" at bounding box center [76, 118] width 58 height 11
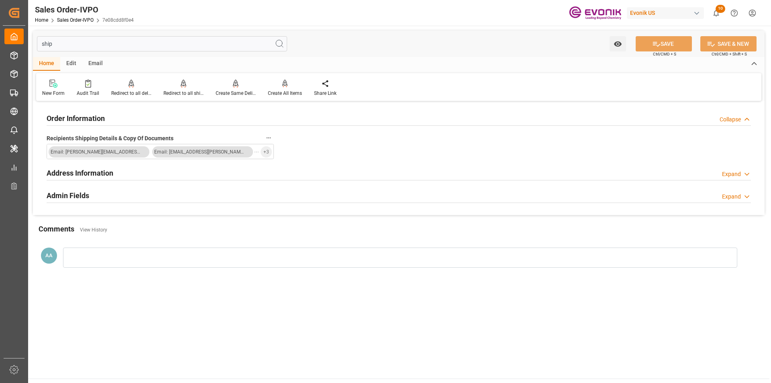
click at [79, 174] on h2 "Address Information" at bounding box center [80, 172] width 67 height 11
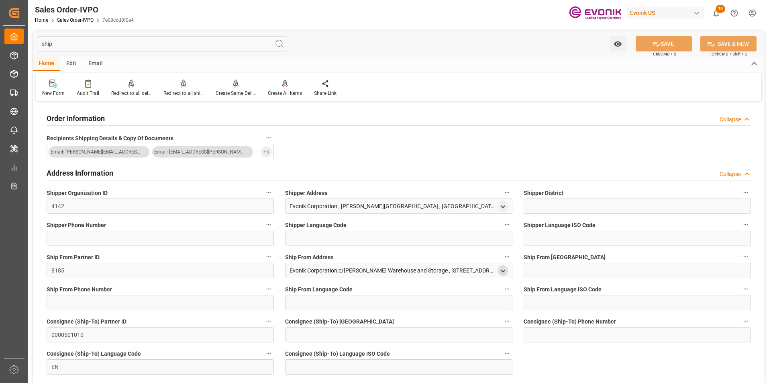
click at [503, 269] on icon "open menu" at bounding box center [502, 270] width 7 height 7
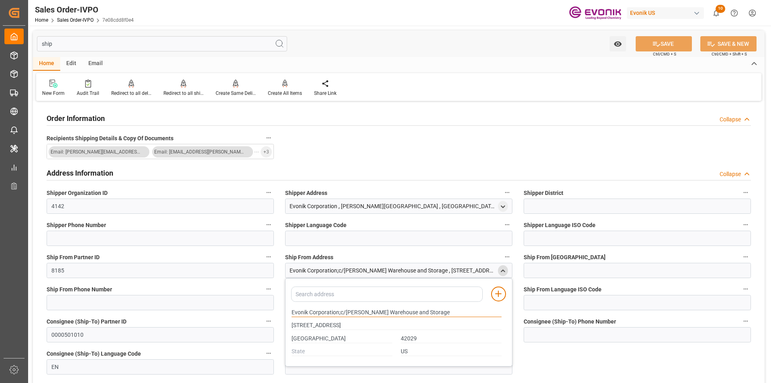
drag, startPoint x: 292, startPoint y: 310, endPoint x: 439, endPoint y: 352, distance: 153.2
click at [439, 352] on div "Evonik Corporation;c/[PERSON_NAME] Warehouse and Storage [STREET_ADDRESS]" at bounding box center [396, 331] width 218 height 52
click at [308, 324] on input "[STREET_ADDRESS]" at bounding box center [396, 325] width 210 height 9
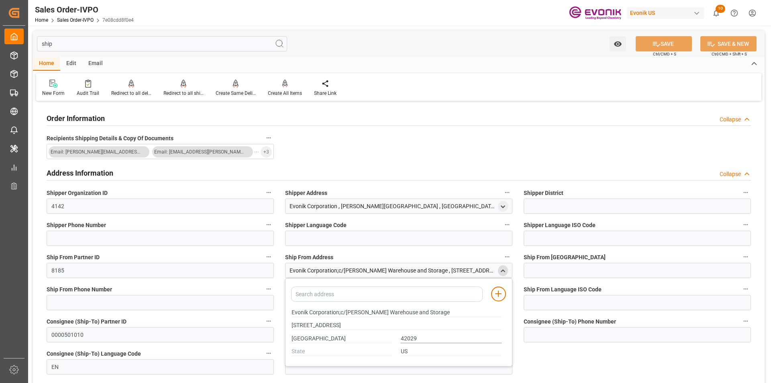
click at [419, 338] on input "42029" at bounding box center [451, 338] width 101 height 9
drag, startPoint x: 419, startPoint y: 338, endPoint x: 300, endPoint y: 337, distance: 118.8
click at [300, 337] on div "CALVERT CITY 42029" at bounding box center [396, 338] width 218 height 13
click at [304, 337] on input "[GEOGRAPHIC_DATA]" at bounding box center [341, 338] width 101 height 9
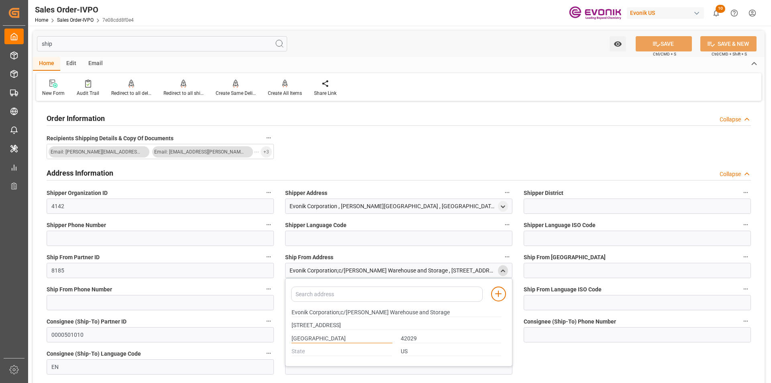
click at [304, 337] on input "[GEOGRAPHIC_DATA]" at bounding box center [341, 338] width 101 height 9
click at [408, 337] on input "42029" at bounding box center [451, 338] width 101 height 9
click at [352, 158] on div "Order Information Collapse Recipients Shipping Details & Copy Of Documents Emai…" at bounding box center [398, 255] width 731 height 304
drag, startPoint x: 79, startPoint y: 39, endPoint x: 34, endPoint y: 42, distance: 44.7
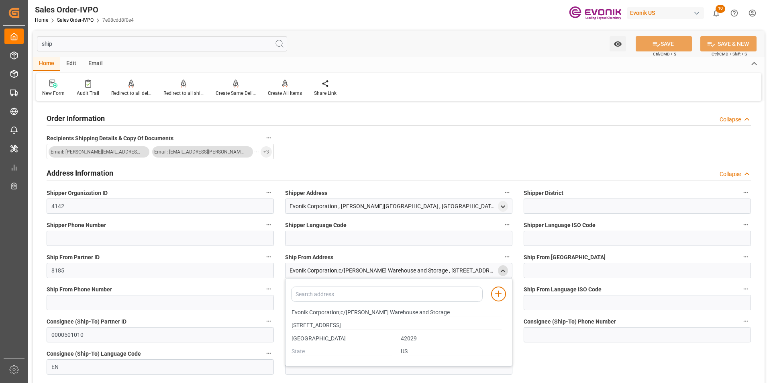
click at [34, 42] on div "ship Watch Option SAVE Ctrl/CMD + S SAVE & NEW Ctrl/CMD + Shift + S" at bounding box center [398, 44] width 731 height 26
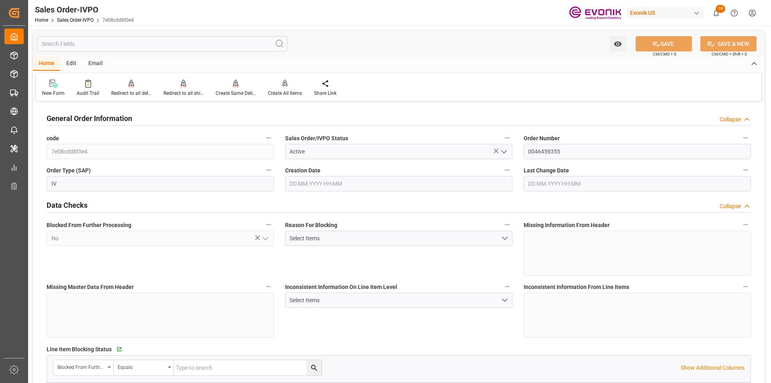
type input "INNSA"
type input "0"
type input "1"
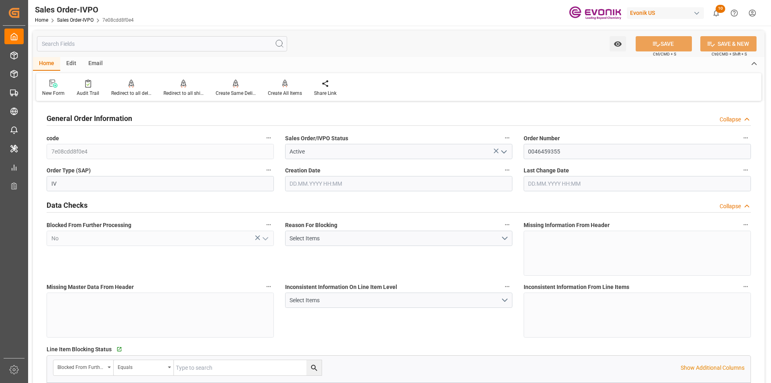
type input "11283.2276"
type input "29.6868"
type input "17000"
type input "30"
type input "[DATE] 12:32"
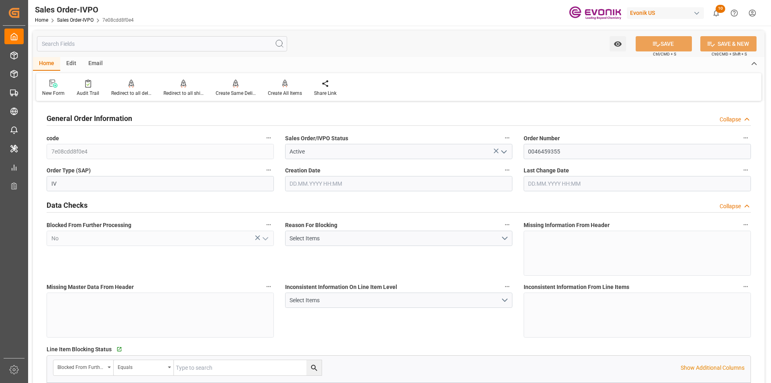
type input "[DATE] 17:19"
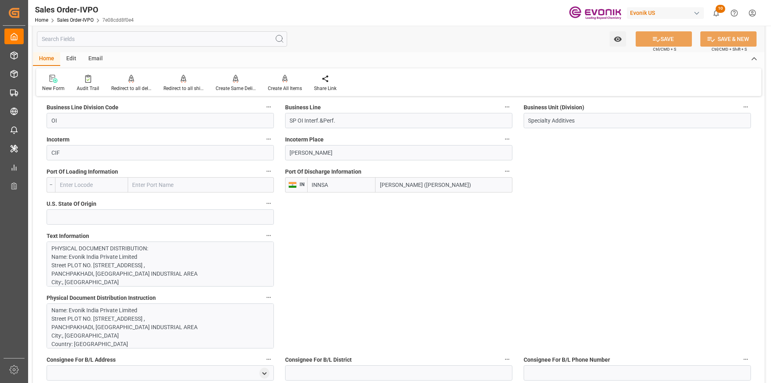
scroll to position [401, 0]
